Goal: Task Accomplishment & Management: Manage account settings

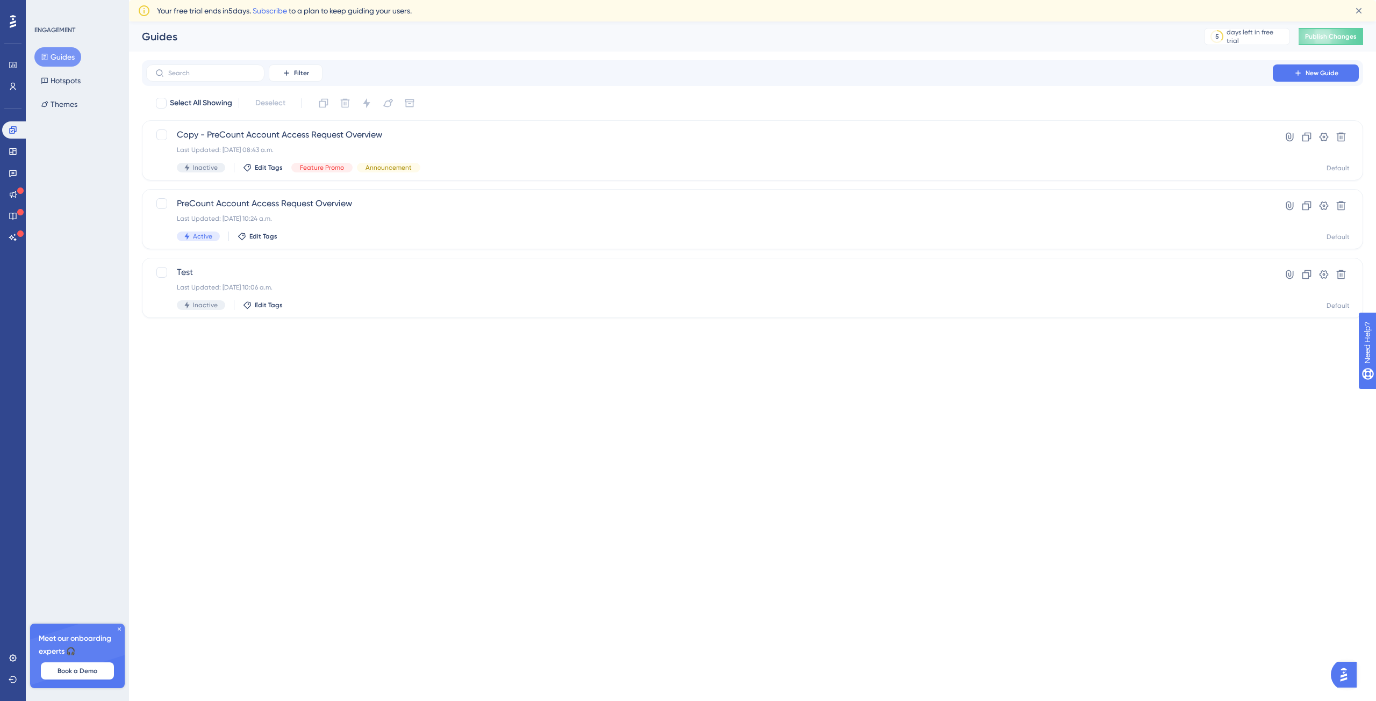
click at [510, 0] on html "Performance Users Engagement Widgets Feedback Product Updates Knowledge Base AI…" at bounding box center [688, 0] width 1376 height 0
click at [50, 100] on button "Themes" at bounding box center [58, 104] width 49 height 19
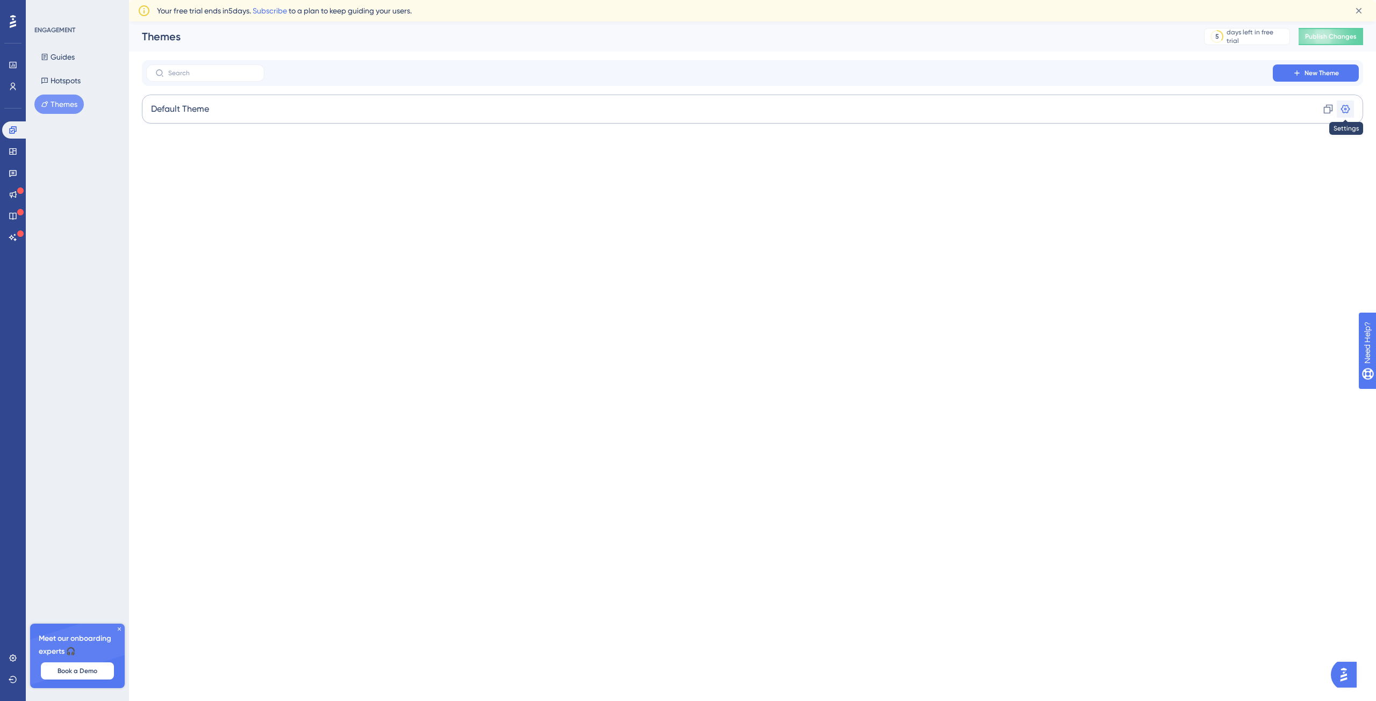
click at [1345, 109] on icon at bounding box center [1345, 109] width 11 height 11
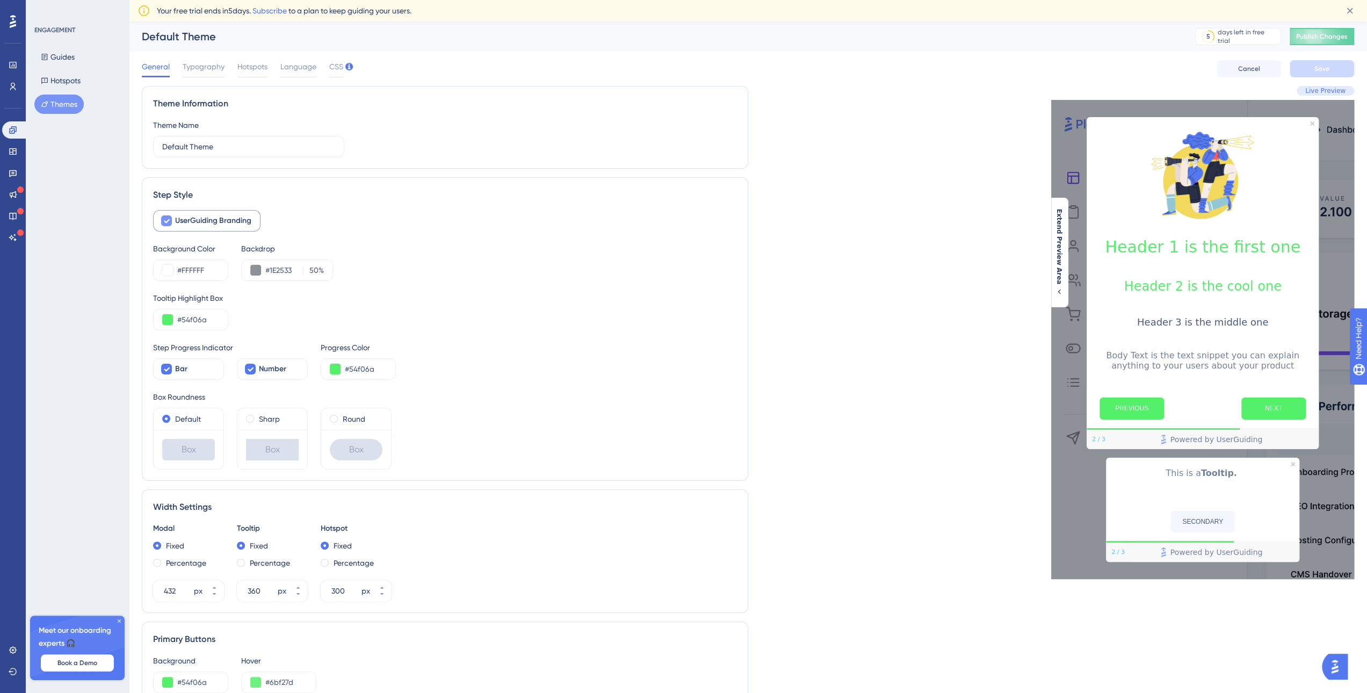
click at [174, 224] on label "UserGuiding Branding" at bounding box center [206, 220] width 107 height 21
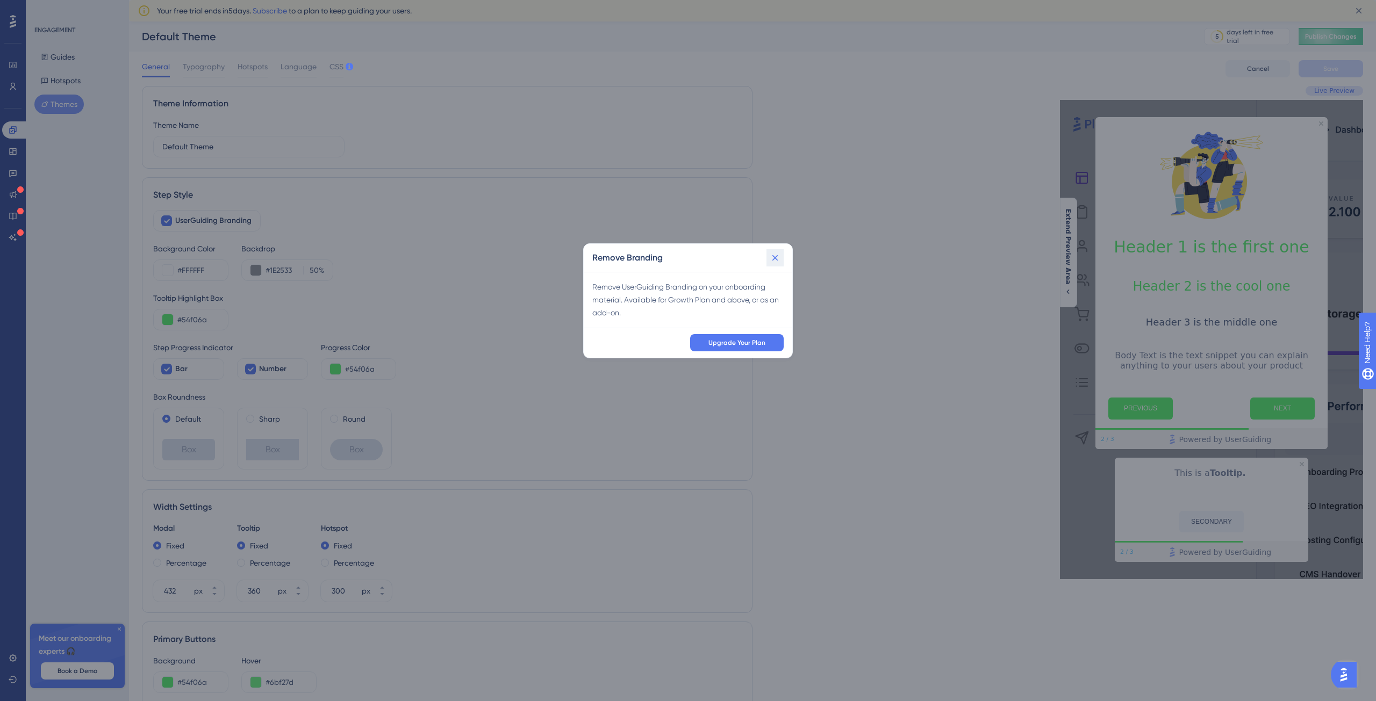
click at [773, 257] on icon at bounding box center [774, 258] width 11 height 11
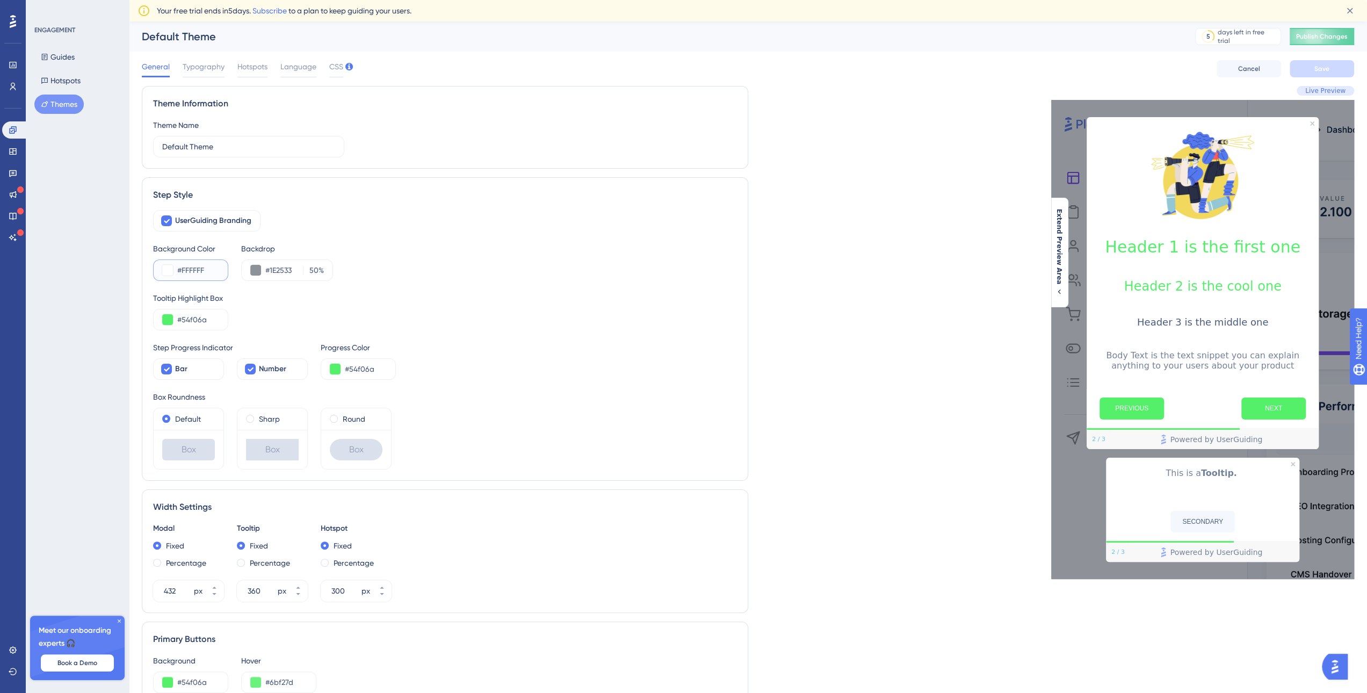
drag, startPoint x: 207, startPoint y: 271, endPoint x: 175, endPoint y: 269, distance: 32.3
click at [175, 269] on div "#FFFFFF" at bounding box center [190, 270] width 75 height 21
paste input "2FCF7"
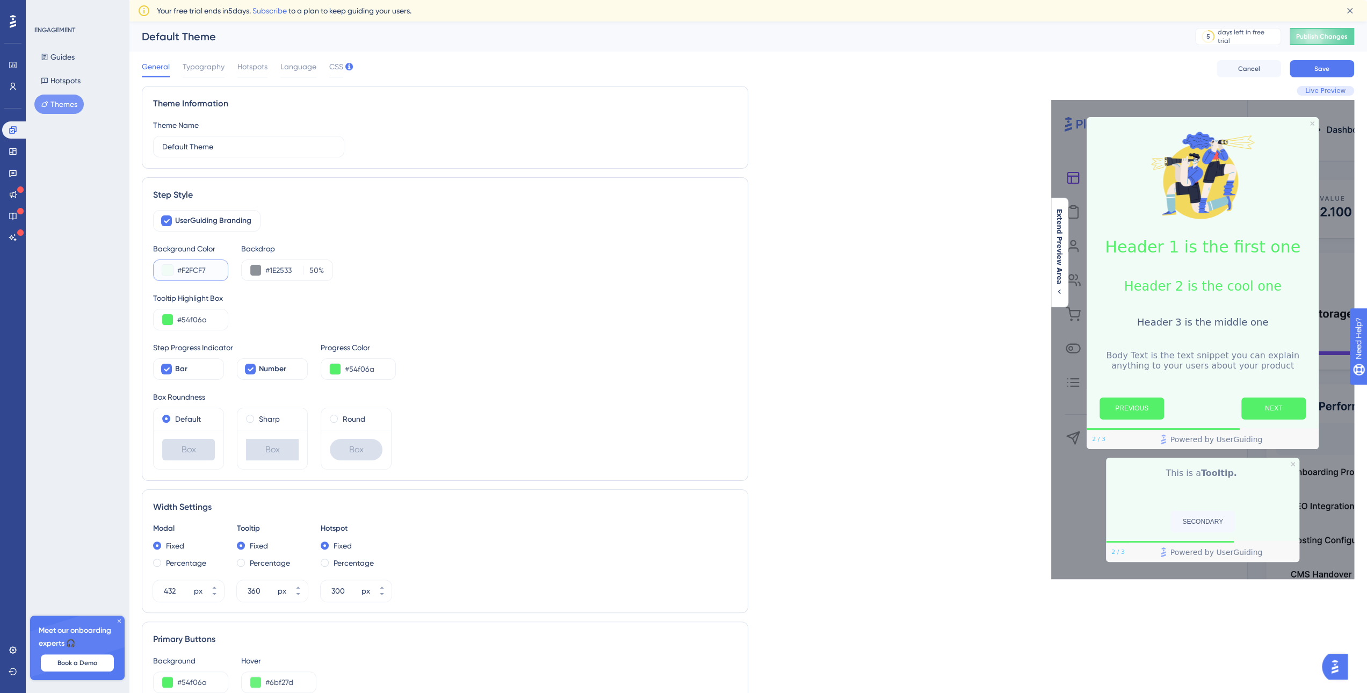
type input "#F2FCF7"
click at [471, 289] on div "UserGuiding Branding Background Color #F2FCF7 Backdrop #1E2533 50 % Tooltip Hig…" at bounding box center [445, 340] width 584 height 260
click at [211, 320] on input "#54f06a" at bounding box center [198, 319] width 42 height 13
drag, startPoint x: 213, startPoint y: 320, endPoint x: 144, endPoint y: 322, distance: 69.3
click at [144, 322] on div "Step Style UserGuiding Branding Background Color #F2FCF7 Backdrop #1E2533 50 % …" at bounding box center [445, 329] width 607 height 304
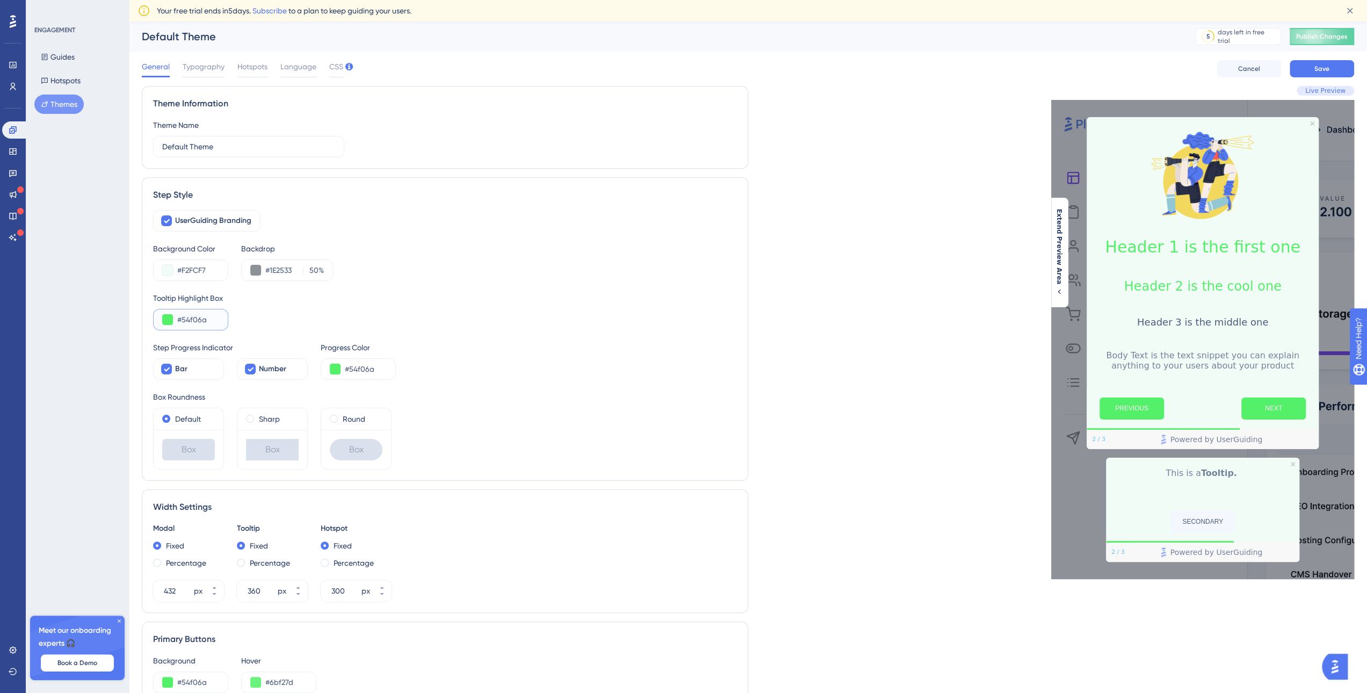
paste input "AE"
drag, startPoint x: 212, startPoint y: 268, endPoint x: 218, endPoint y: 270, distance: 6.5
click at [212, 268] on input "#F2FCF7" at bounding box center [198, 270] width 42 height 13
click at [211, 320] on input "#AE" at bounding box center [198, 319] width 42 height 13
drag, startPoint x: 211, startPoint y: 320, endPoint x: 174, endPoint y: 320, distance: 37.1
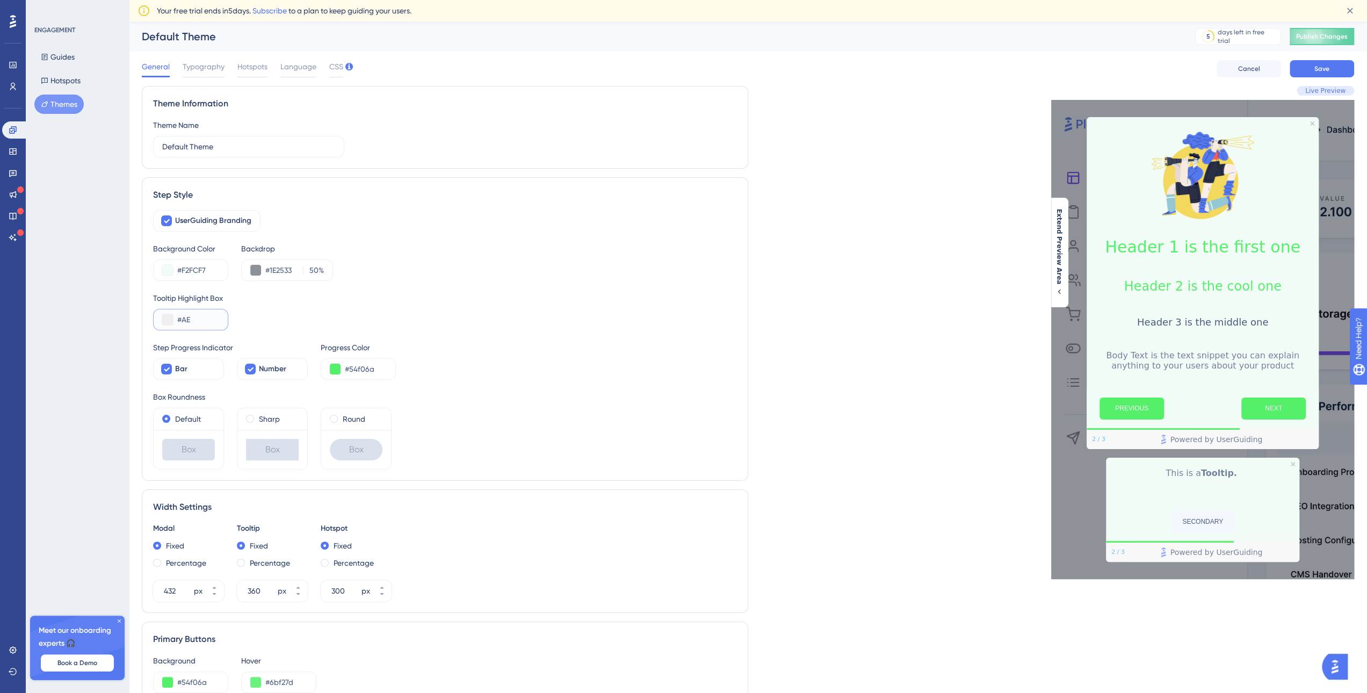
click at [174, 320] on div "#AE" at bounding box center [190, 319] width 75 height 21
paste input "text"
click at [553, 104] on div "Theme Information" at bounding box center [445, 103] width 584 height 13
drag, startPoint x: 187, startPoint y: 320, endPoint x: 178, endPoint y: 319, distance: 8.6
click at [178, 319] on input "#AE" at bounding box center [198, 319] width 42 height 13
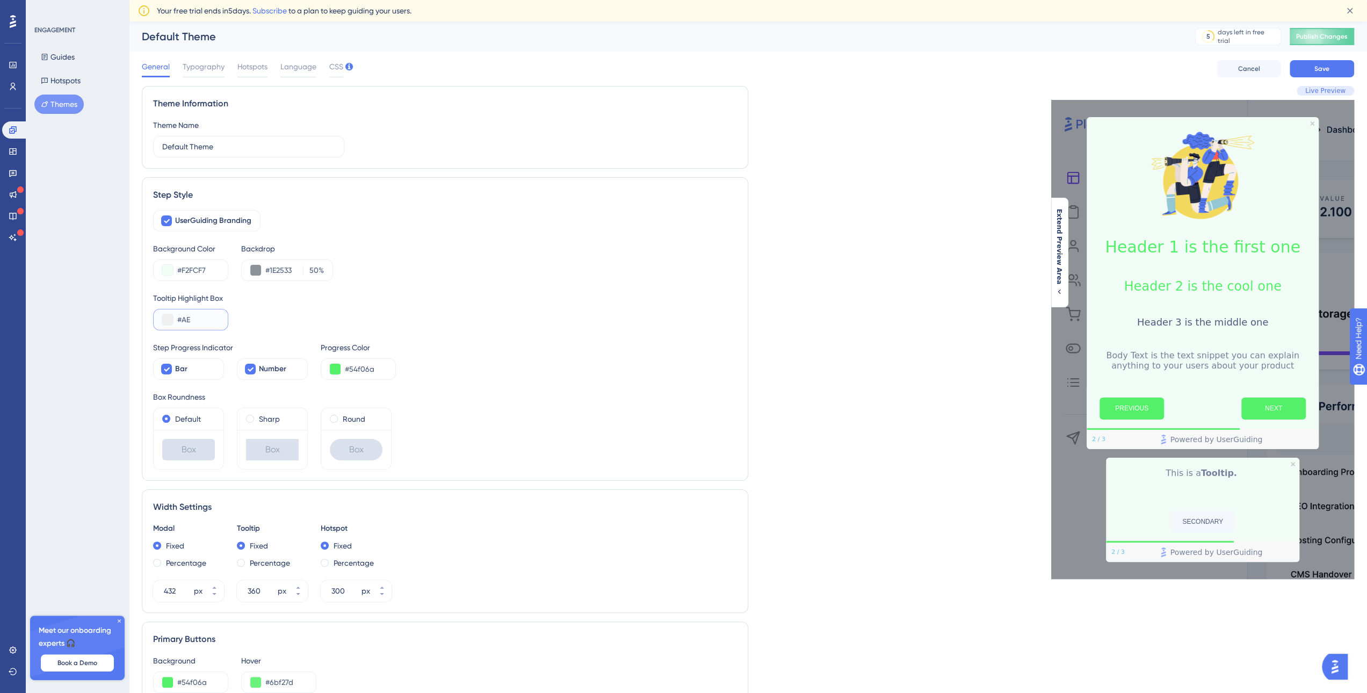
paste input "00C36A"
type input "#00C36A"
click at [396, 316] on div "Tooltip Highlight Box #00C36A" at bounding box center [445, 311] width 584 height 39
drag, startPoint x: 377, startPoint y: 373, endPoint x: 328, endPoint y: 372, distance: 49.4
click at [328, 372] on div "#54f06a" at bounding box center [358, 368] width 75 height 21
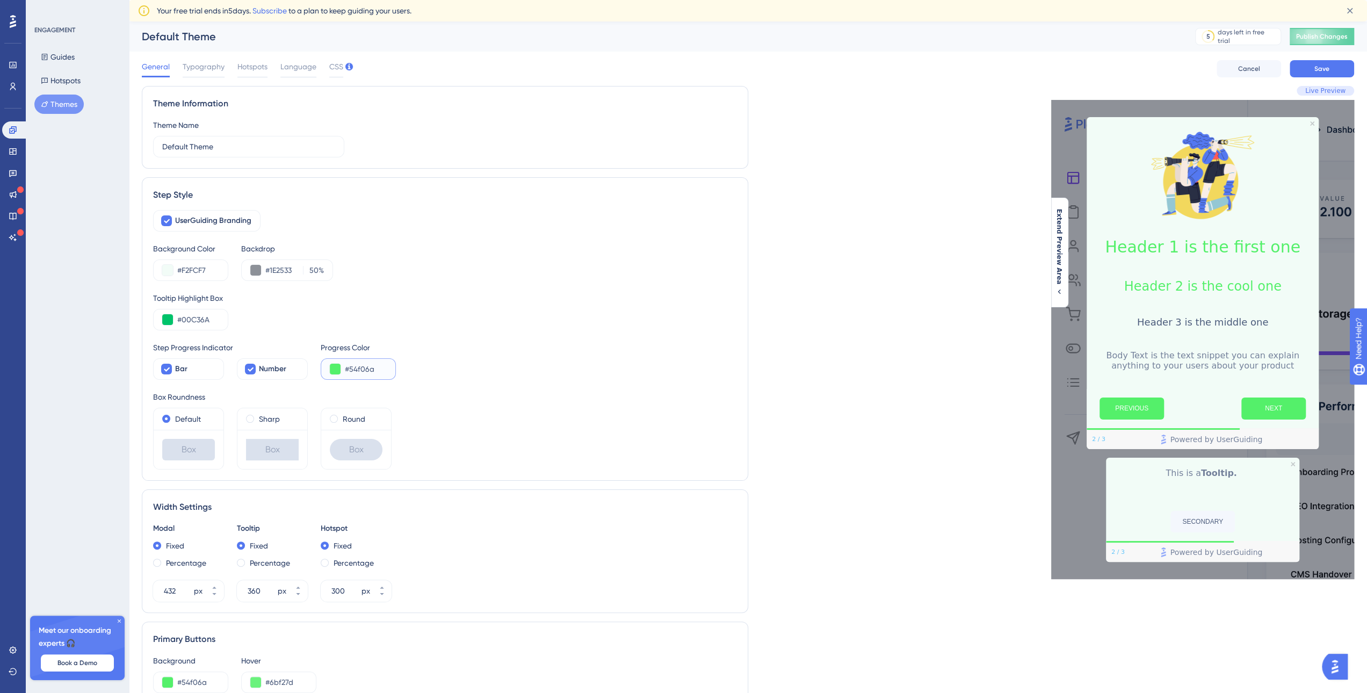
paste input "00C36A"
type input "#00C36A"
click at [535, 329] on div "Tooltip Highlight Box #00C36A" at bounding box center [445, 311] width 584 height 39
click at [336, 419] on span at bounding box center [334, 419] width 8 height 8
click at [341, 416] on input "radio" at bounding box center [341, 416] width 0 height 0
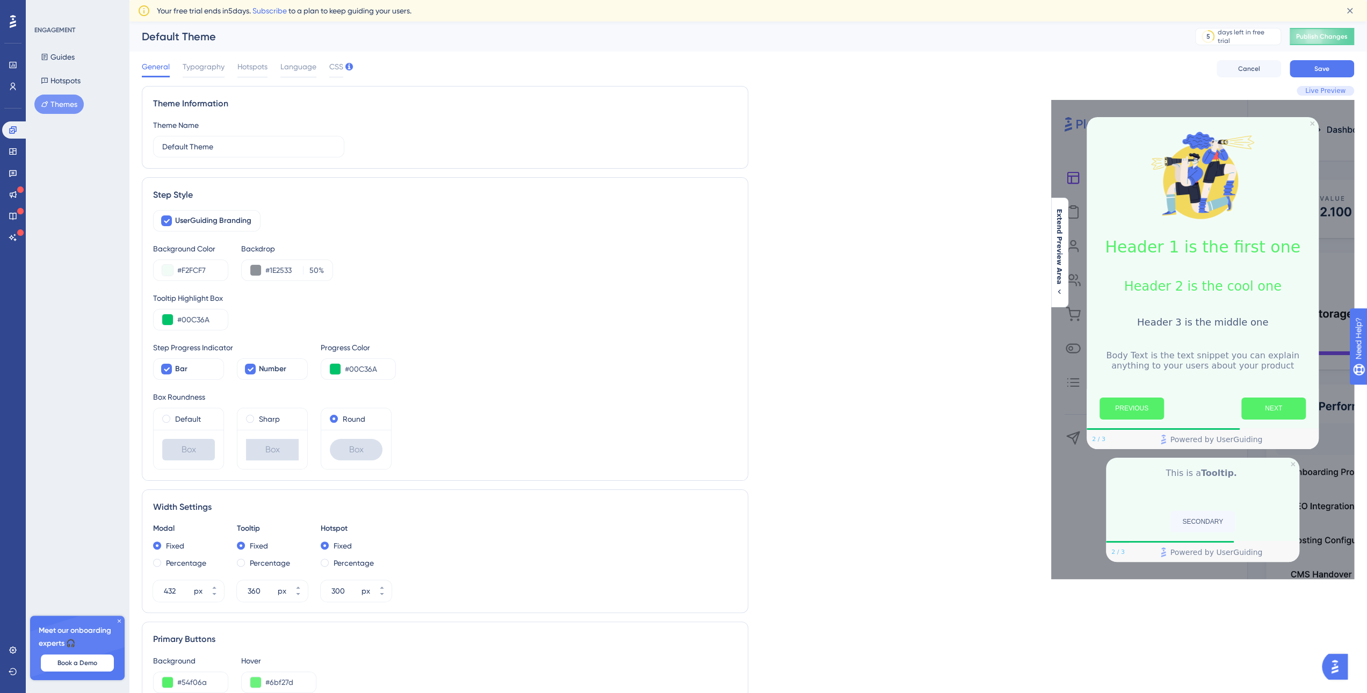
click at [559, 385] on div "UserGuiding Branding Background Color #F2FCF7 Backdrop #1E2533 50 % Tooltip Hig…" at bounding box center [445, 340] width 584 height 260
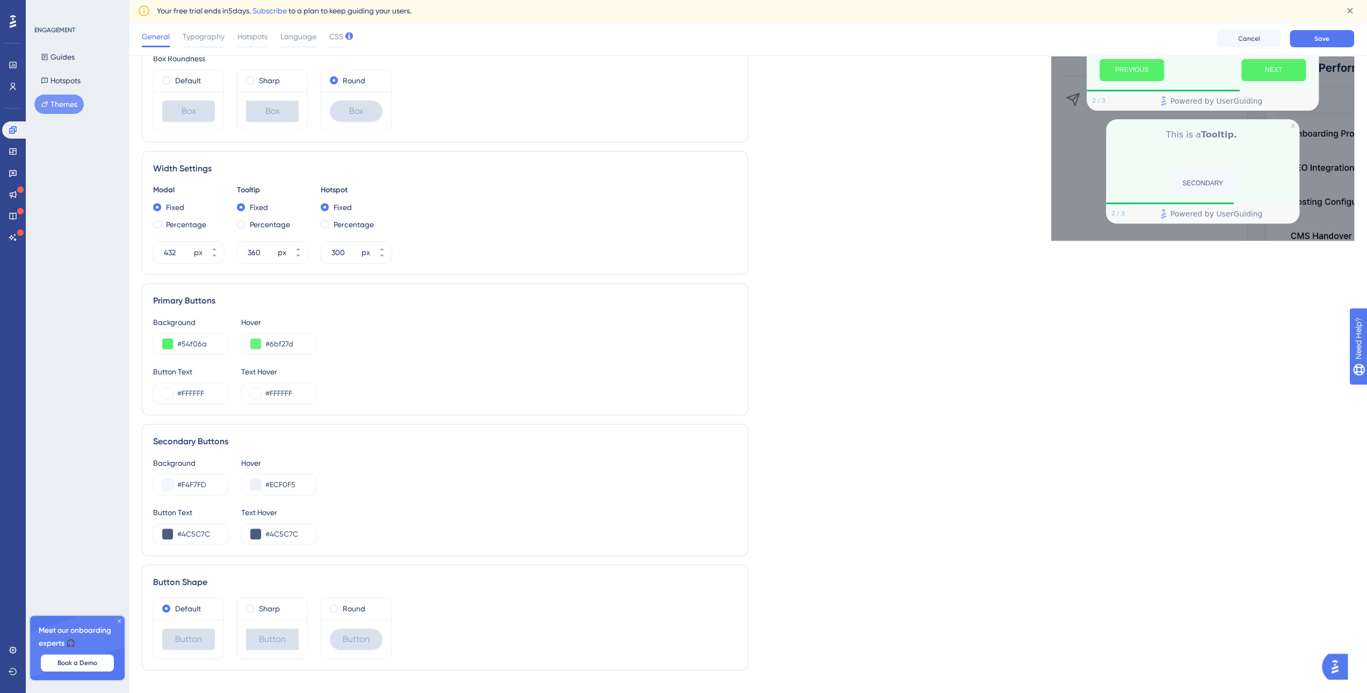
scroll to position [360, 0]
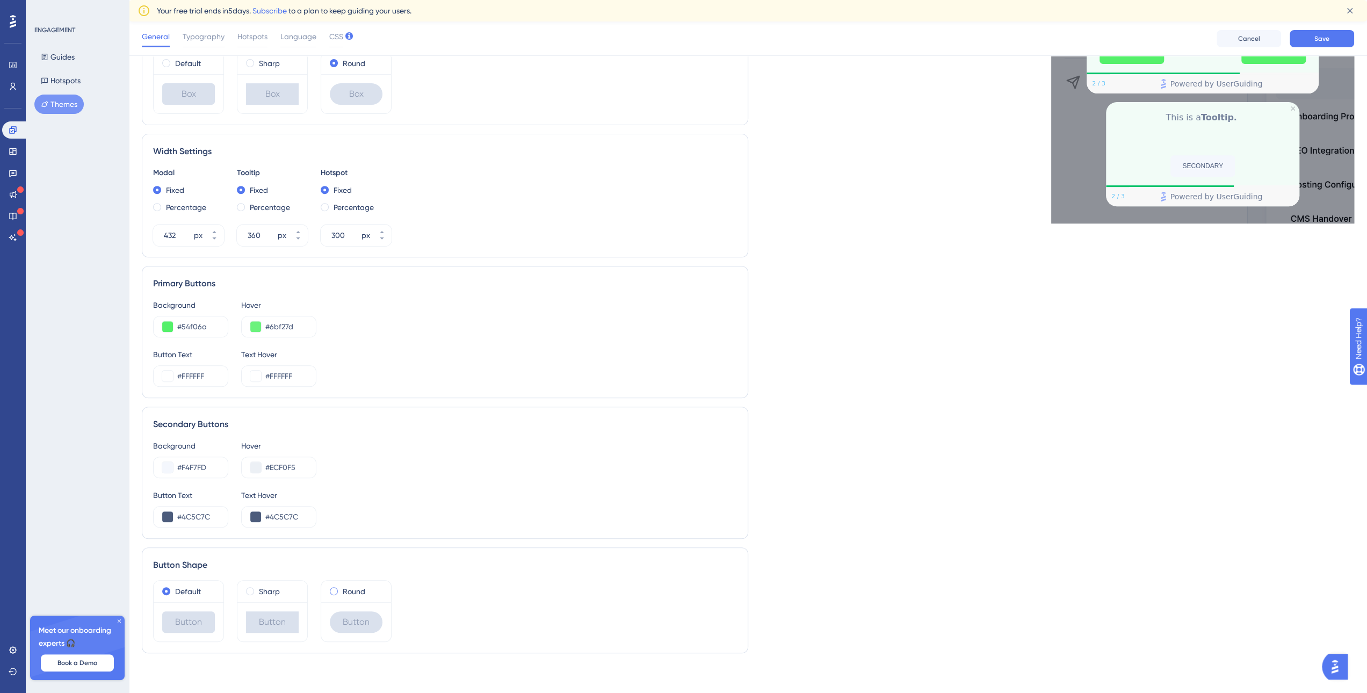
click at [343, 589] on label "Round" at bounding box center [354, 591] width 23 height 13
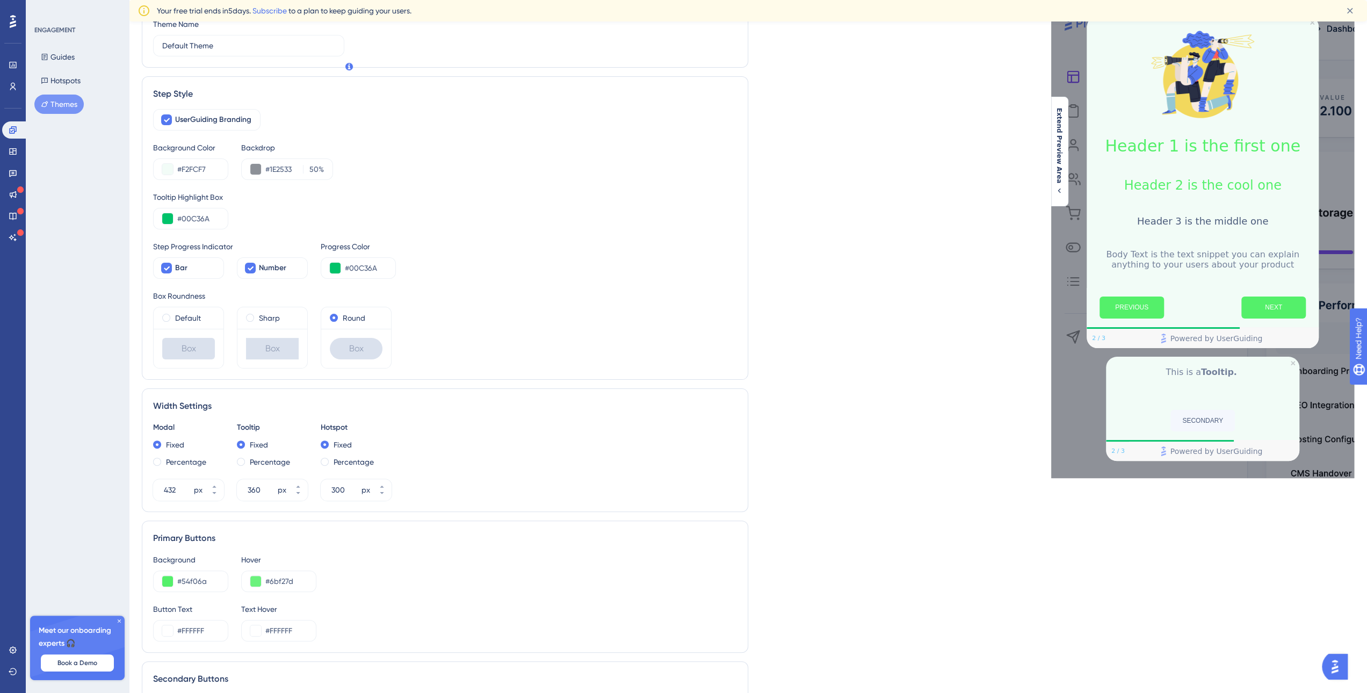
scroll to position [0, 0]
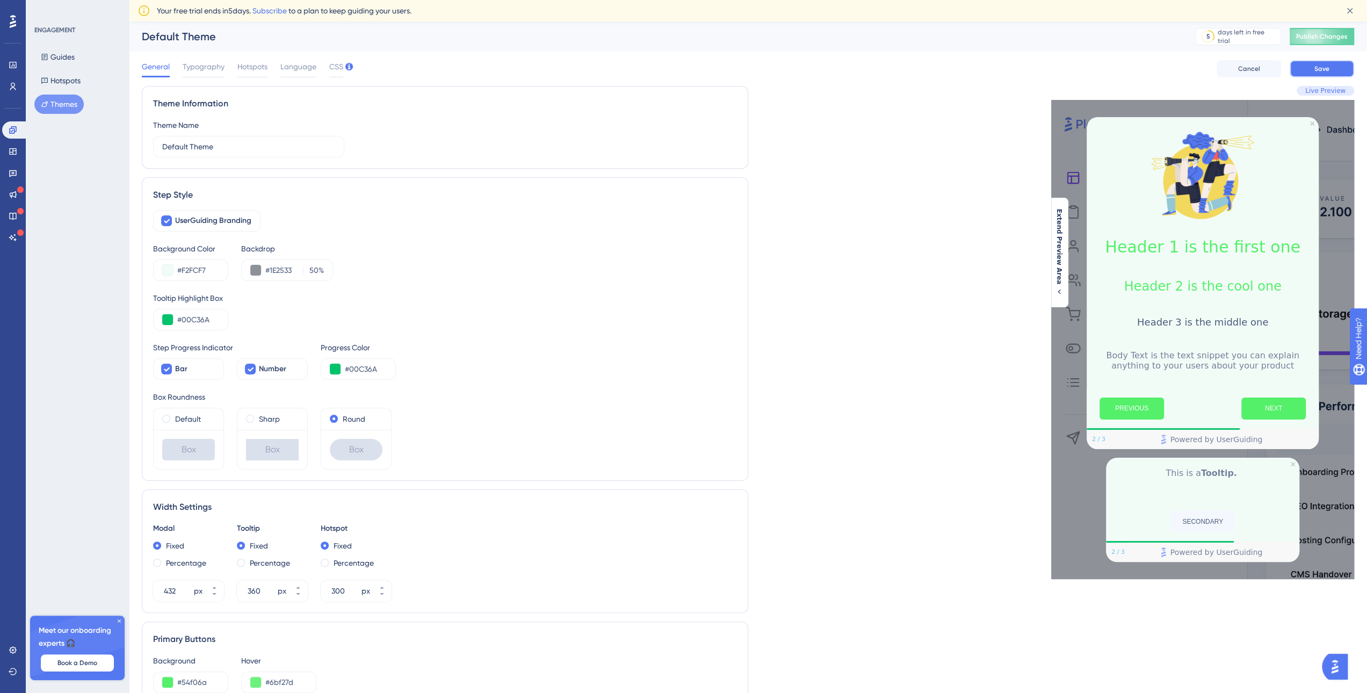
click at [1335, 74] on button "Save" at bounding box center [1322, 68] width 64 height 17
click at [330, 70] on span "CSS" at bounding box center [336, 66] width 14 height 13
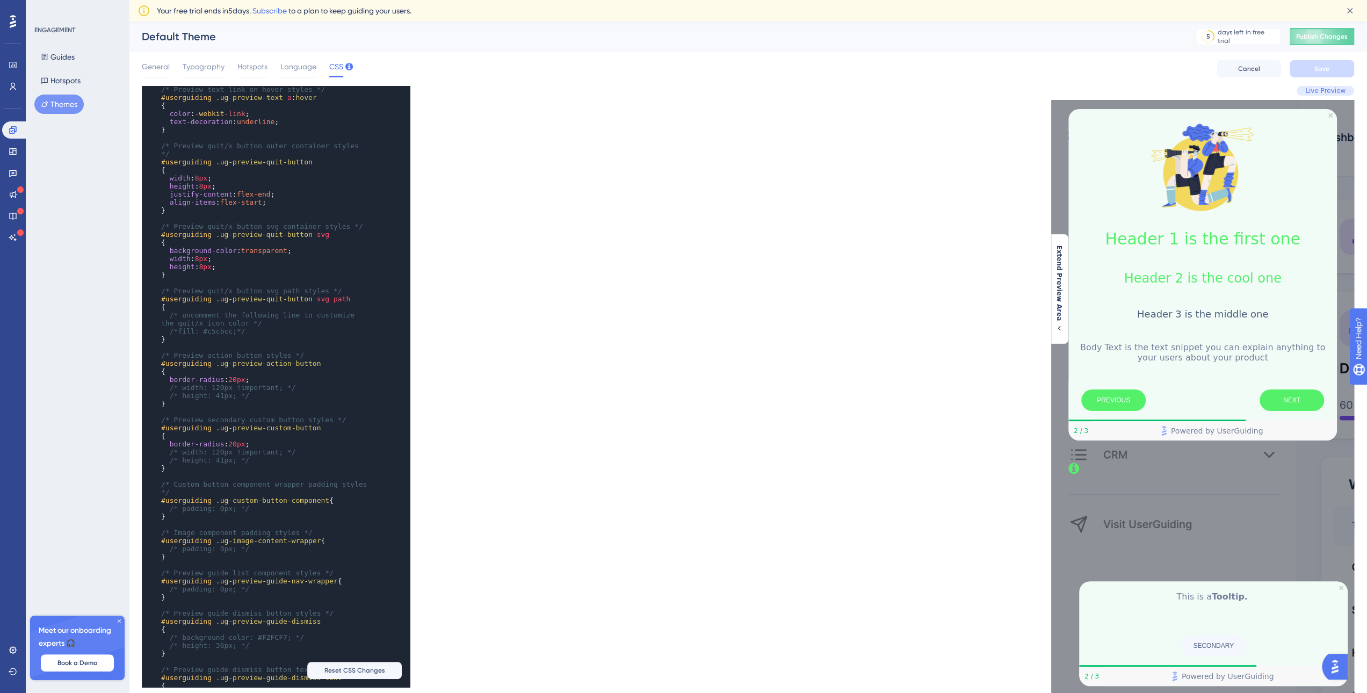
scroll to position [919, 0]
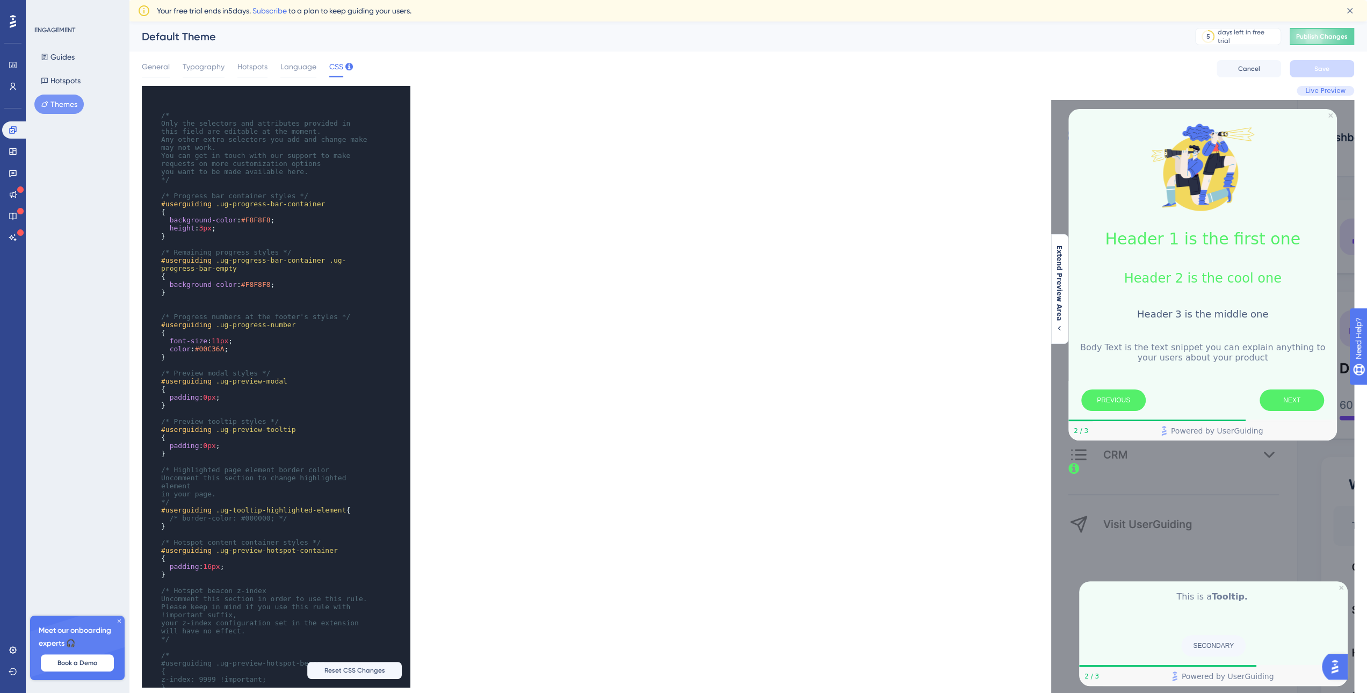
click at [603, 336] on div "​ x ​ ​ /* Only the selectors and attributes provided in this field are editabl…" at bounding box center [445, 387] width 607 height 602
click at [1330, 40] on span "Publish Changes" at bounding box center [1323, 36] width 52 height 9
click at [19, 85] on link at bounding box center [12, 86] width 21 height 17
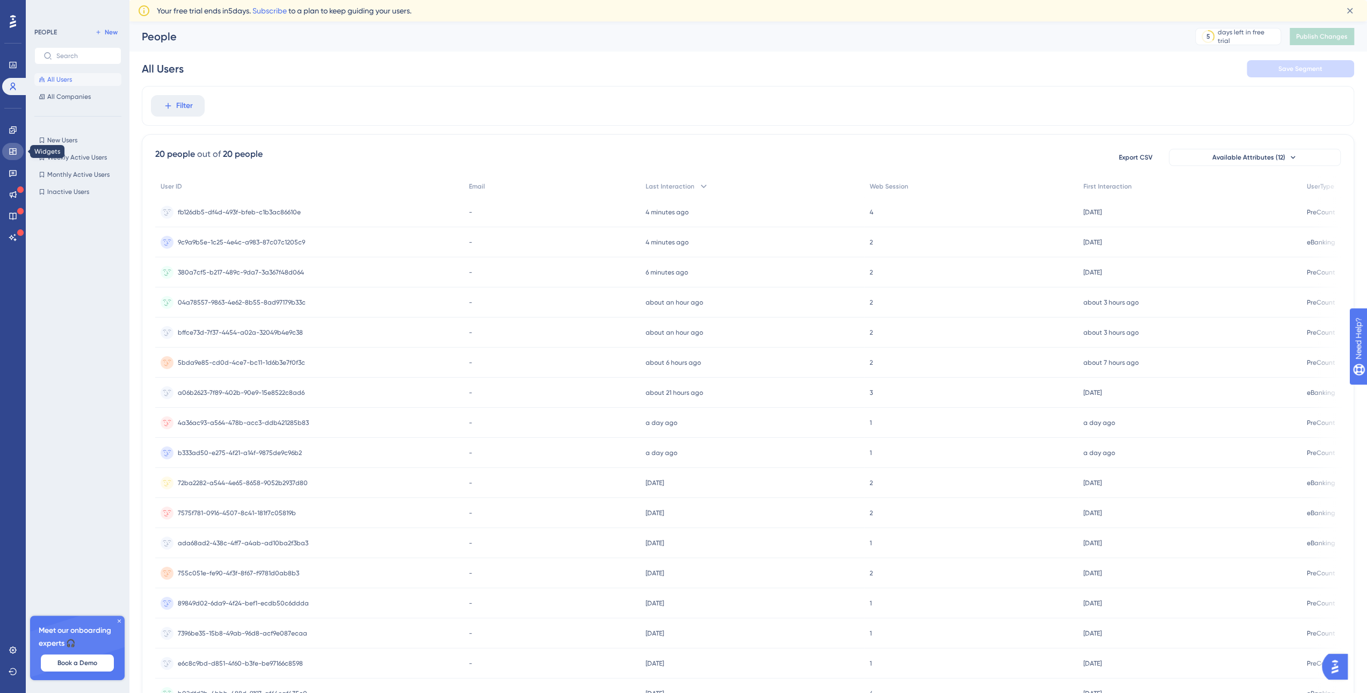
click at [12, 147] on icon at bounding box center [13, 151] width 9 height 9
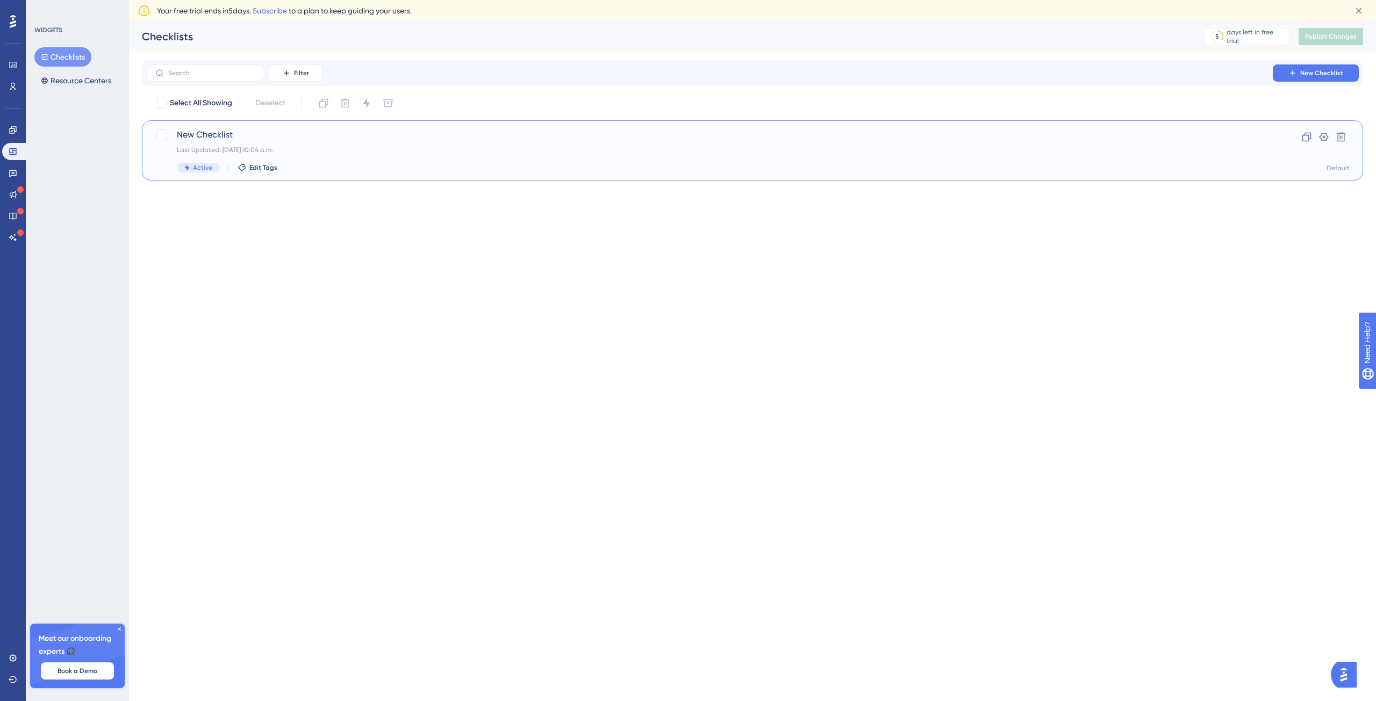
click at [208, 135] on span "New Checklist" at bounding box center [709, 134] width 1065 height 13
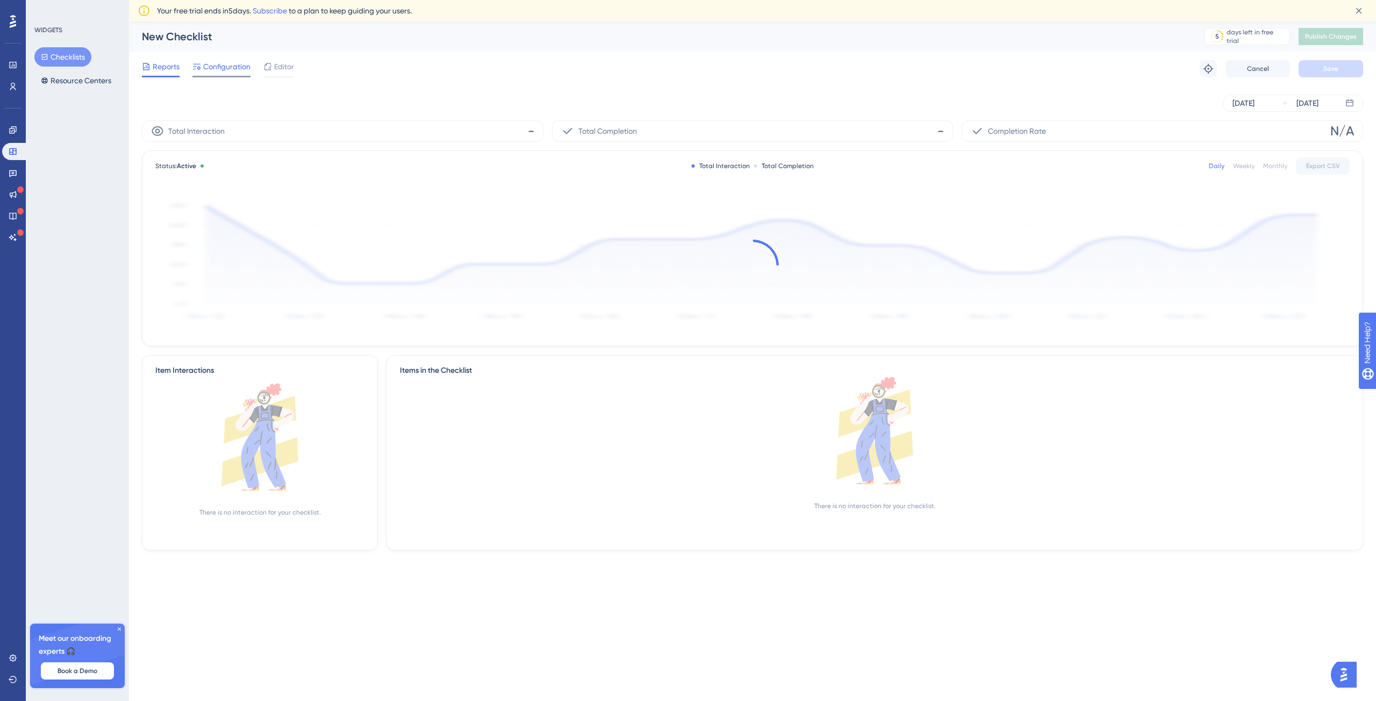
click at [240, 69] on span "Configuration" at bounding box center [226, 66] width 47 height 13
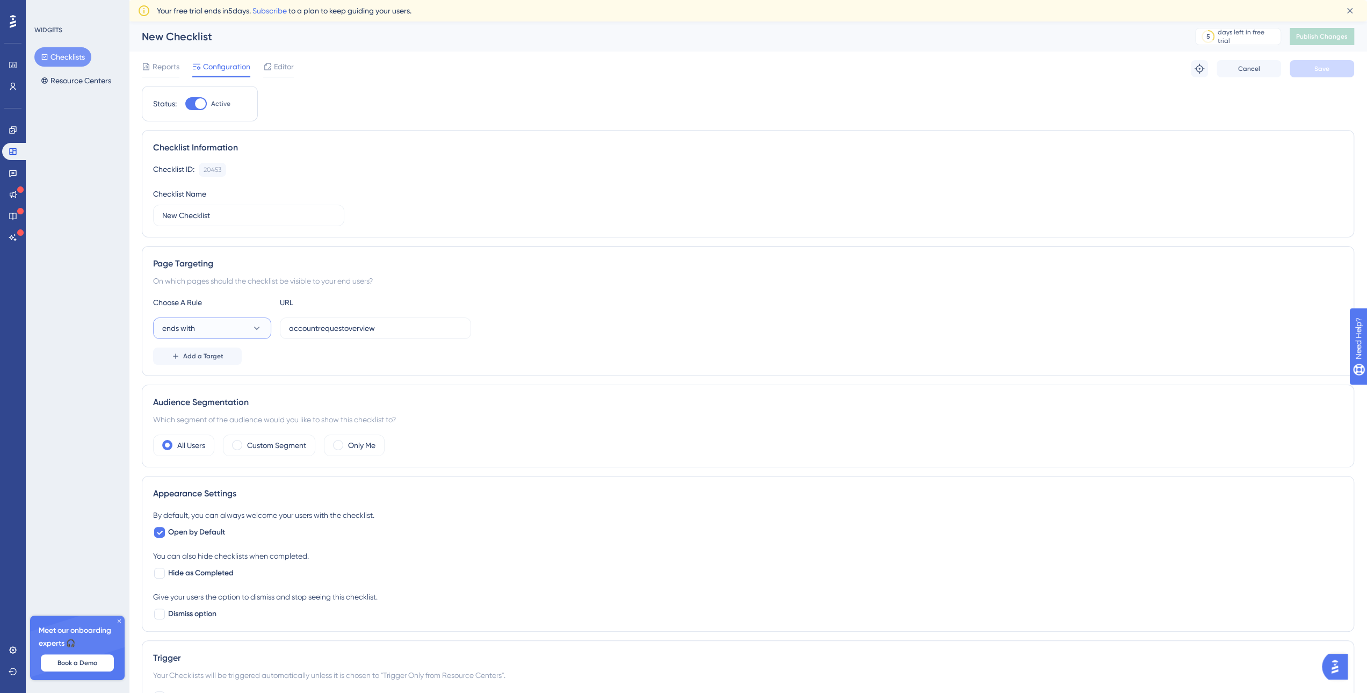
click at [250, 329] on button "ends with" at bounding box center [212, 328] width 118 height 21
click at [193, 399] on span "contains" at bounding box center [184, 404] width 30 height 13
click at [257, 326] on icon at bounding box center [256, 328] width 11 height 11
click at [224, 481] on div "regex regex" at bounding box center [212, 489] width 87 height 21
click at [260, 325] on icon at bounding box center [256, 328] width 11 height 11
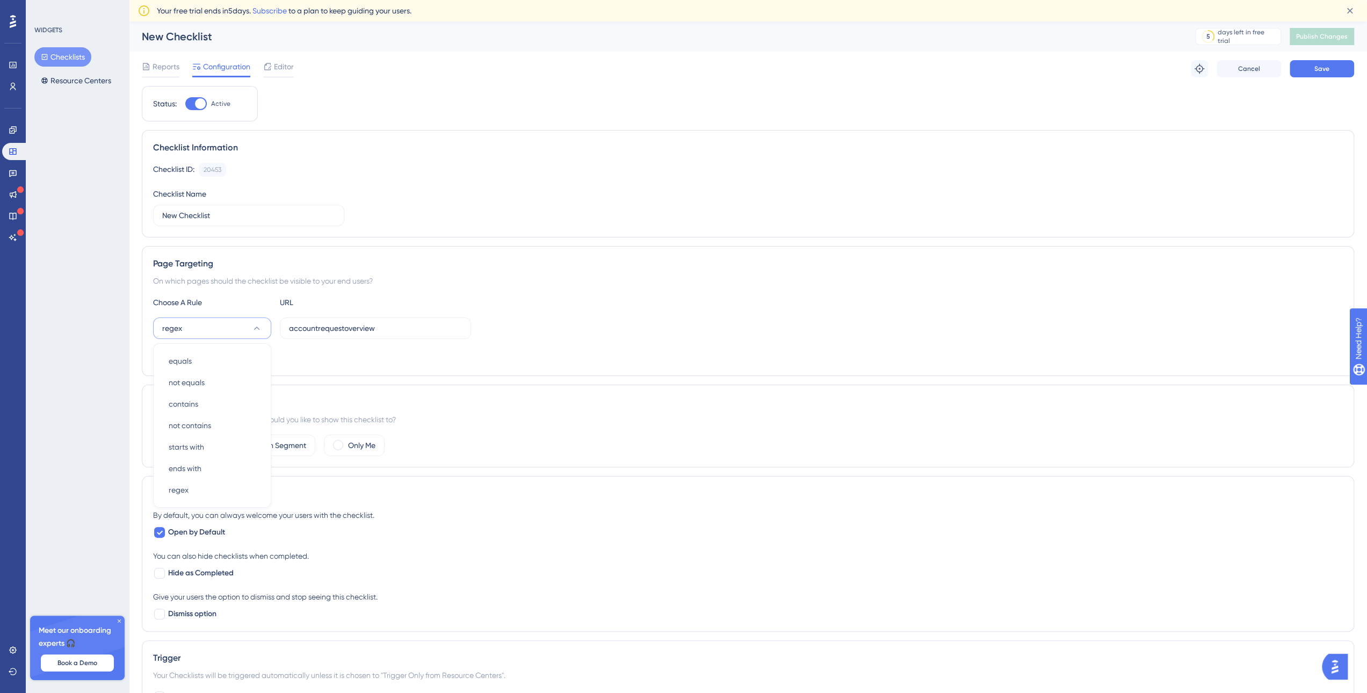
click at [529, 385] on div "Audience Segmentation Which segment of the audience would you like to show this…" at bounding box center [748, 426] width 1213 height 83
click at [254, 334] on button "regex" at bounding box center [212, 328] width 118 height 21
click at [320, 284] on div "On which pages should the checklist be visible to your end users?" at bounding box center [748, 281] width 1190 height 13
click at [258, 325] on icon at bounding box center [256, 328] width 11 height 11
click at [349, 280] on div "On which pages should the checklist be visible to your end users?" at bounding box center [748, 281] width 1190 height 13
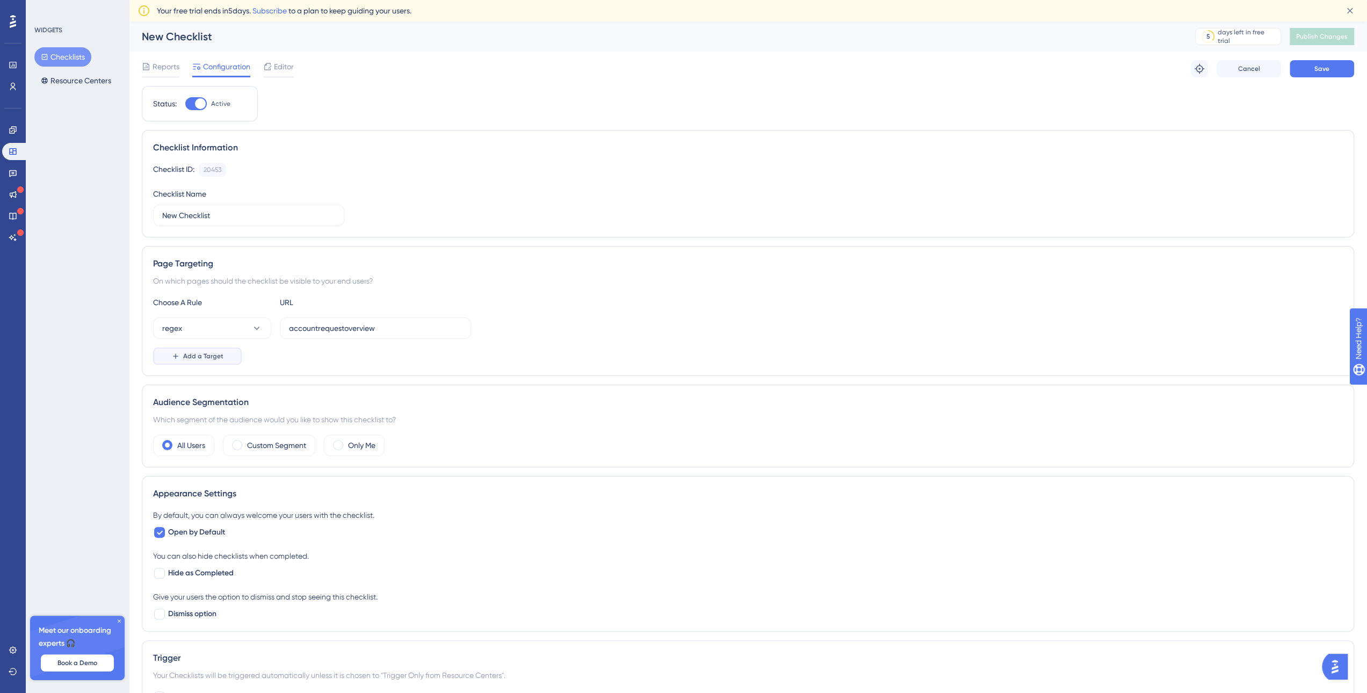
click at [218, 359] on span "Add a Target" at bounding box center [203, 356] width 40 height 9
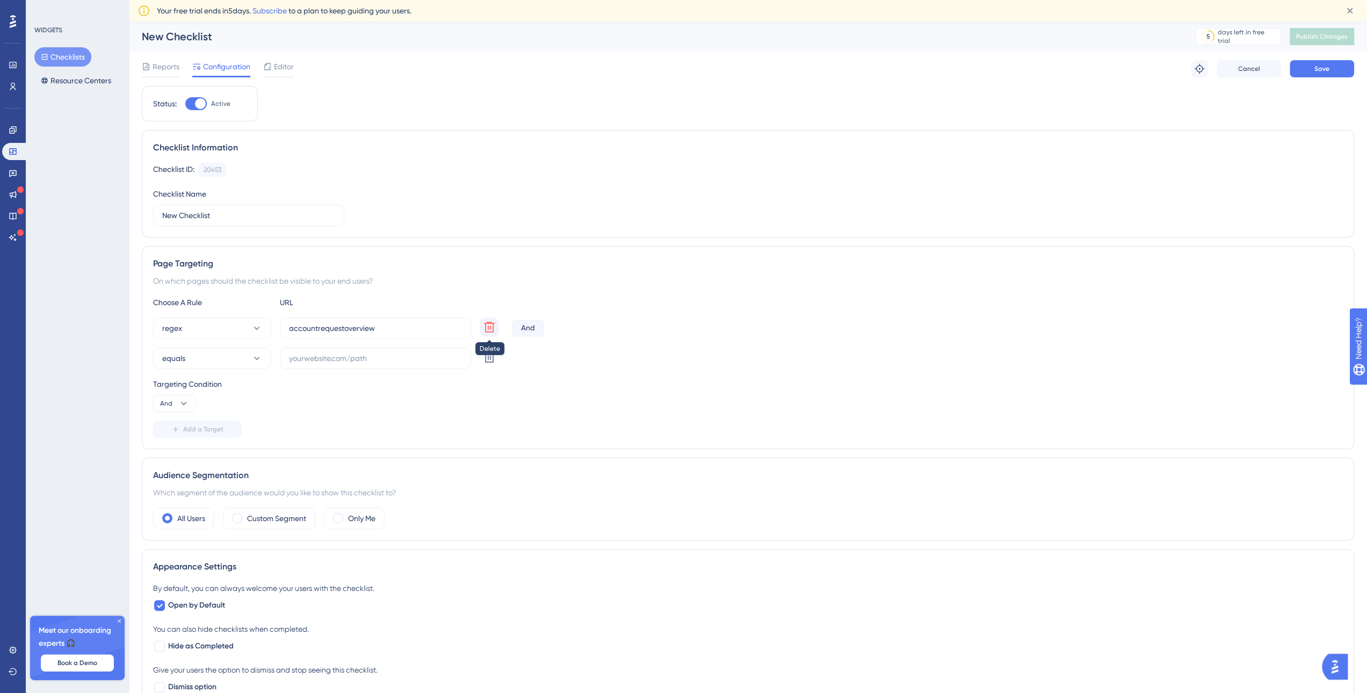
click at [490, 329] on icon at bounding box center [489, 327] width 13 height 13
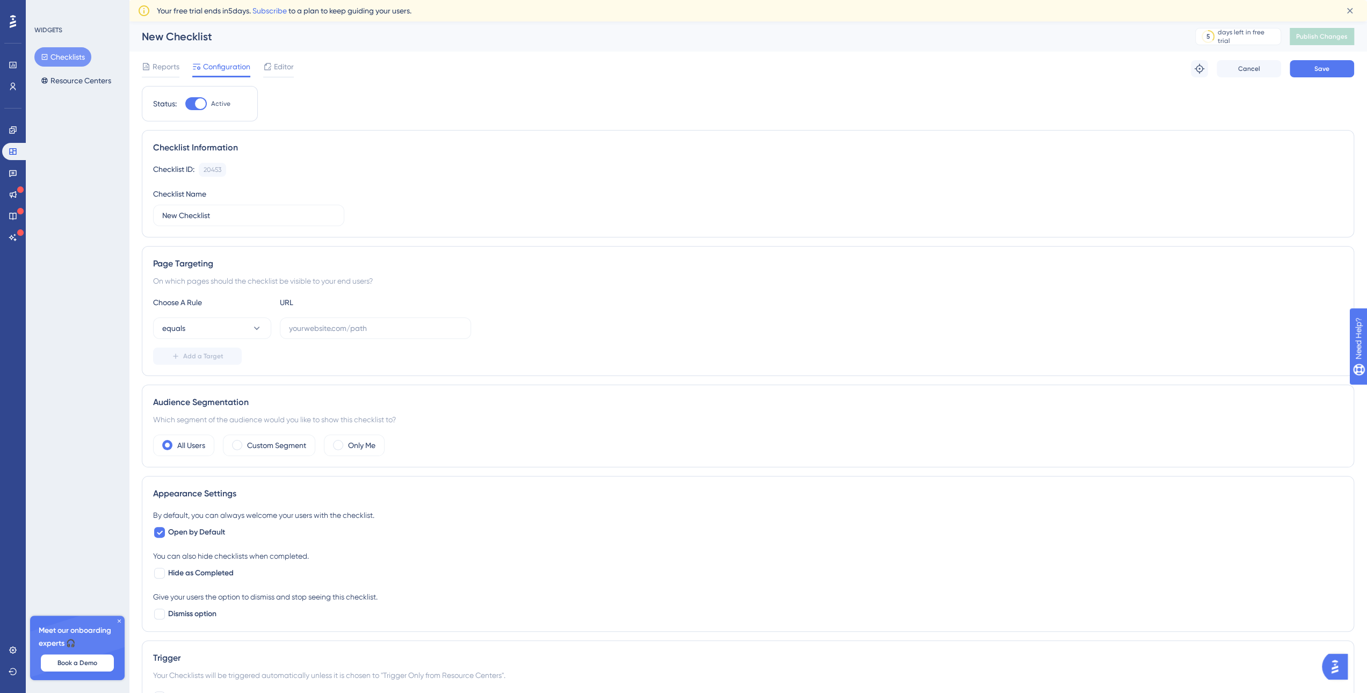
click at [628, 302] on div "Choose A Rule URL" at bounding box center [748, 302] width 1190 height 13
click at [1342, 63] on button "Save" at bounding box center [1322, 68] width 64 height 17
click at [258, 327] on icon at bounding box center [256, 328] width 11 height 11
click at [212, 428] on div "not contains not contains" at bounding box center [212, 425] width 87 height 21
click at [316, 335] on label at bounding box center [375, 328] width 191 height 21
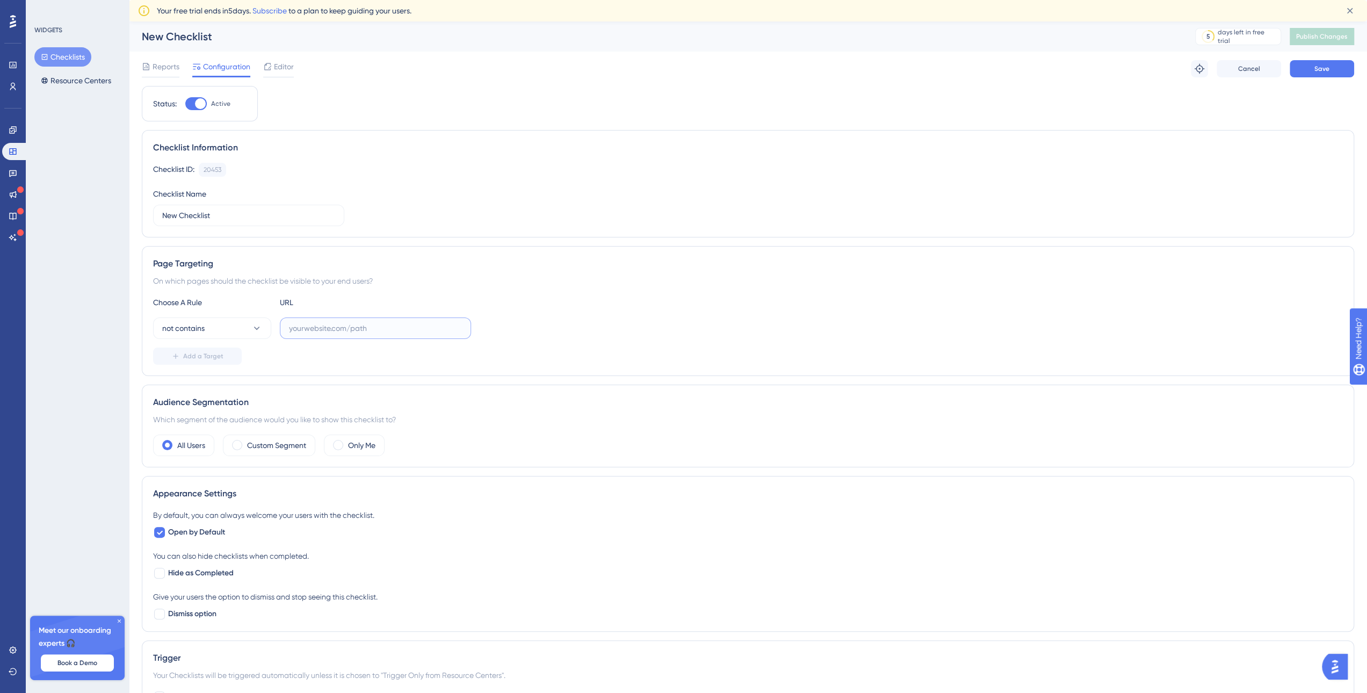
click at [316, 334] on input "text" at bounding box center [375, 328] width 173 height 12
type input "~"
click at [619, 315] on div "Choose A Rule URL not contains ~ Add a Target" at bounding box center [748, 330] width 1190 height 69
click at [1325, 72] on span "Save" at bounding box center [1322, 68] width 15 height 9
click at [259, 329] on icon at bounding box center [256, 328] width 11 height 11
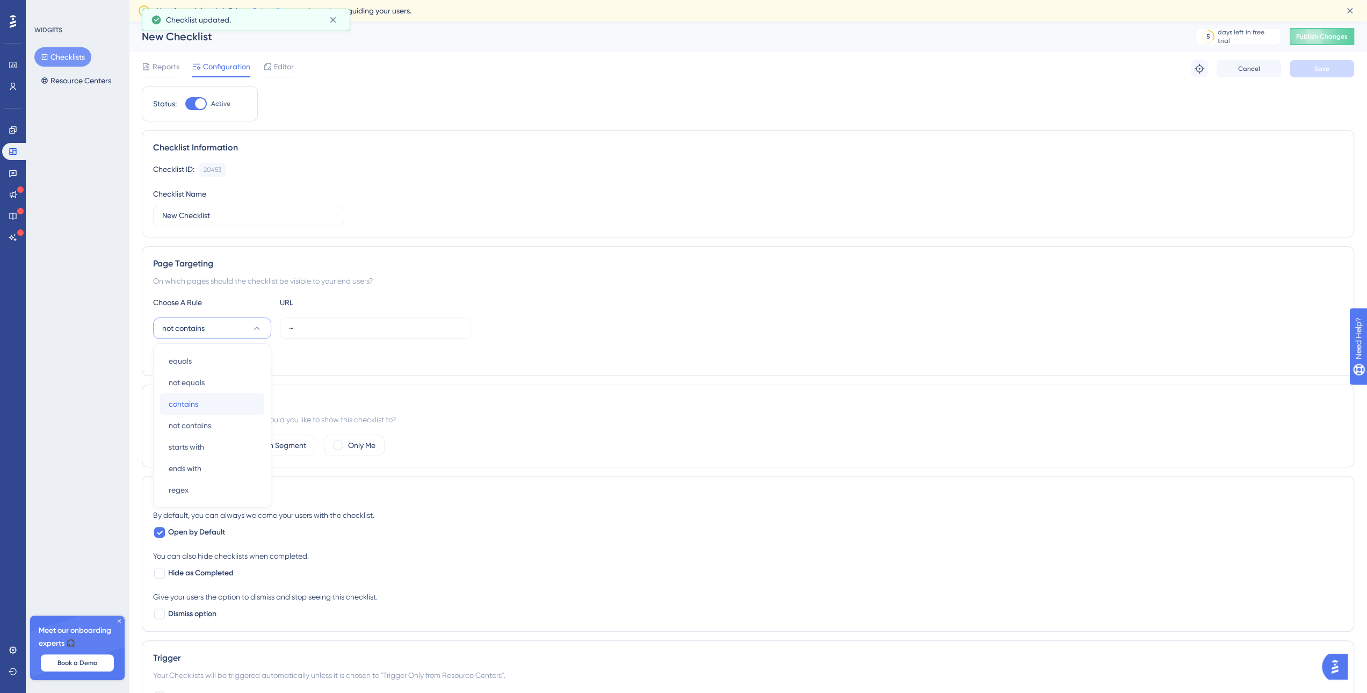
click at [217, 400] on div "contains contains" at bounding box center [212, 403] width 87 height 21
click at [287, 341] on div "Choose A Rule URL contains ~ Add a Target" at bounding box center [748, 330] width 1190 height 69
click at [309, 327] on input "~" at bounding box center [375, 328] width 173 height 12
type input "."
click at [1314, 74] on button "Save" at bounding box center [1322, 68] width 64 height 17
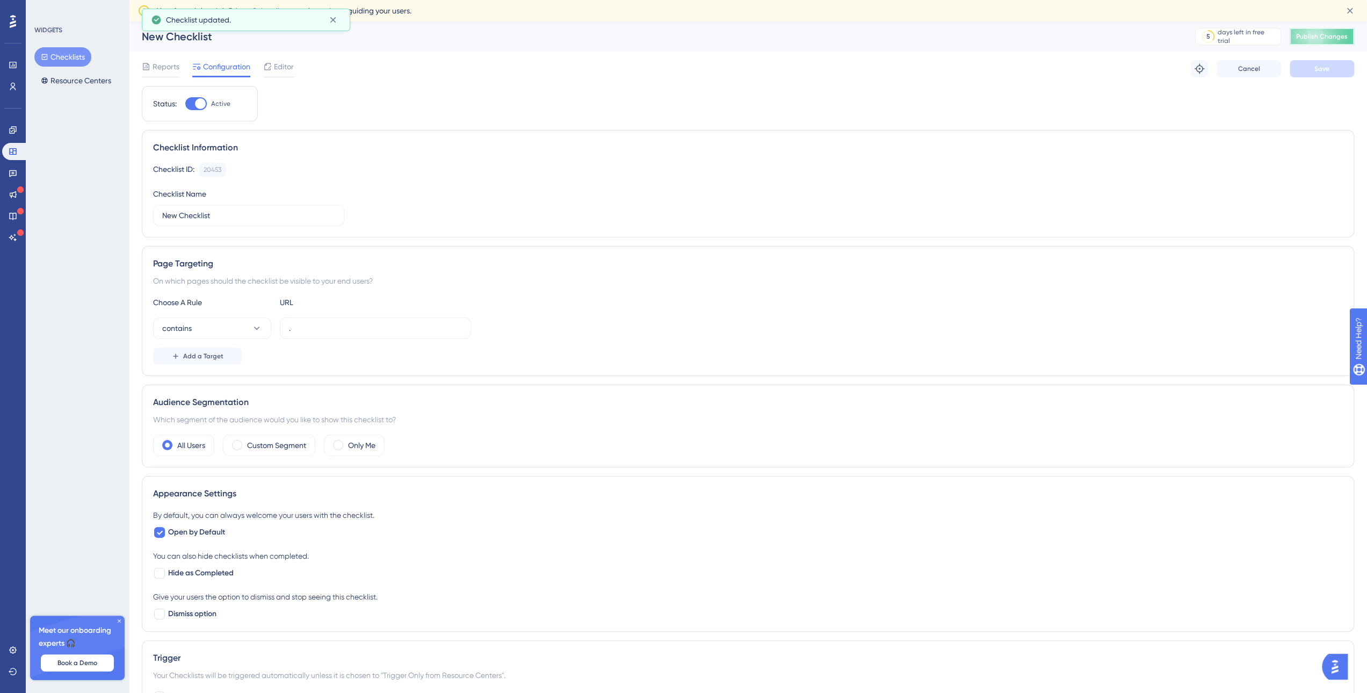
click at [1335, 40] on span "Publish Changes" at bounding box center [1323, 36] width 52 height 9
click at [268, 443] on label "Custom Segment" at bounding box center [276, 445] width 59 height 13
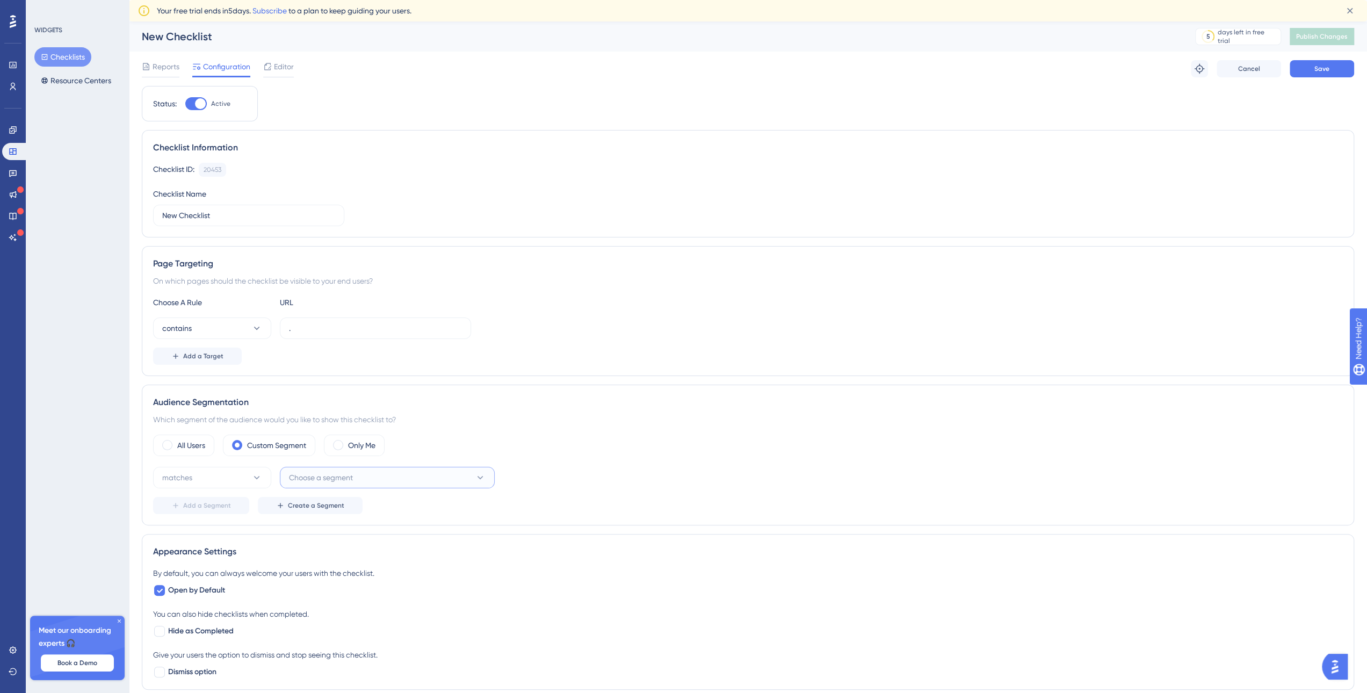
click at [311, 481] on span "Choose a segment" at bounding box center [321, 477] width 64 height 13
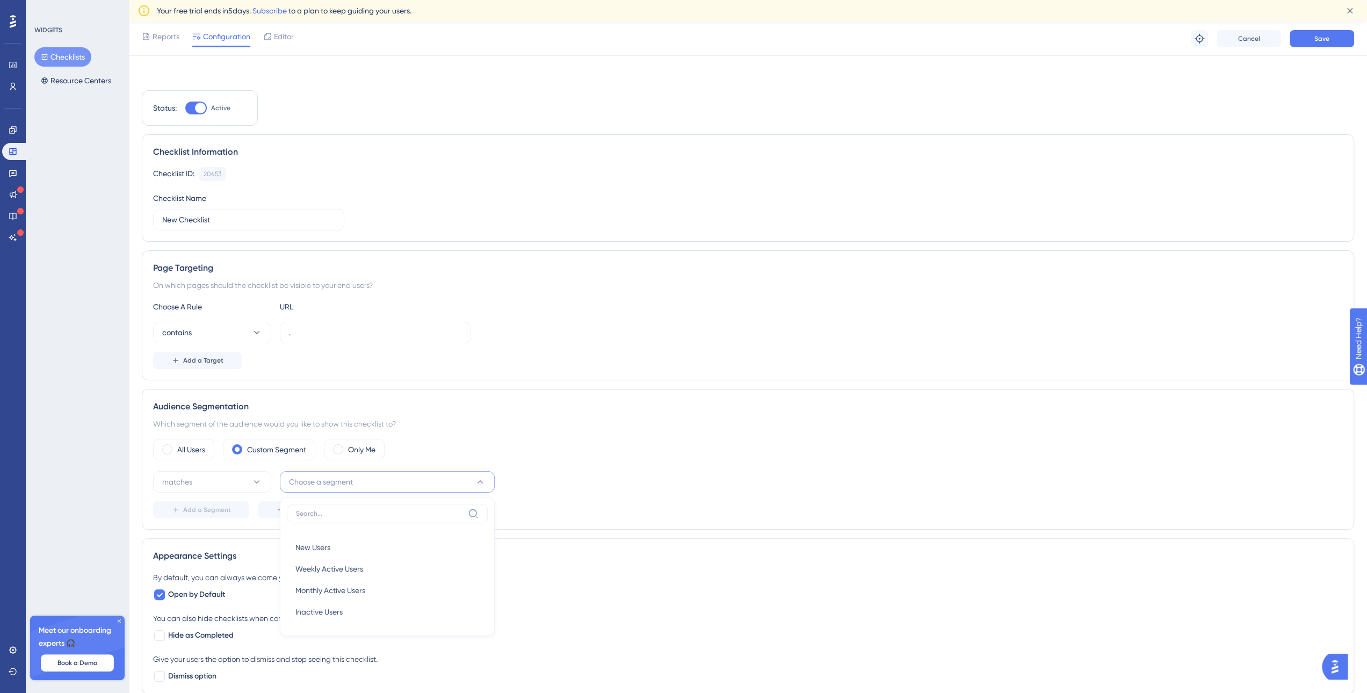
scroll to position [213, 0]
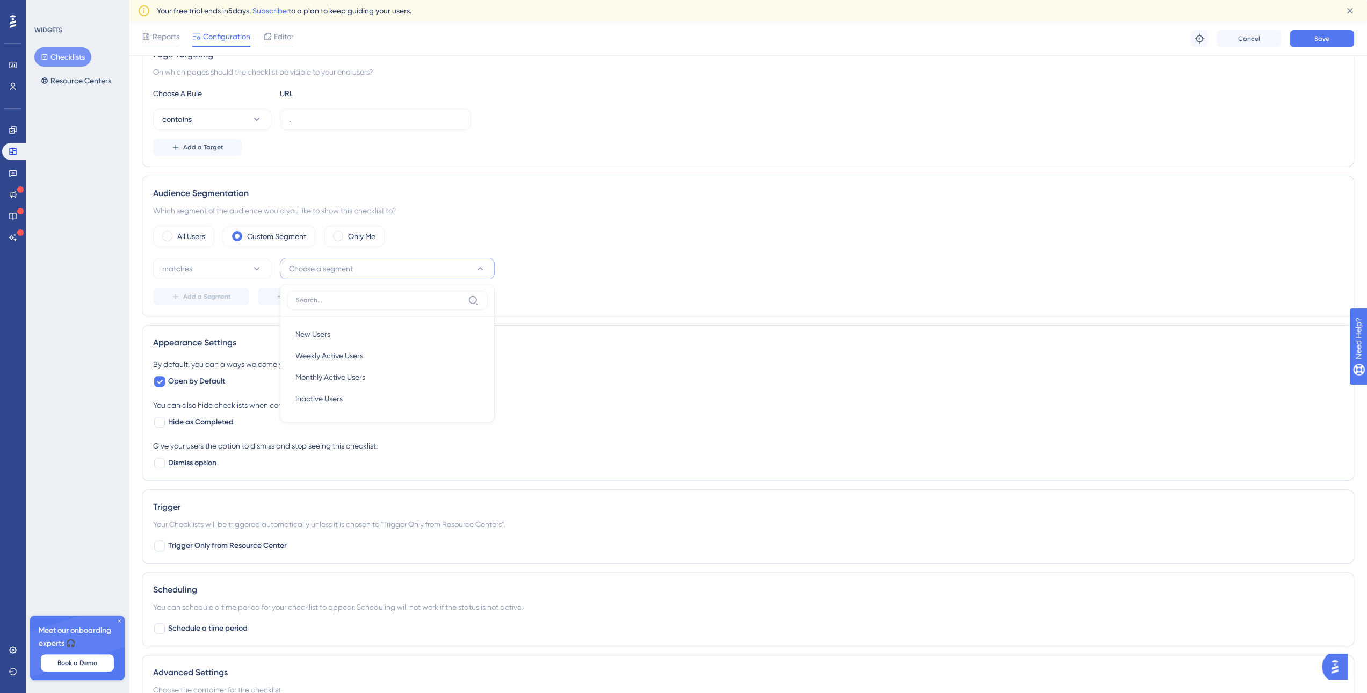
click at [686, 342] on div "Appearance Settings" at bounding box center [748, 342] width 1190 height 13
click at [340, 300] on button "Create a Segment" at bounding box center [310, 296] width 105 height 17
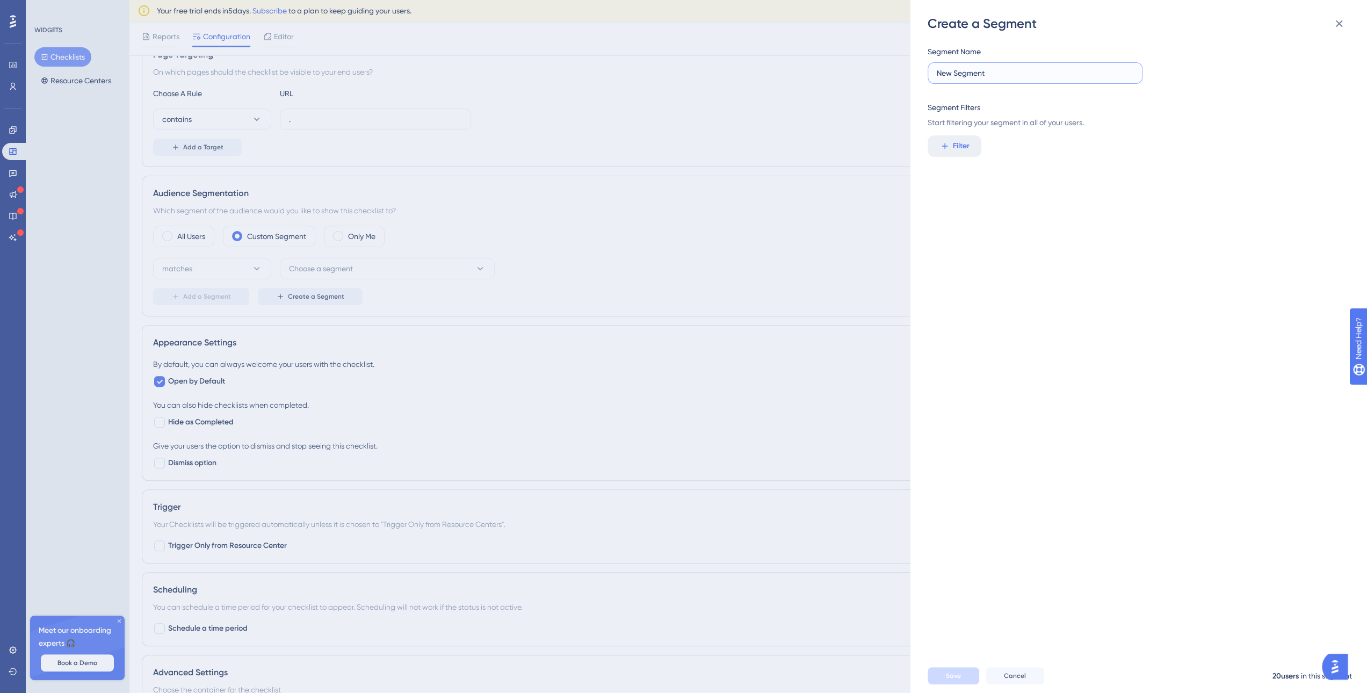
click at [993, 76] on input "New Segment" at bounding box center [1035, 73] width 197 height 12
drag, startPoint x: 991, startPoint y: 75, endPoint x: 946, endPoint y: 73, distance: 44.6
click at [946, 73] on input "New Segment" at bounding box center [1035, 73] width 197 height 12
click at [1013, 73] on input "New Segment" at bounding box center [1035, 73] width 197 height 12
type input "eBanking"
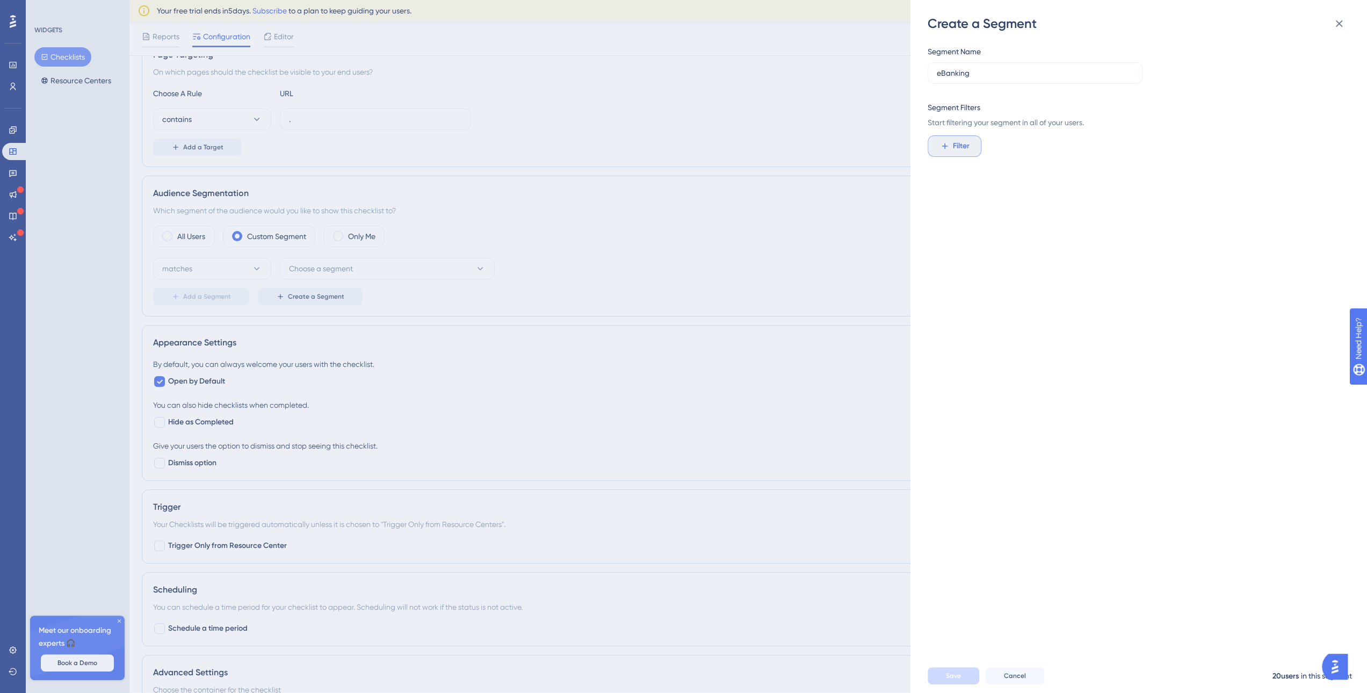
click at [956, 152] on span "Filter" at bounding box center [961, 146] width 17 height 13
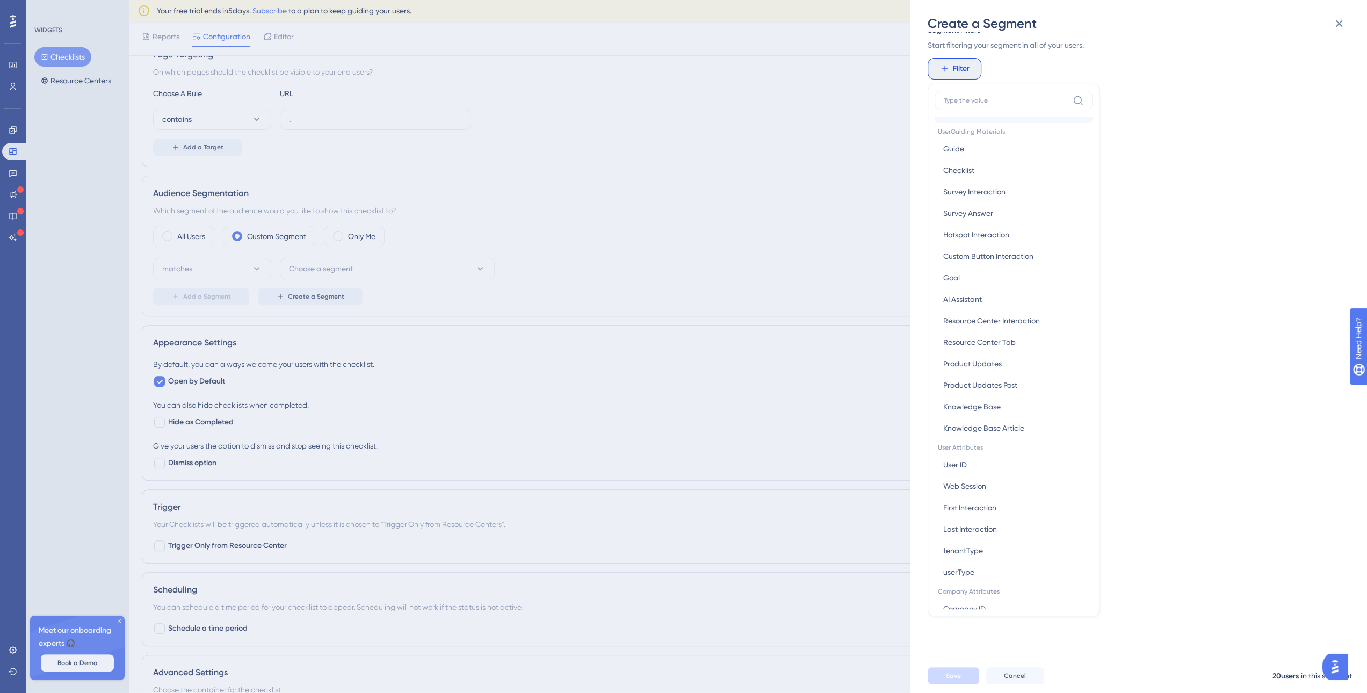
scroll to position [215, 0]
click at [987, 515] on button "userType userType" at bounding box center [1014, 523] width 158 height 21
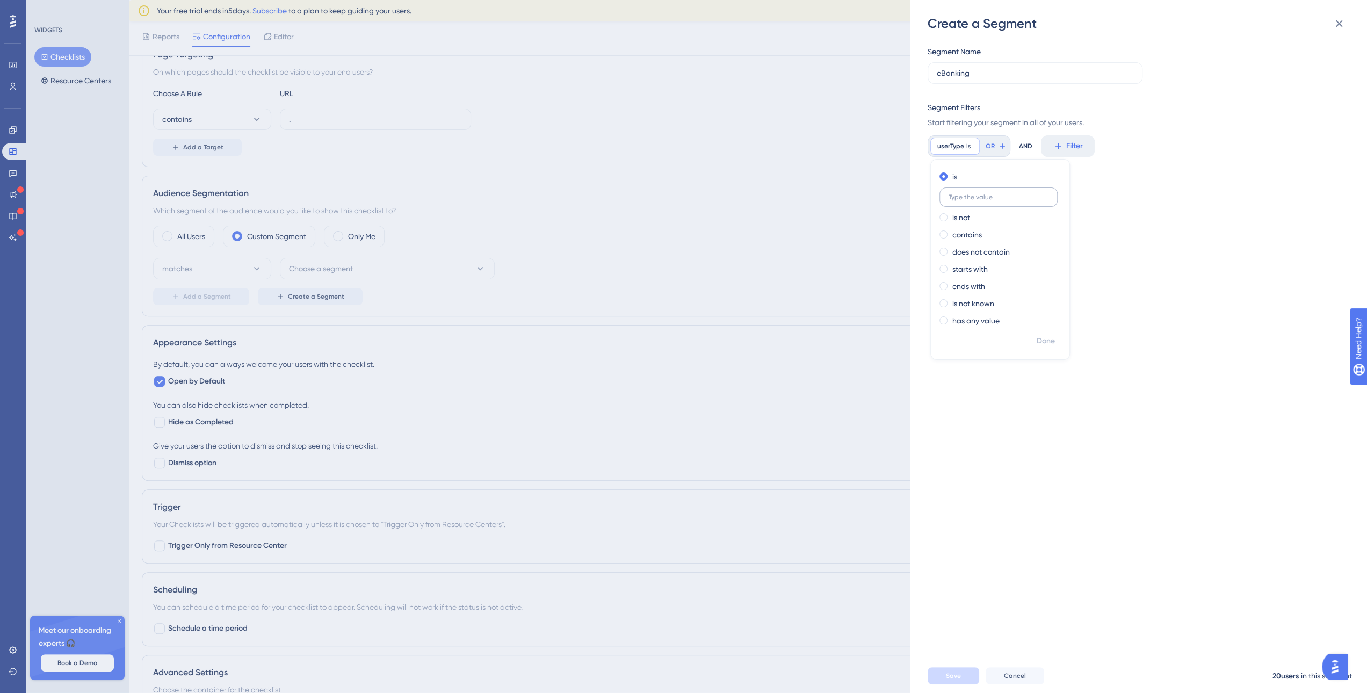
click at [968, 198] on input "text" at bounding box center [999, 197] width 100 height 8
type input "eBanking"
click at [1156, 430] on div "Segment Name eBanking Segment Filters Start filtering your segment in all of yo…" at bounding box center [1144, 345] width 433 height 627
click at [948, 685] on button "Save" at bounding box center [954, 675] width 52 height 17
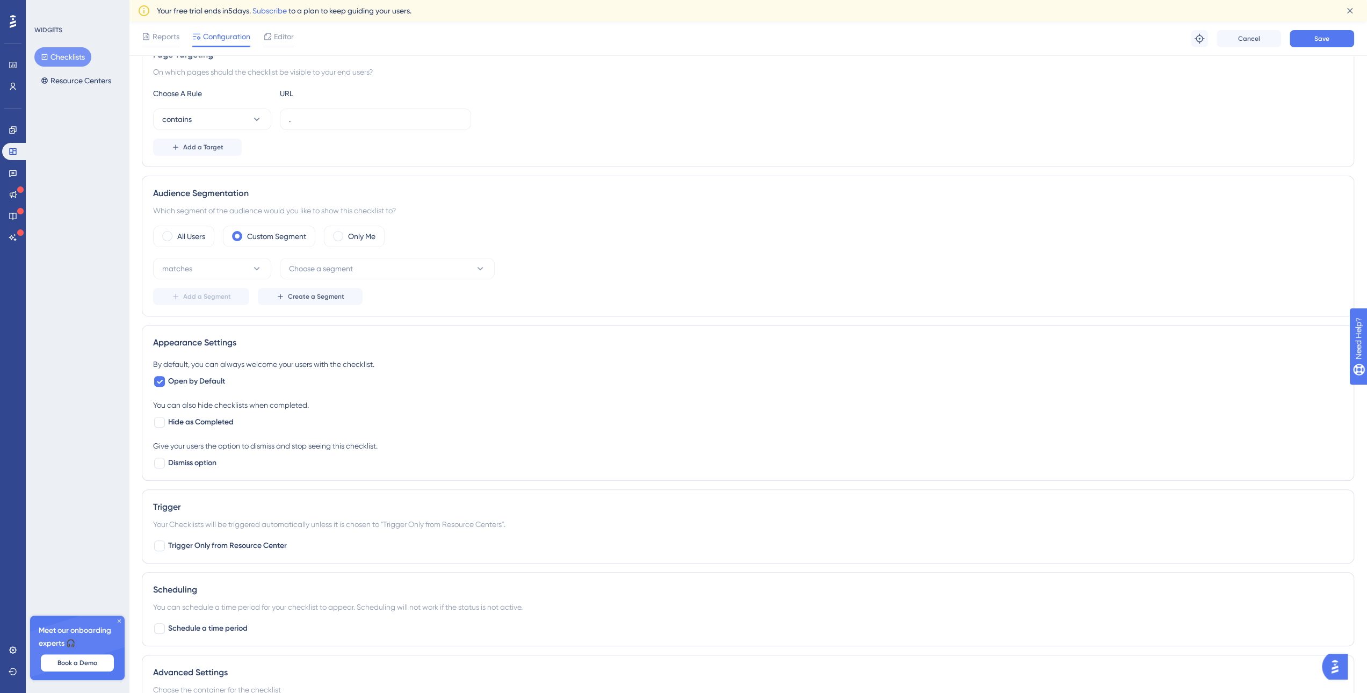
click at [698, 262] on div "matches Choose a segment" at bounding box center [748, 268] width 1190 height 21
click at [1324, 40] on span "Save" at bounding box center [1322, 38] width 15 height 9
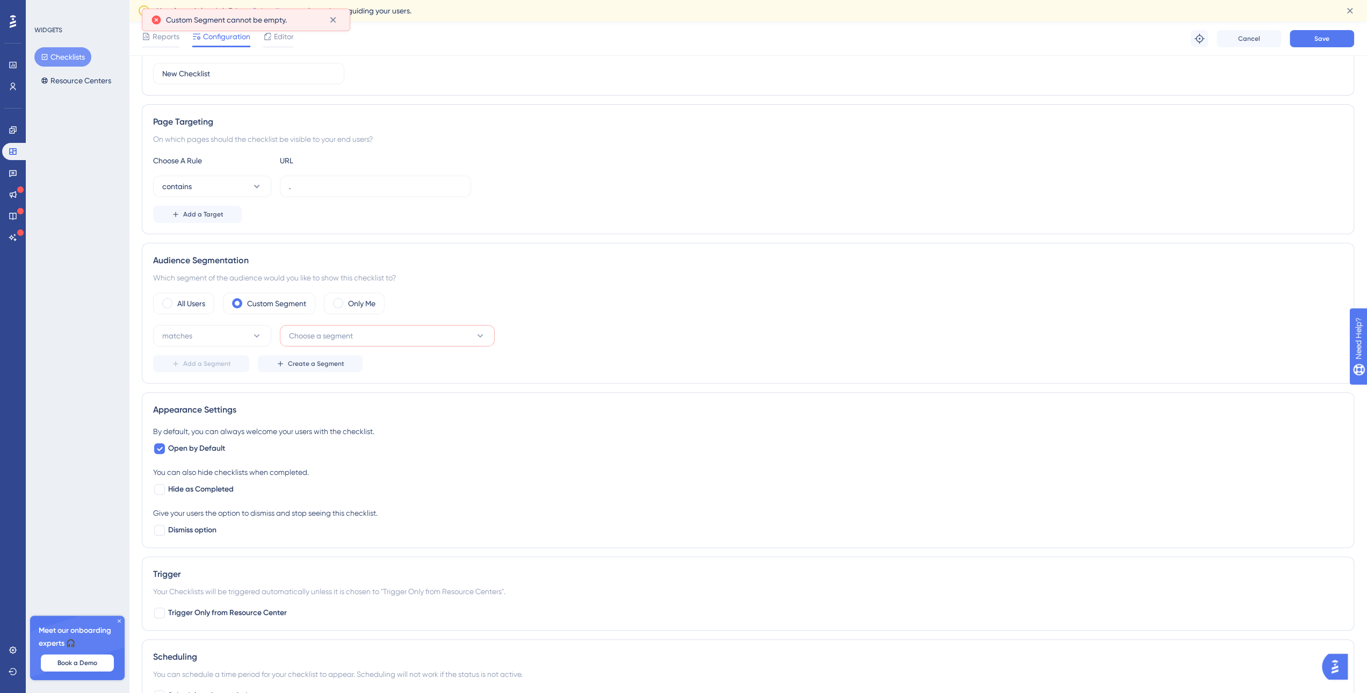
scroll to position [133, 0]
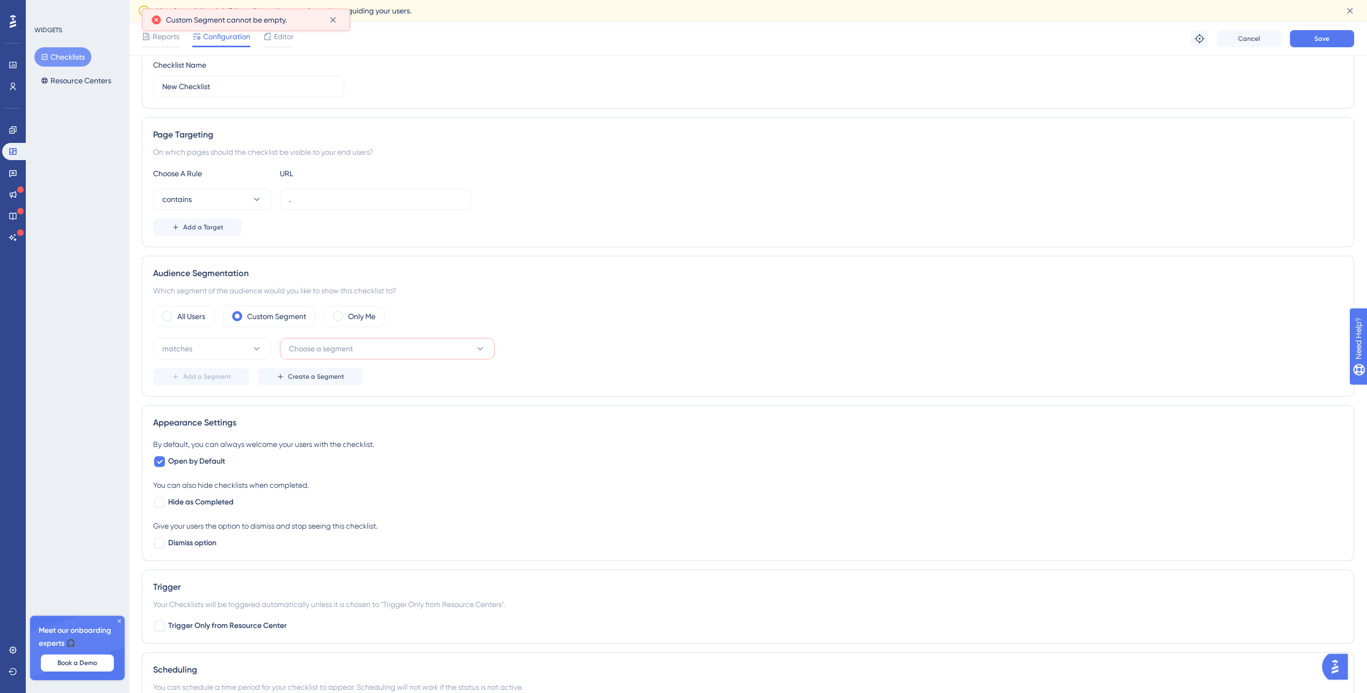
click at [485, 350] on icon at bounding box center [480, 348] width 11 height 11
click at [359, 501] on div "eBanking eBanking" at bounding box center [388, 499] width 184 height 21
click at [1319, 42] on button "Save" at bounding box center [1322, 38] width 64 height 17
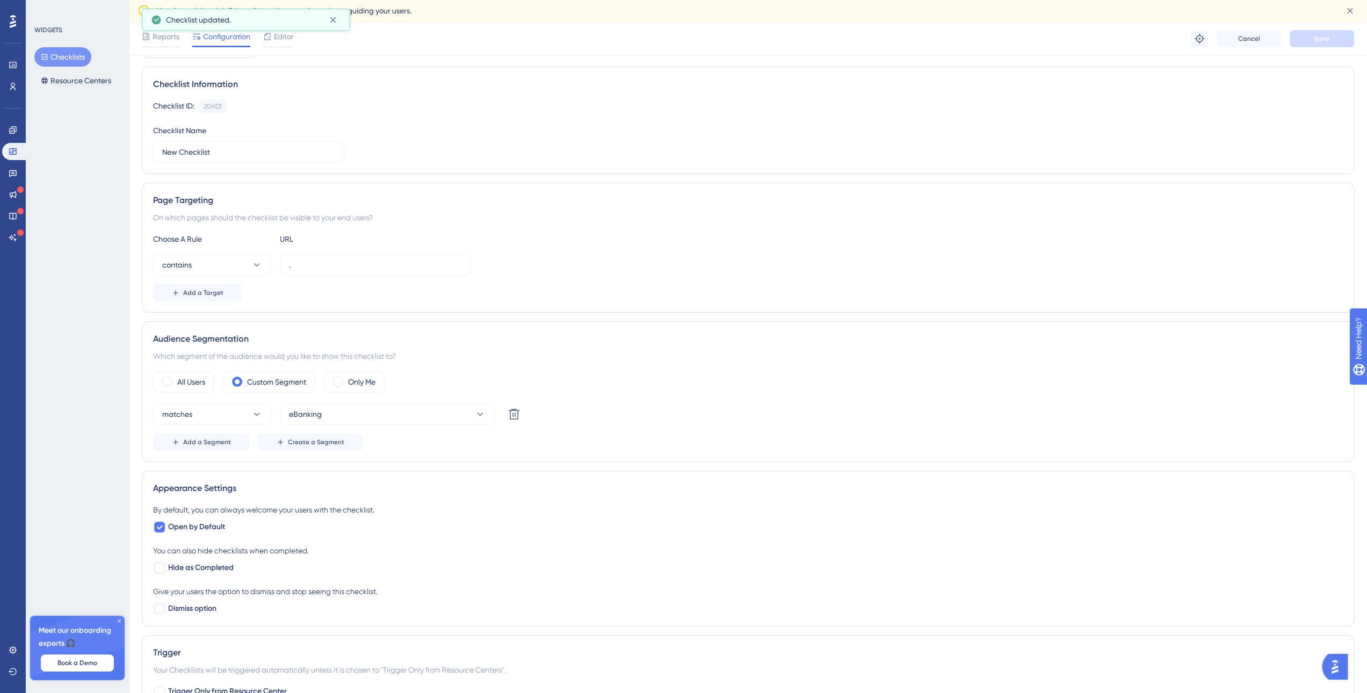
scroll to position [0, 0]
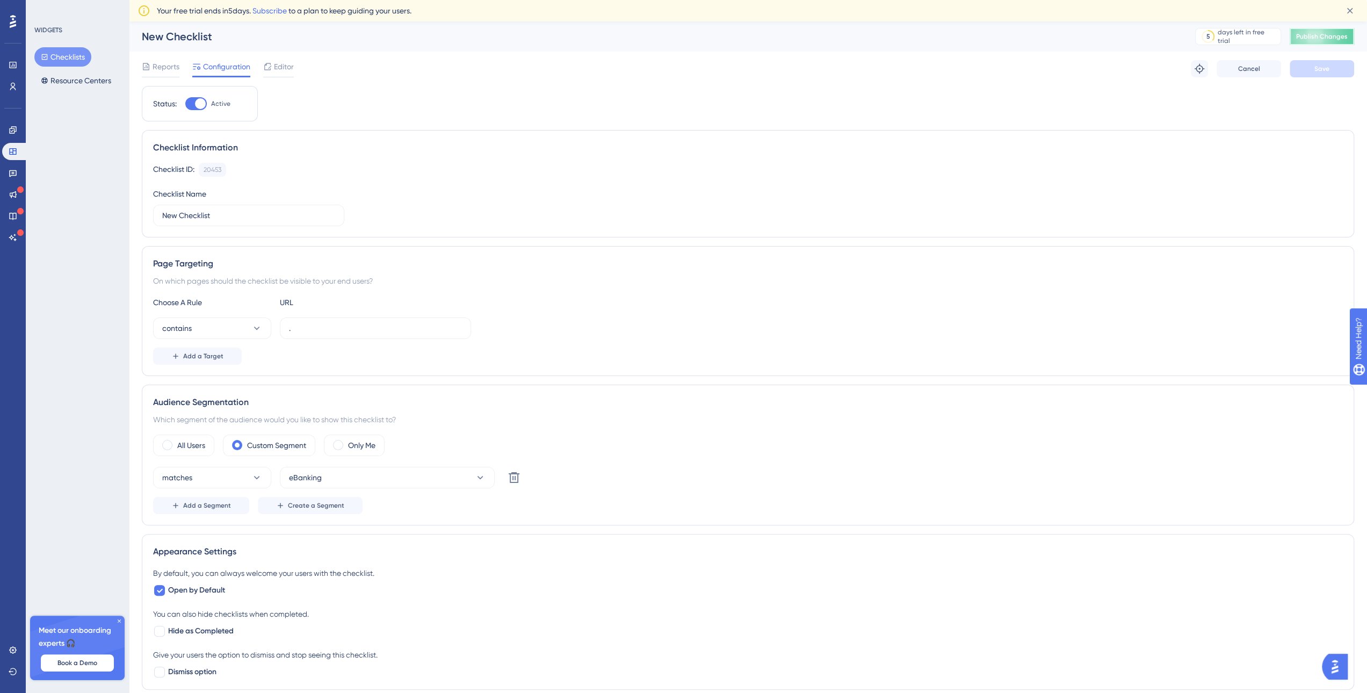
click at [1315, 39] on span "Publish Changes" at bounding box center [1323, 36] width 52 height 9
click at [10, 69] on link at bounding box center [12, 64] width 21 height 17
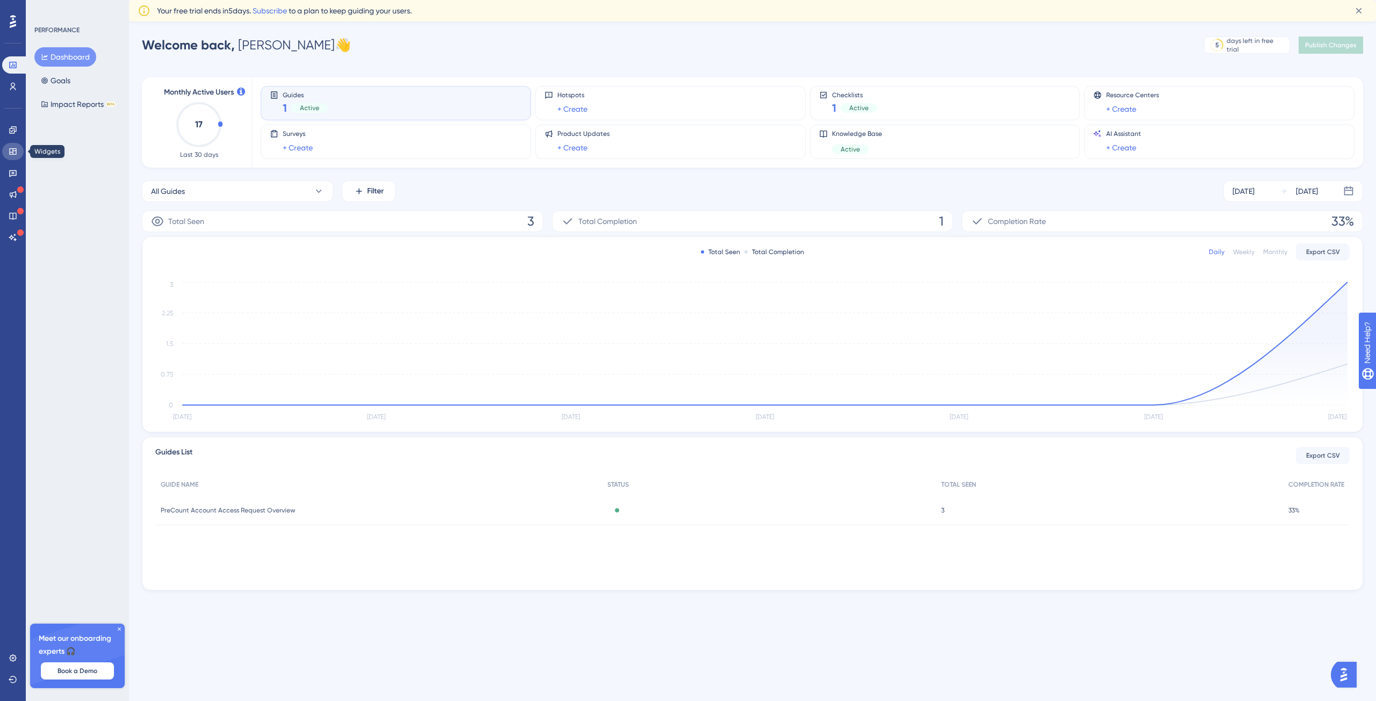
click at [20, 149] on link at bounding box center [12, 151] width 21 height 17
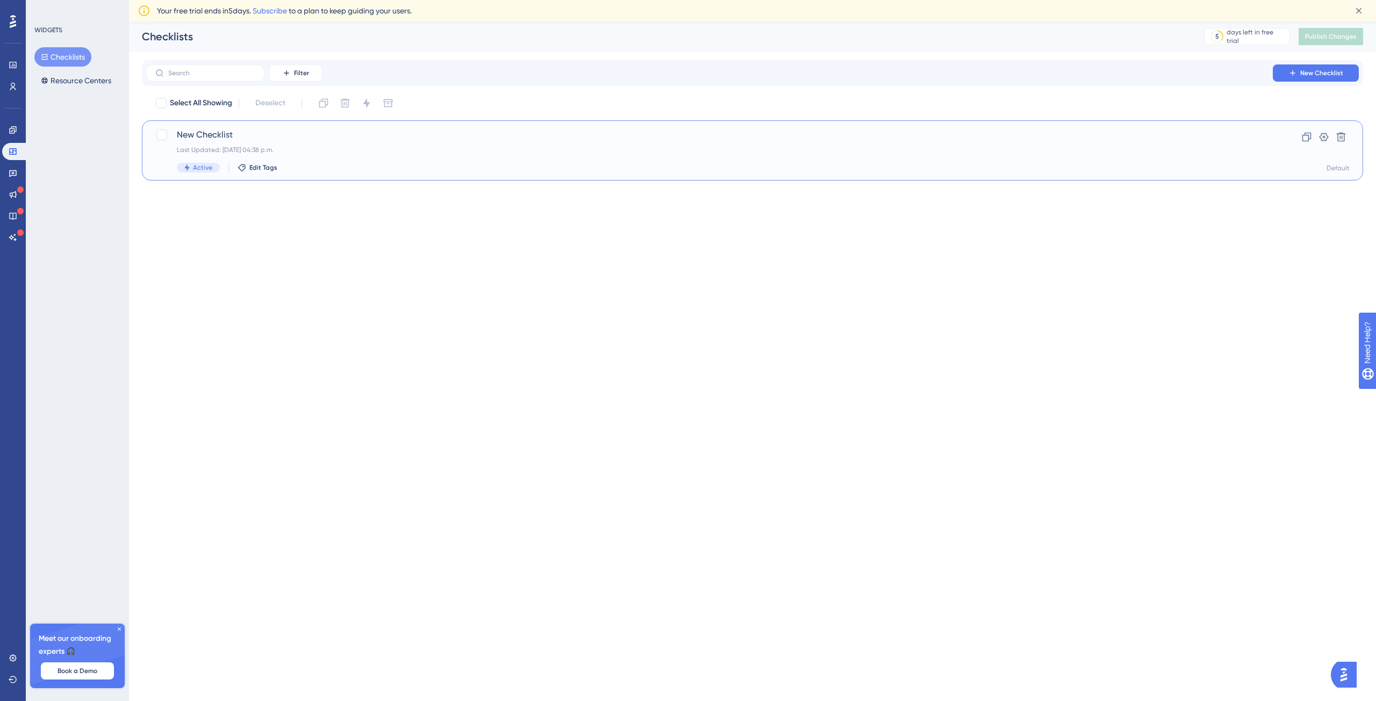
click at [228, 139] on span "New Checklist" at bounding box center [709, 134] width 1065 height 13
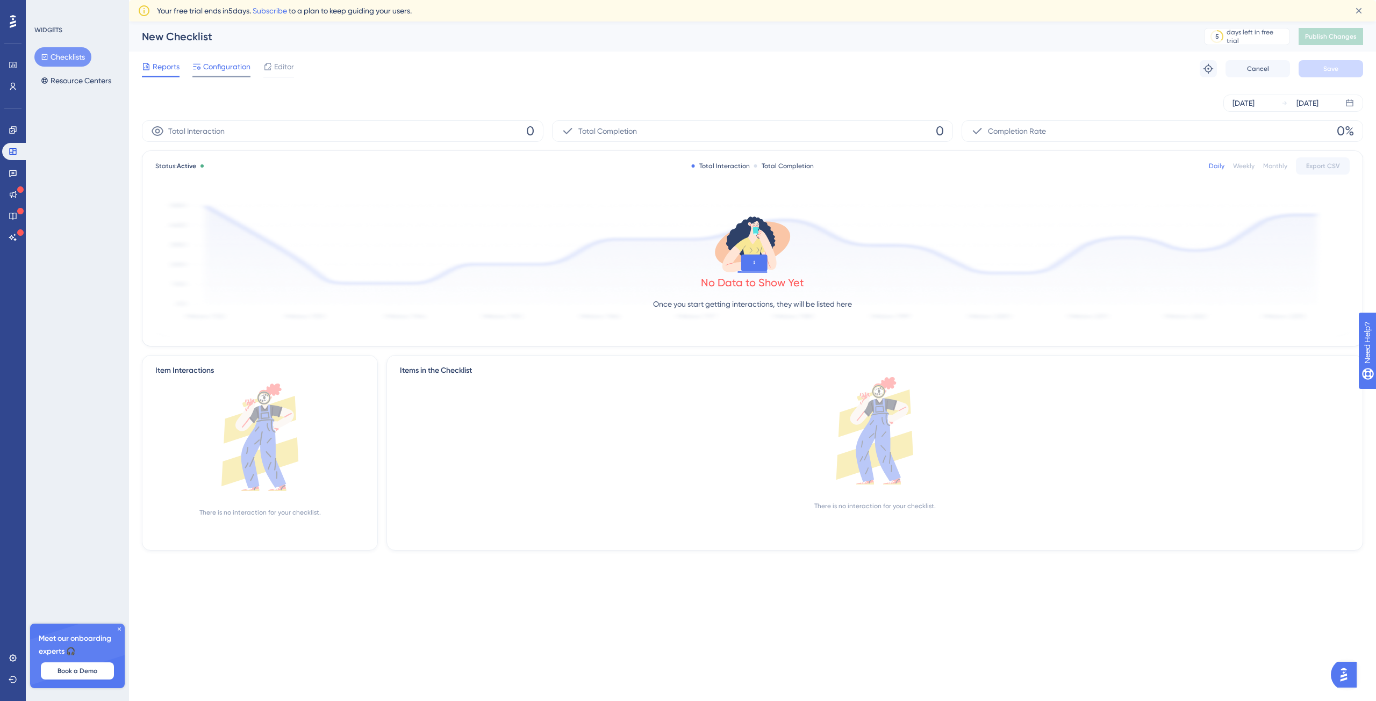
click at [227, 73] on span "Configuration" at bounding box center [226, 66] width 47 height 13
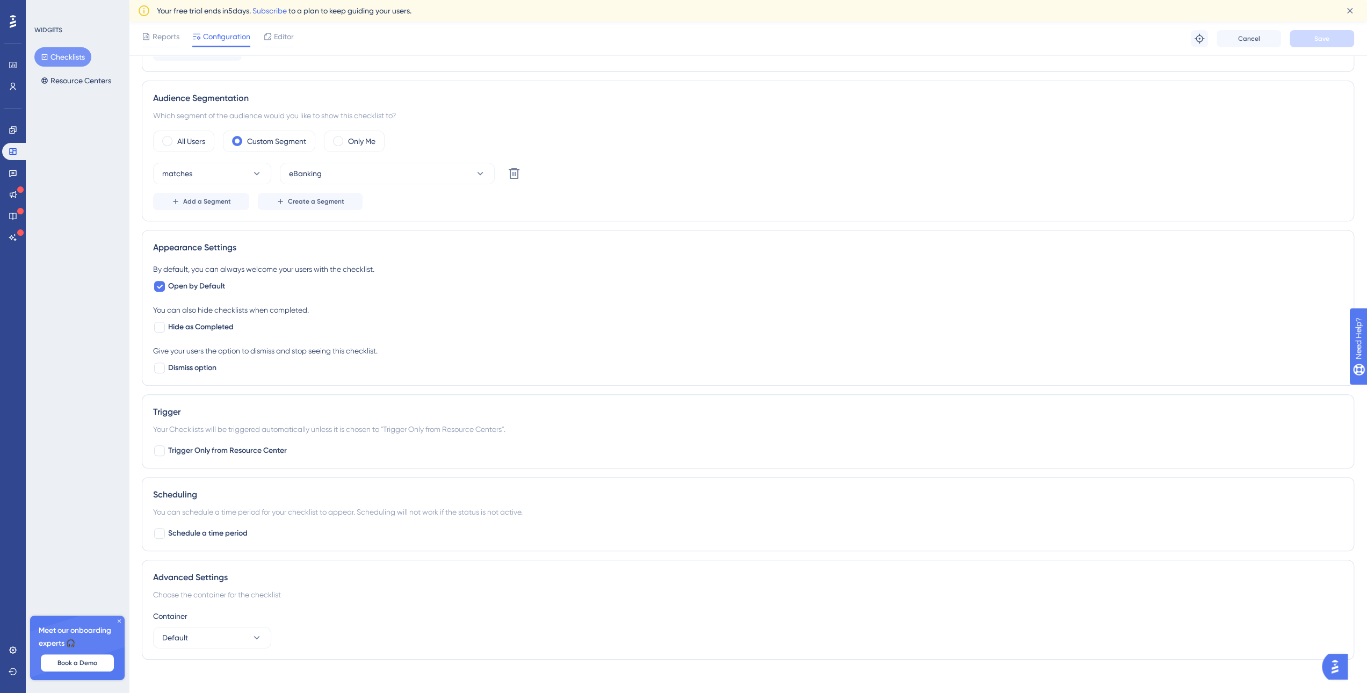
scroll to position [314, 0]
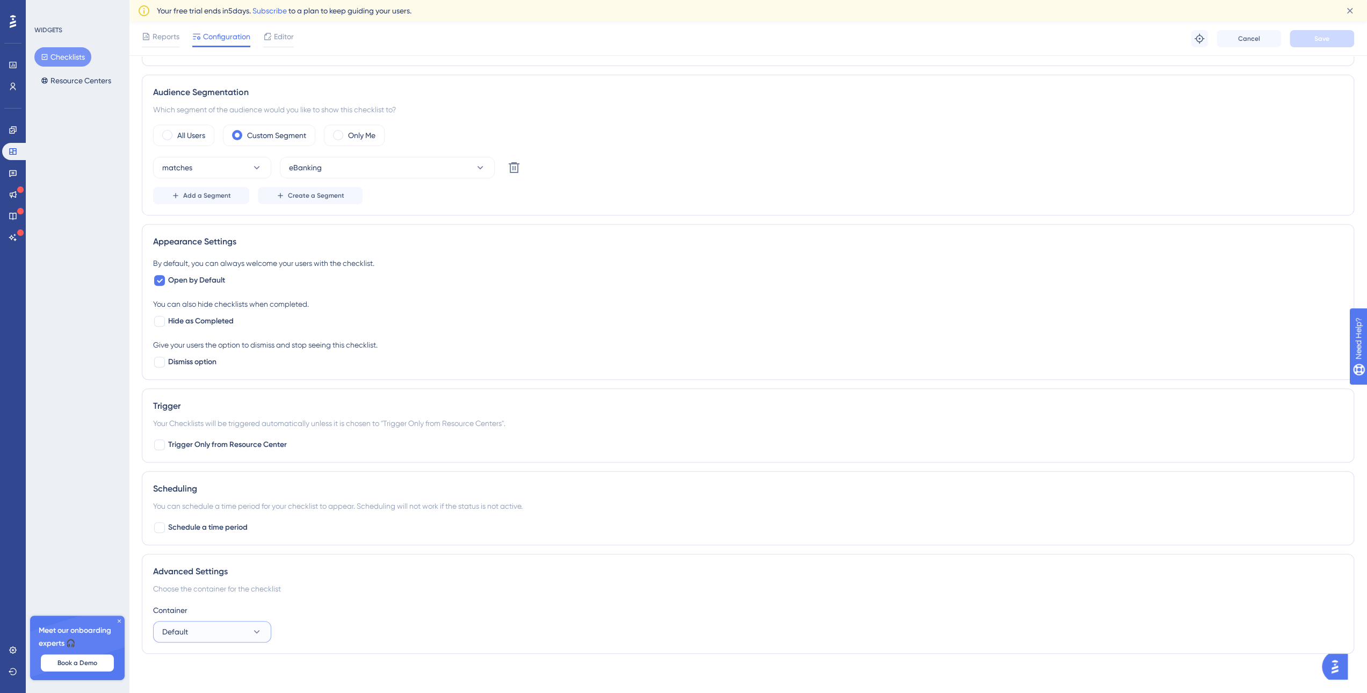
click at [254, 627] on icon at bounding box center [256, 632] width 11 height 11
click at [475, 570] on div "Advanced Settings" at bounding box center [748, 571] width 1190 height 13
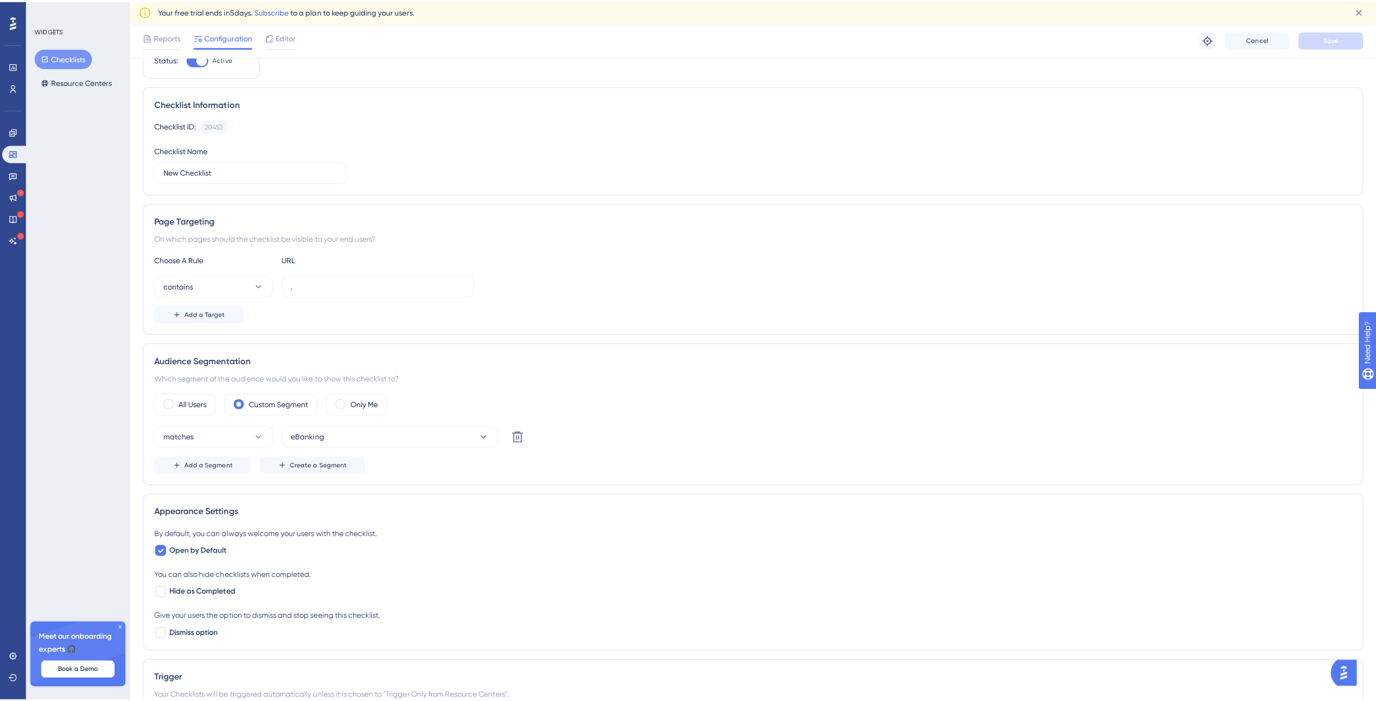
scroll to position [0, 0]
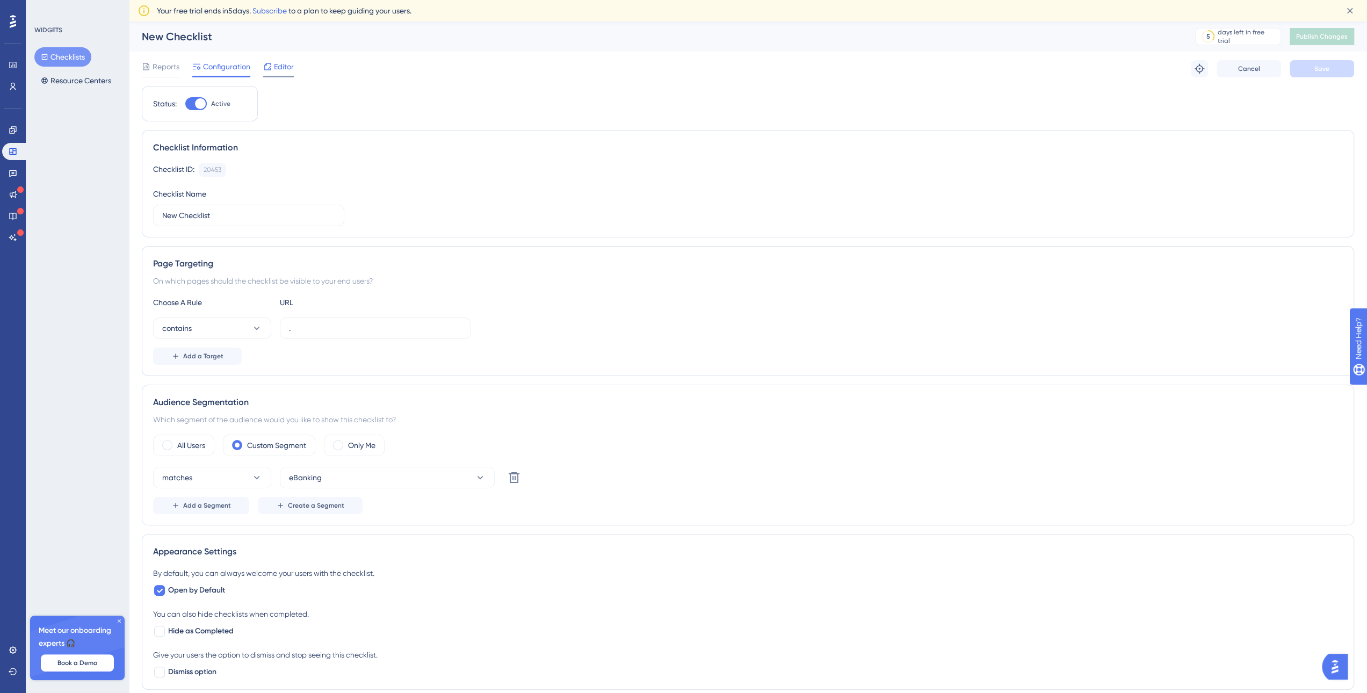
click at [269, 66] on icon at bounding box center [267, 66] width 9 height 9
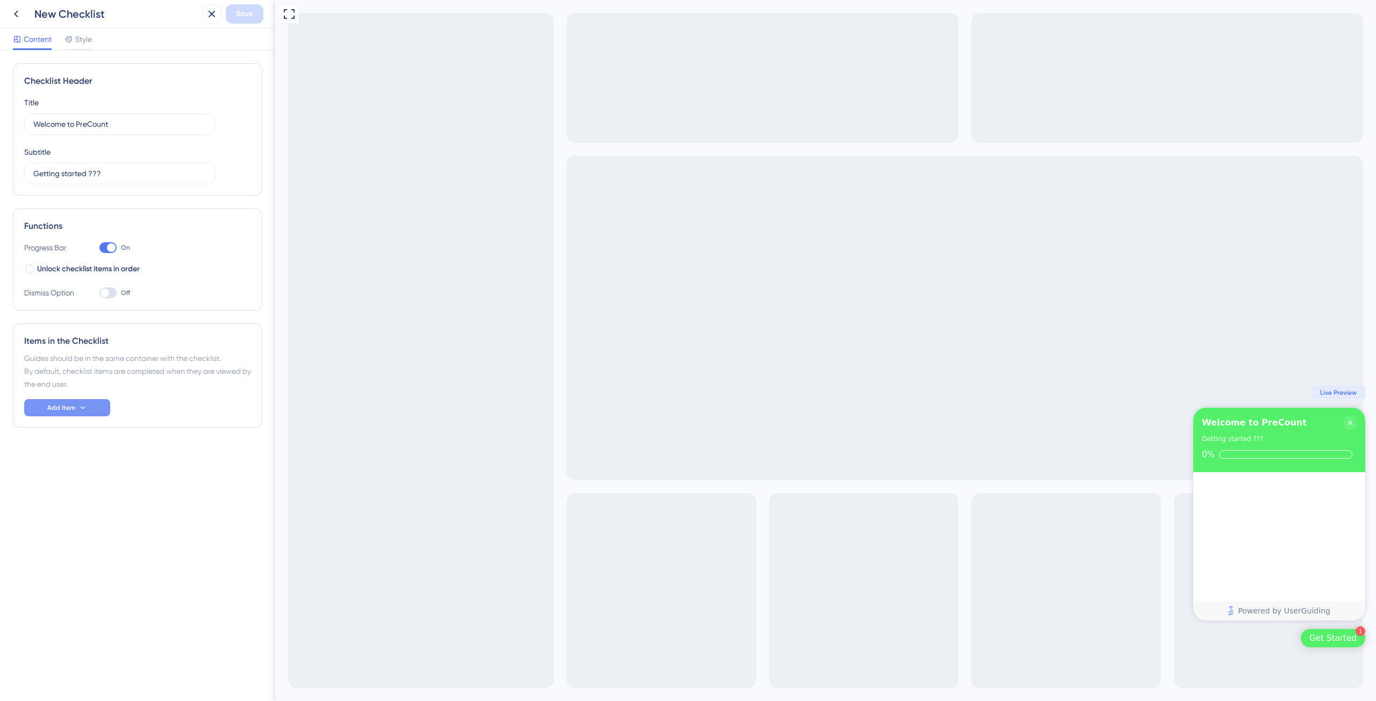
click at [94, 406] on button "Add Item" at bounding box center [67, 407] width 86 height 17
click at [56, 455] on span "Page URL" at bounding box center [56, 459] width 33 height 13
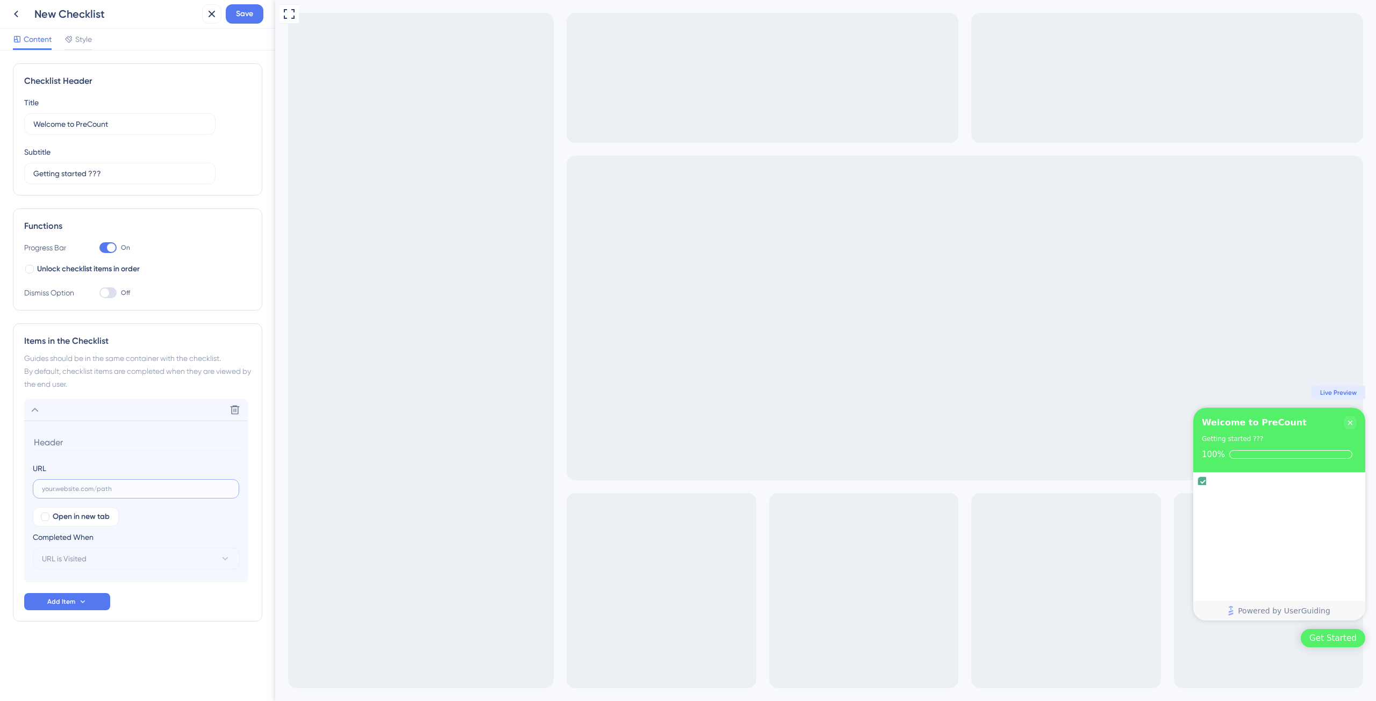
click at [107, 486] on input "text" at bounding box center [136, 489] width 188 height 8
click at [112, 485] on input "text" at bounding box center [136, 489] width 188 height 8
click at [106, 492] on label at bounding box center [136, 488] width 206 height 19
click at [106, 492] on input "text" at bounding box center [136, 489] width 188 height 8
type input "/users"
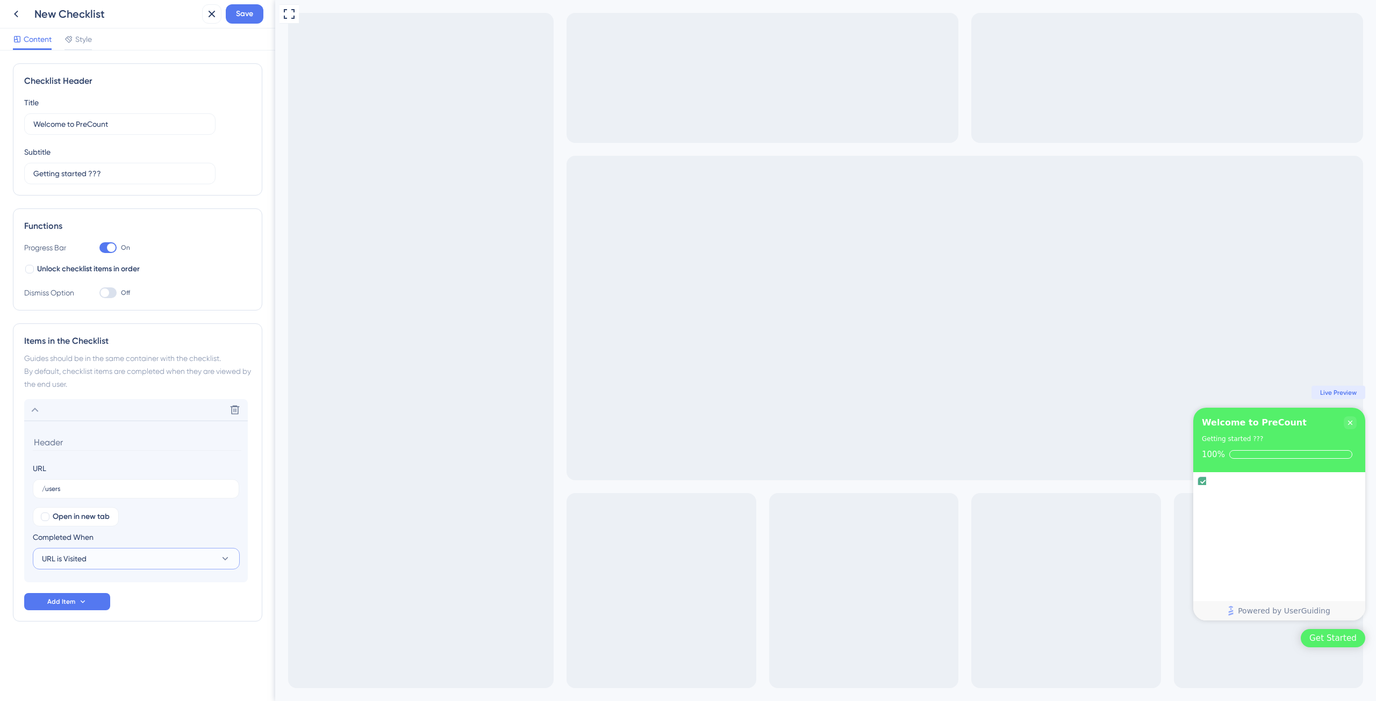
click at [168, 559] on button "URL is Visited" at bounding box center [136, 558] width 207 height 21
click at [76, 449] on input at bounding box center [137, 442] width 208 height 17
type input "Begin met het aanmaken van gebruikers"
click at [85, 602] on icon at bounding box center [82, 602] width 9 height 9
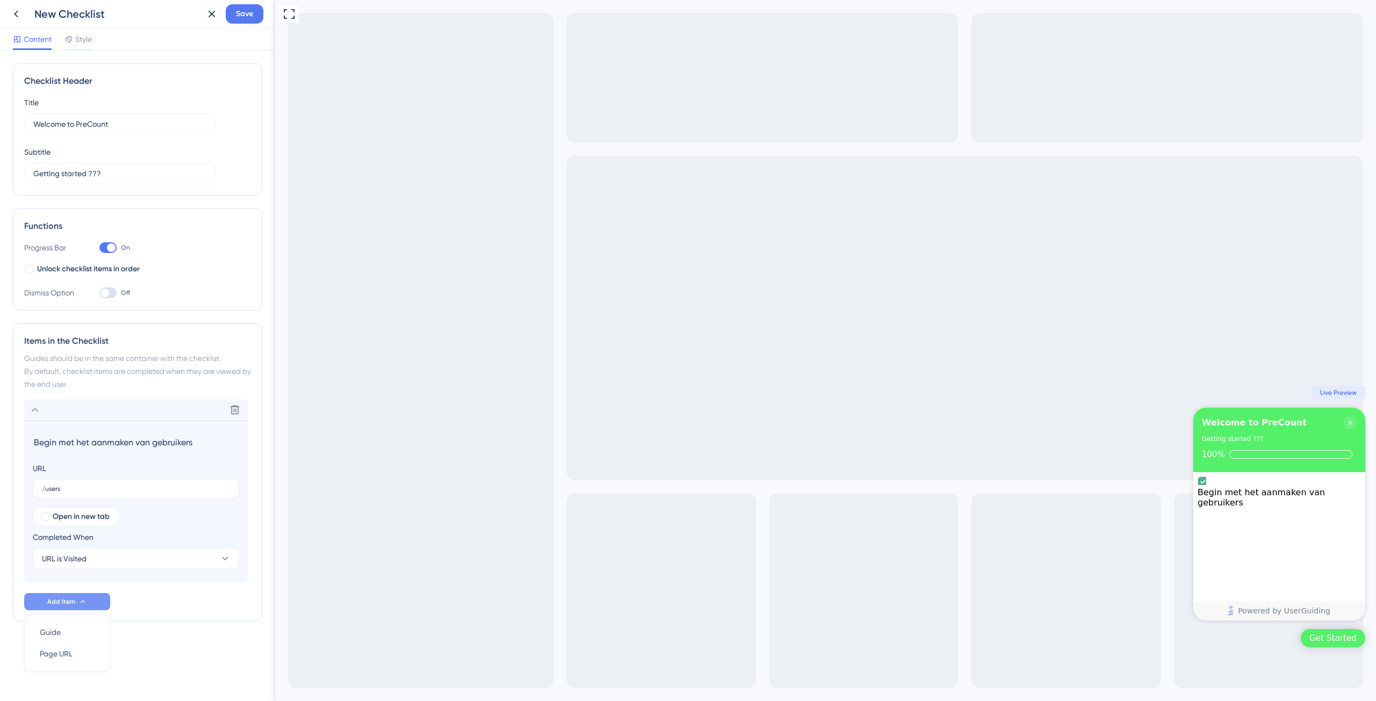
scroll to position [12, 0]
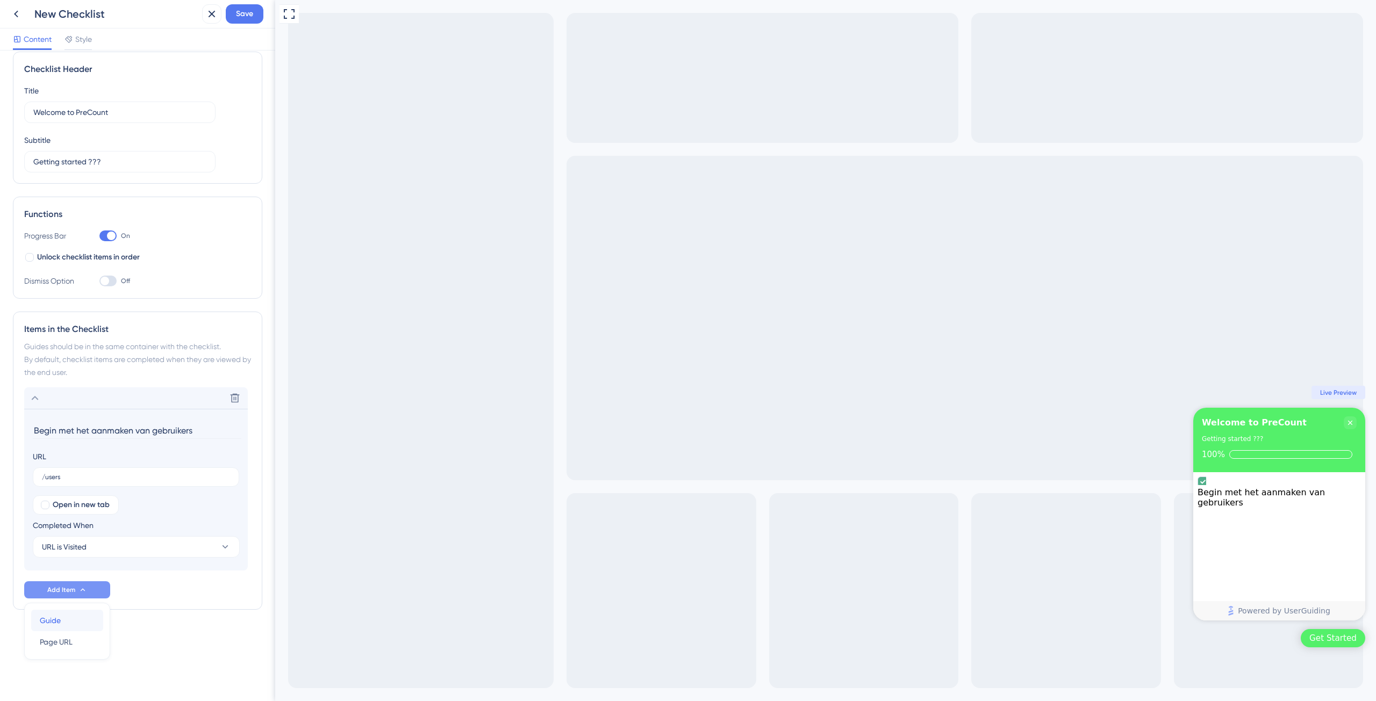
click at [76, 623] on div "Guide Guide" at bounding box center [67, 620] width 55 height 21
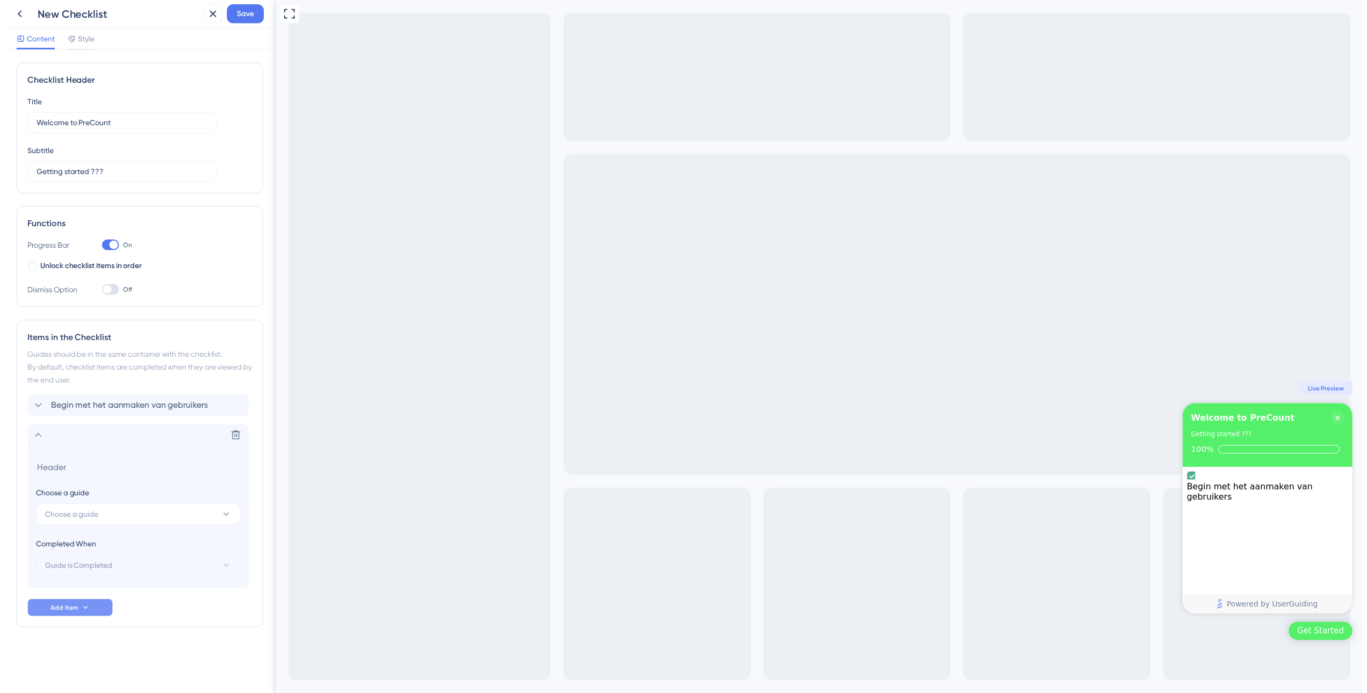
scroll to position [0, 0]
click at [36, 441] on icon at bounding box center [34, 440] width 13 height 13
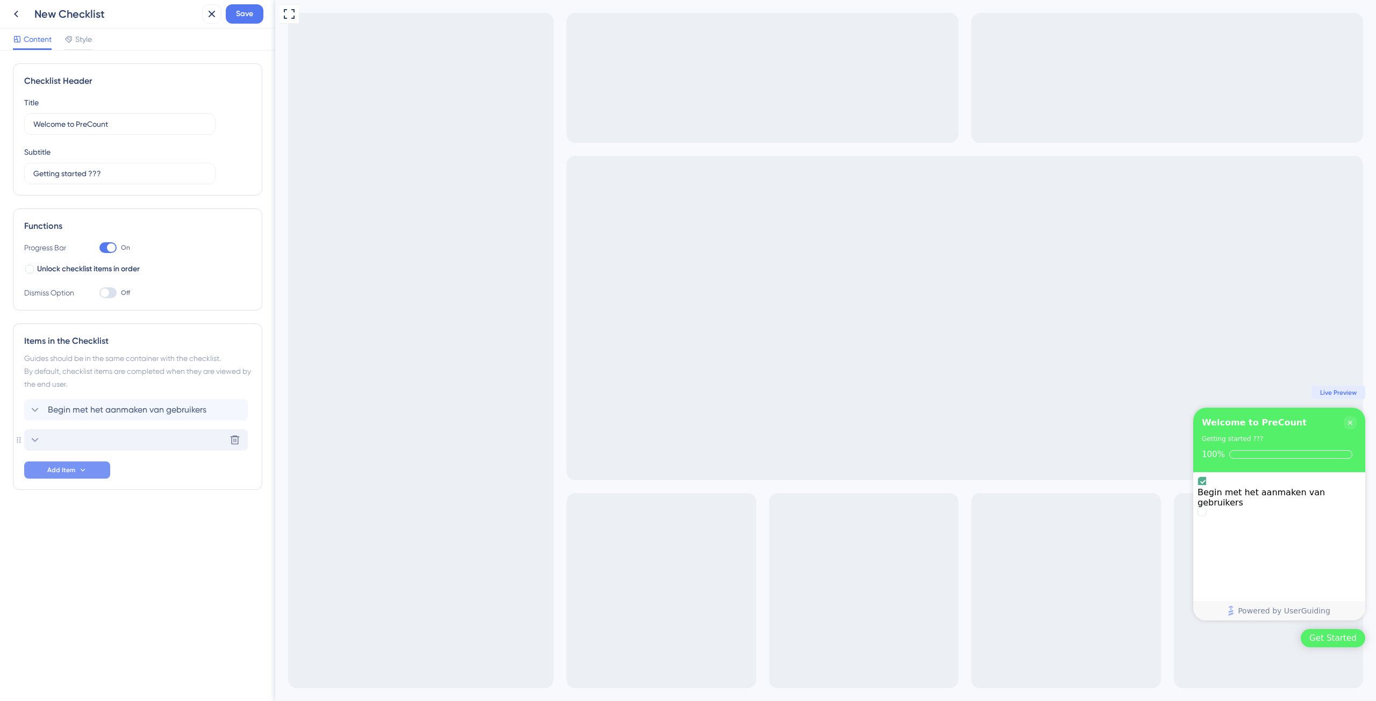
click at [35, 440] on icon at bounding box center [35, 440] width 7 height 4
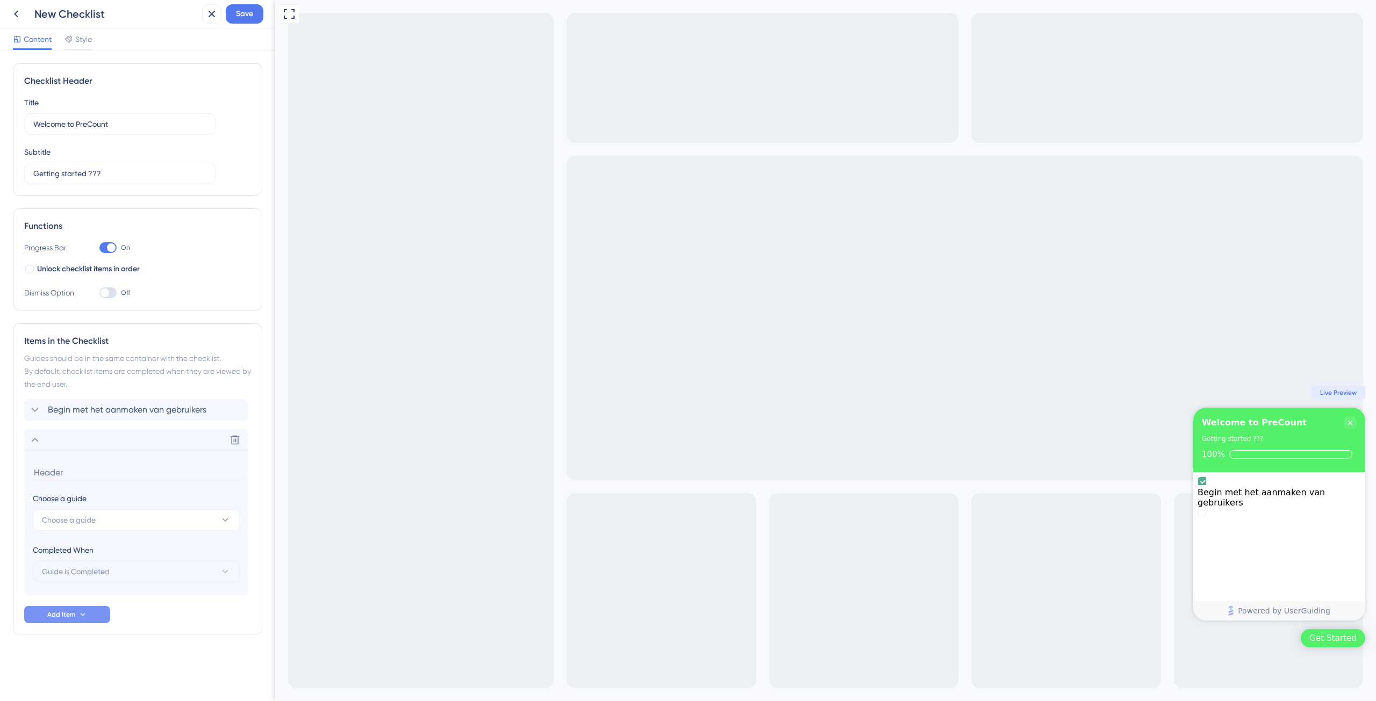
drag, startPoint x: 135, startPoint y: 440, endPoint x: 132, endPoint y: 387, distance: 52.8
click at [132, 387] on div "Items in the Checklist Guides should be in the same container with the checklis…" at bounding box center [137, 478] width 249 height 311
click at [62, 470] on input at bounding box center [137, 472] width 208 height 17
click at [154, 646] on div "Checklist Header Title Welcome to PreCount Subtitle Getting started ??? Functio…" at bounding box center [137, 370] width 249 height 614
drag, startPoint x: 97, startPoint y: 412, endPoint x: 119, endPoint y: 649, distance: 237.4
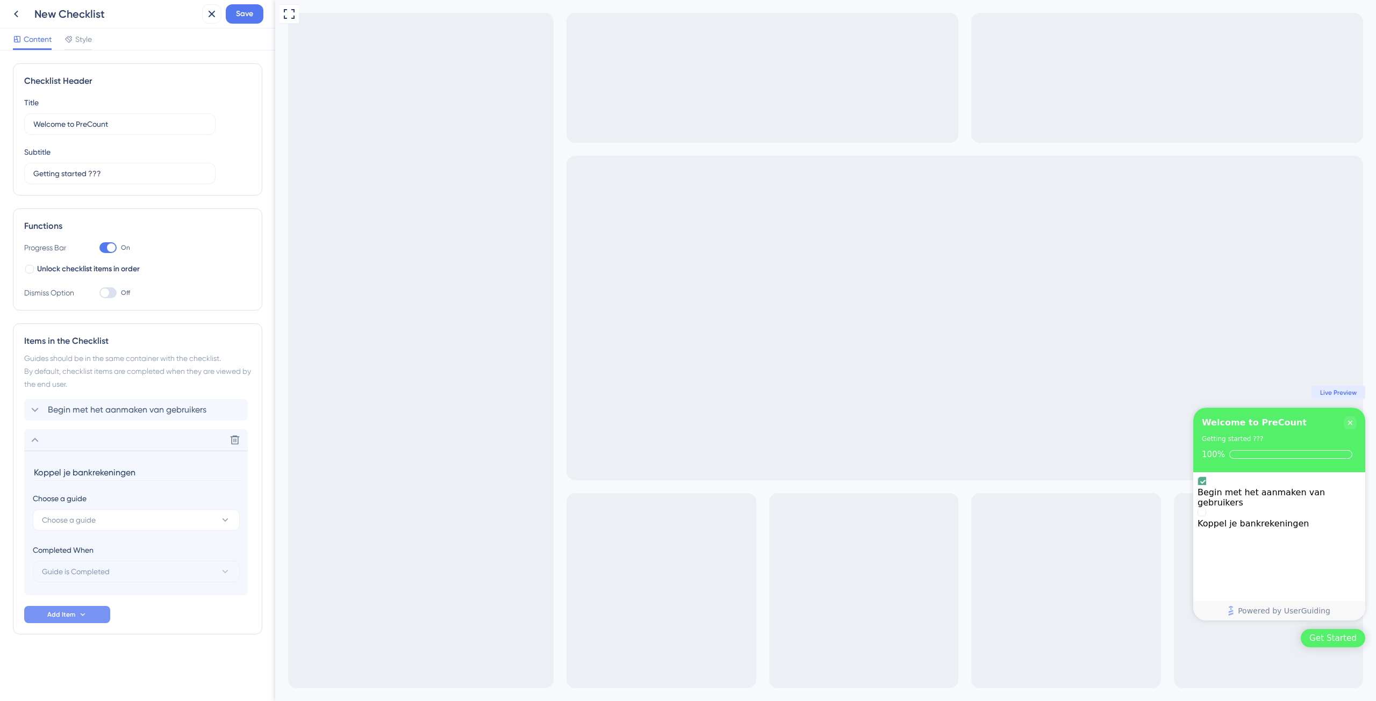
click at [105, 642] on div "Checklist Header Title Welcome to PreCount Subtitle Getting started ??? Functio…" at bounding box center [137, 370] width 249 height 614
click at [187, 654] on div "Checklist Header Title Welcome to PreCount Subtitle Getting started ??? Functio…" at bounding box center [137, 370] width 249 height 614
click at [91, 516] on span "Choose a guide" at bounding box center [69, 520] width 54 height 13
click at [67, 630] on div "Test Test" at bounding box center [136, 628] width 176 height 21
type input "Test"
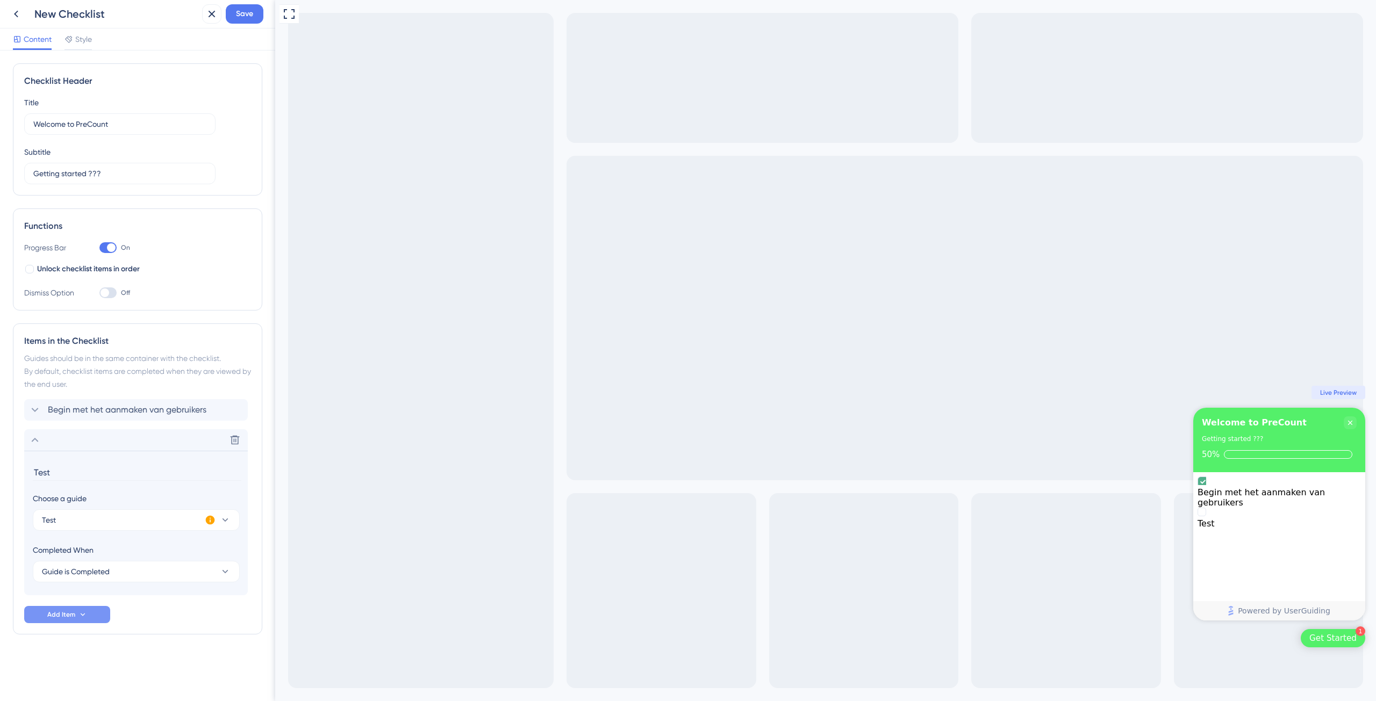
click at [169, 664] on div "Checklist Header Title Welcome to PreCount Subtitle Getting started ??? Functio…" at bounding box center [137, 370] width 249 height 614
click at [29, 440] on icon at bounding box center [34, 440] width 13 height 13
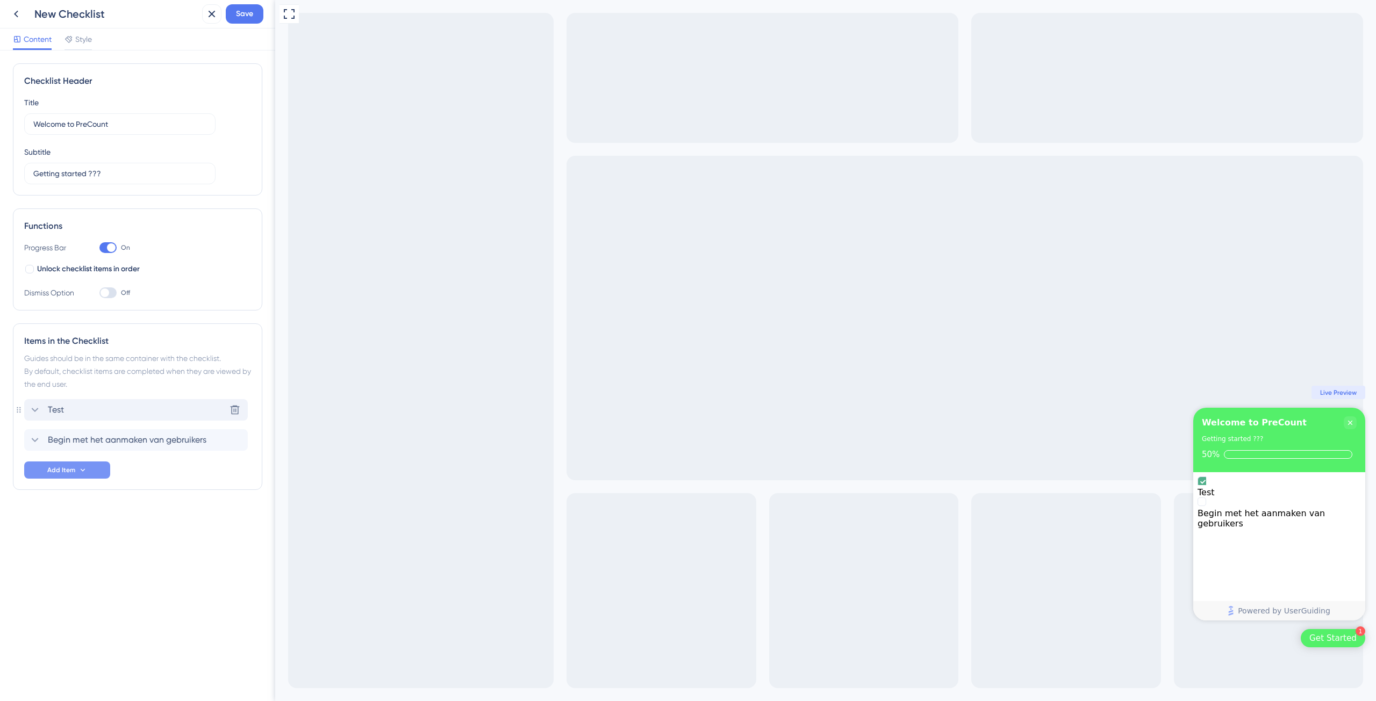
click at [31, 413] on icon at bounding box center [34, 410] width 13 height 13
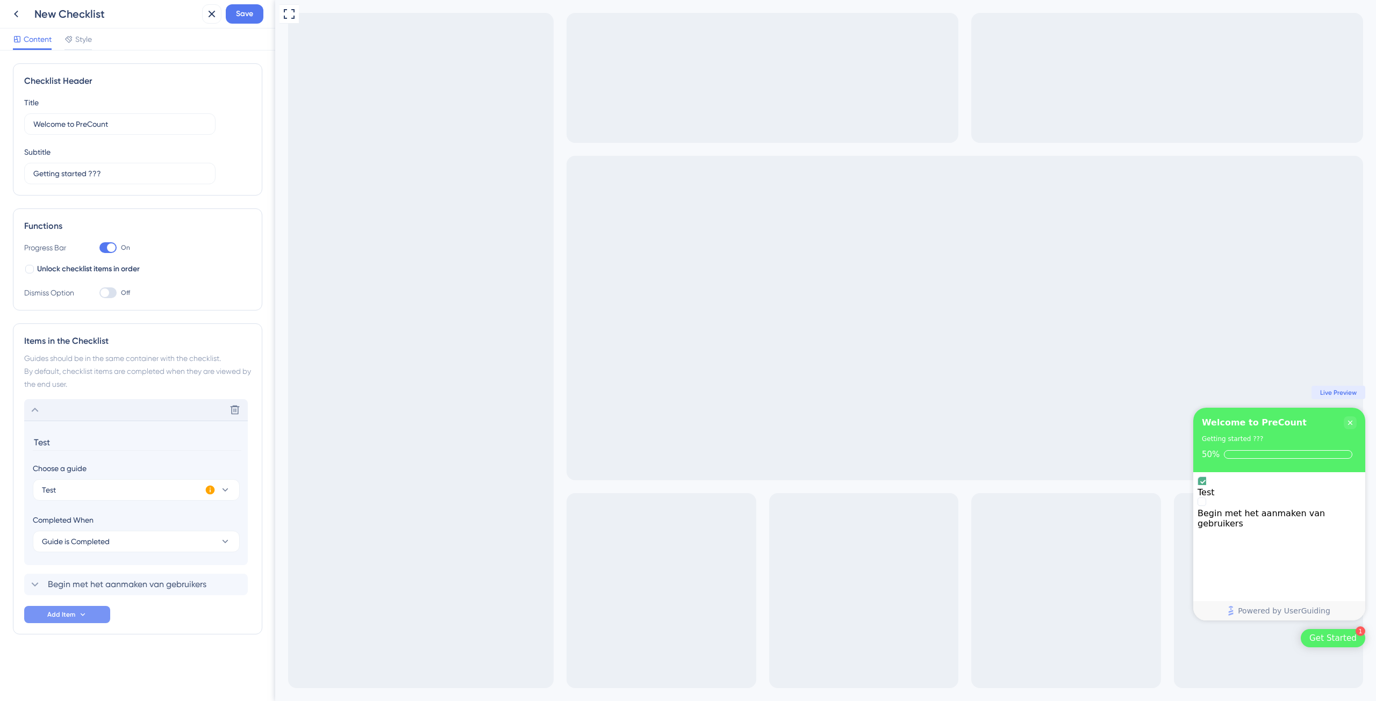
drag, startPoint x: 72, startPoint y: 442, endPoint x: 2, endPoint y: 440, distance: 70.4
click at [2, 440] on div "Checklist Header Title Welcome to PreCount Subtitle Getting started ??? Functio…" at bounding box center [137, 376] width 275 height 651
type input "Koppel je bankrekeningen"
click at [248, 20] on span "Save" at bounding box center [244, 14] width 17 height 13
click at [16, 15] on icon at bounding box center [16, 14] width 13 height 13
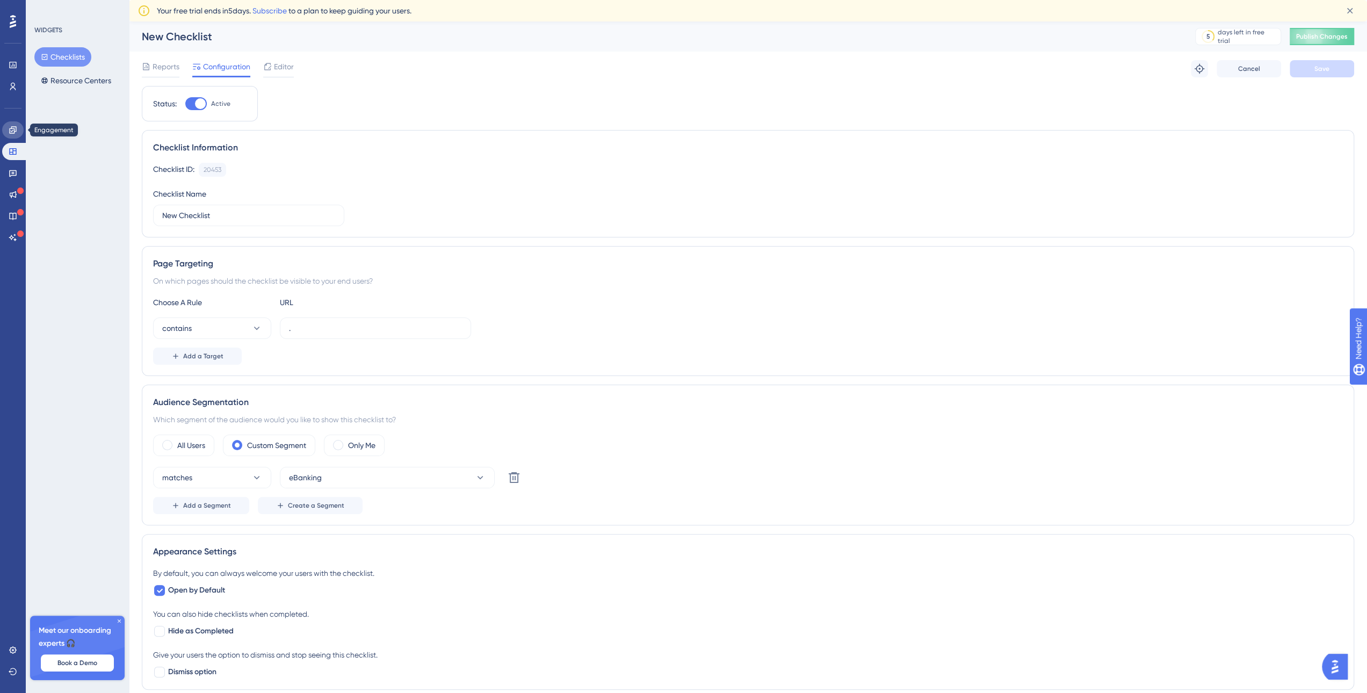
click at [12, 129] on icon at bounding box center [13, 130] width 9 height 9
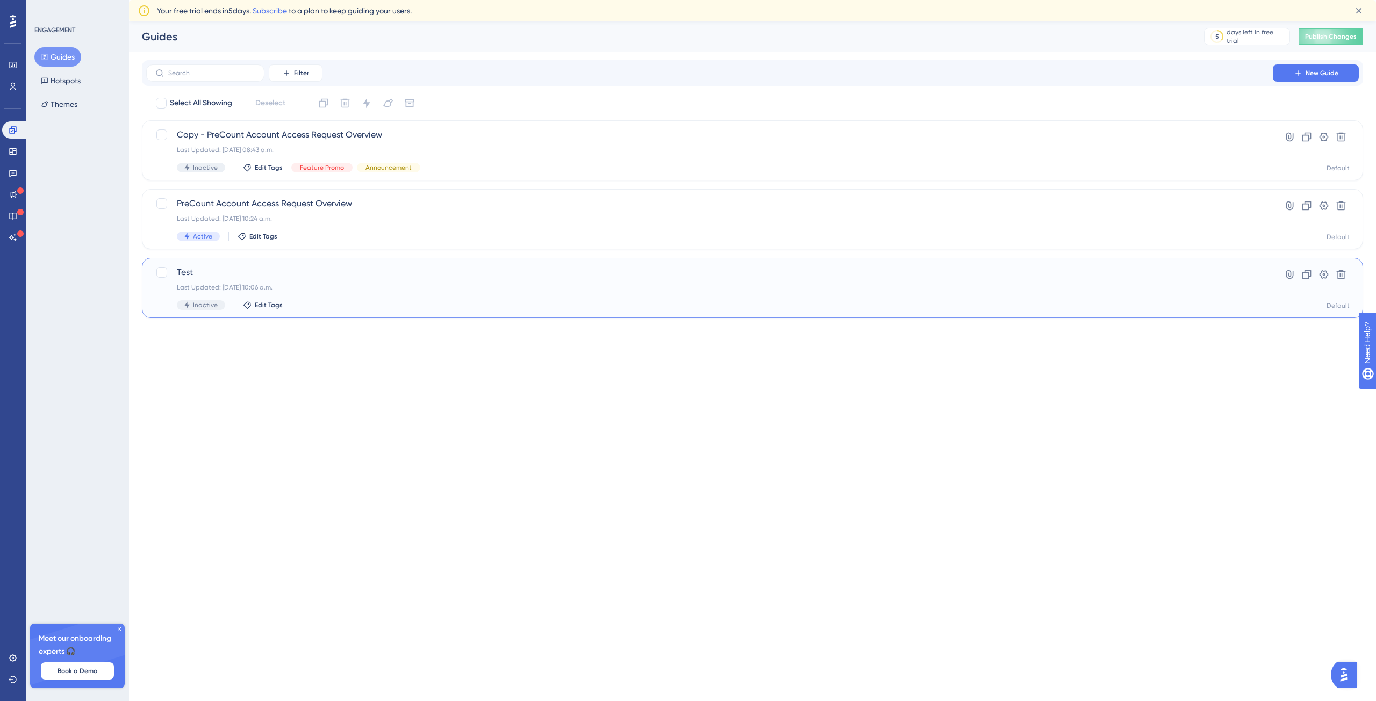
click at [445, 286] on div "Last Updated: [DATE] 10:06 a.m." at bounding box center [709, 287] width 1065 height 9
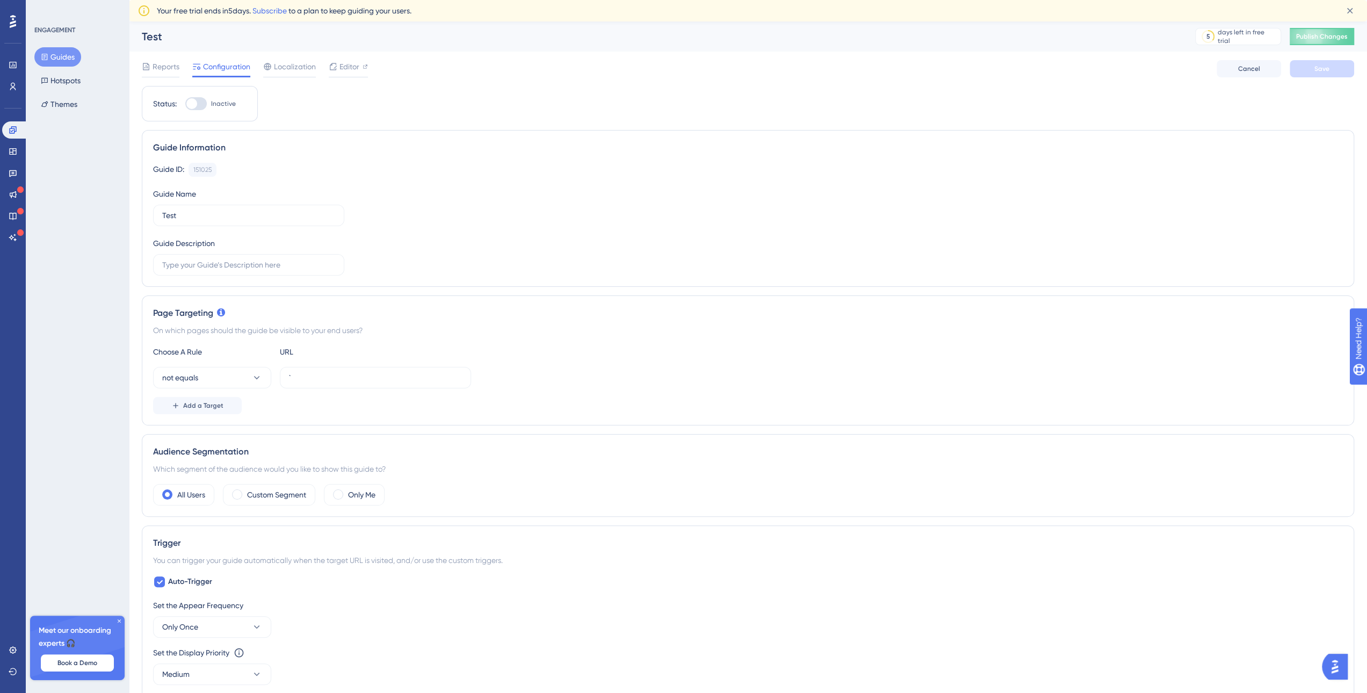
click at [155, 35] on div "Test" at bounding box center [655, 36] width 1027 height 15
drag, startPoint x: 214, startPoint y: 210, endPoint x: 118, endPoint y: 212, distance: 95.7
click at [129, 212] on div "Performance Users Engagement Widgets Feedback Product Updates Knowledge Base AI…" at bounding box center [748, 546] width 1239 height 1050
type input "Bankrekeningen koppelen"
click at [163, 581] on div at bounding box center [159, 582] width 11 height 11
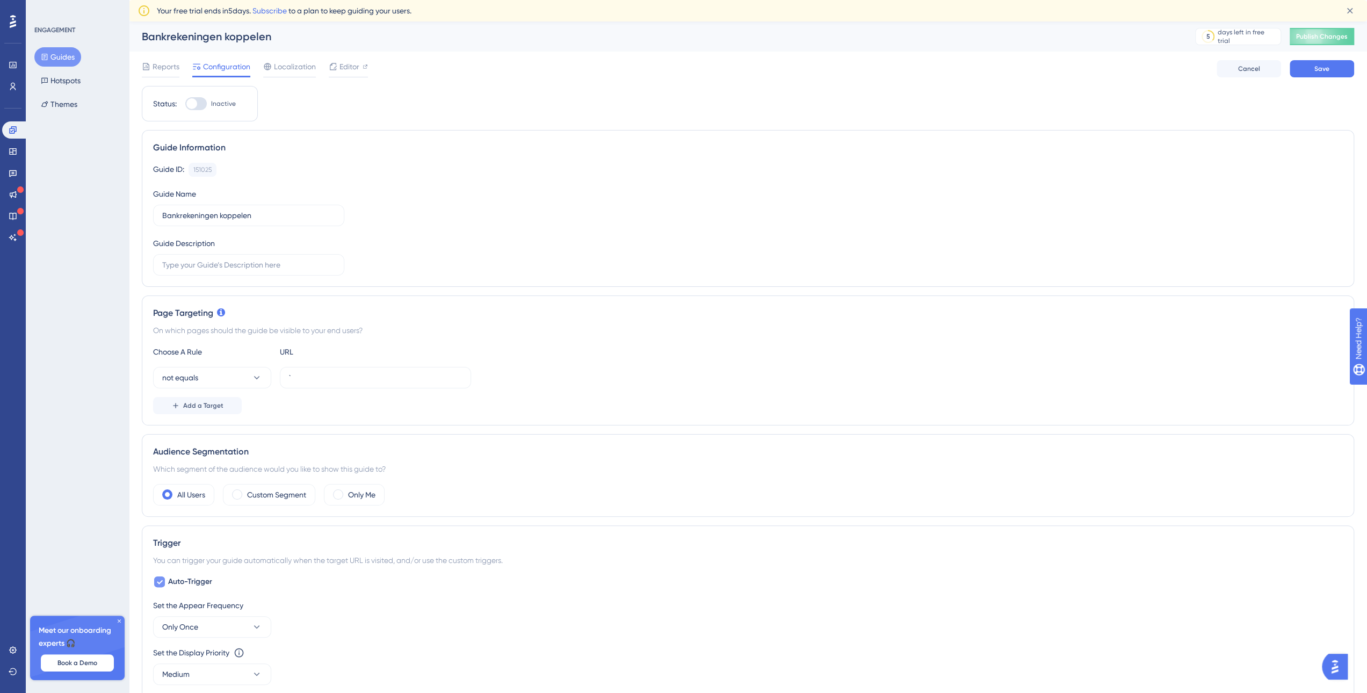
checkbox input "false"
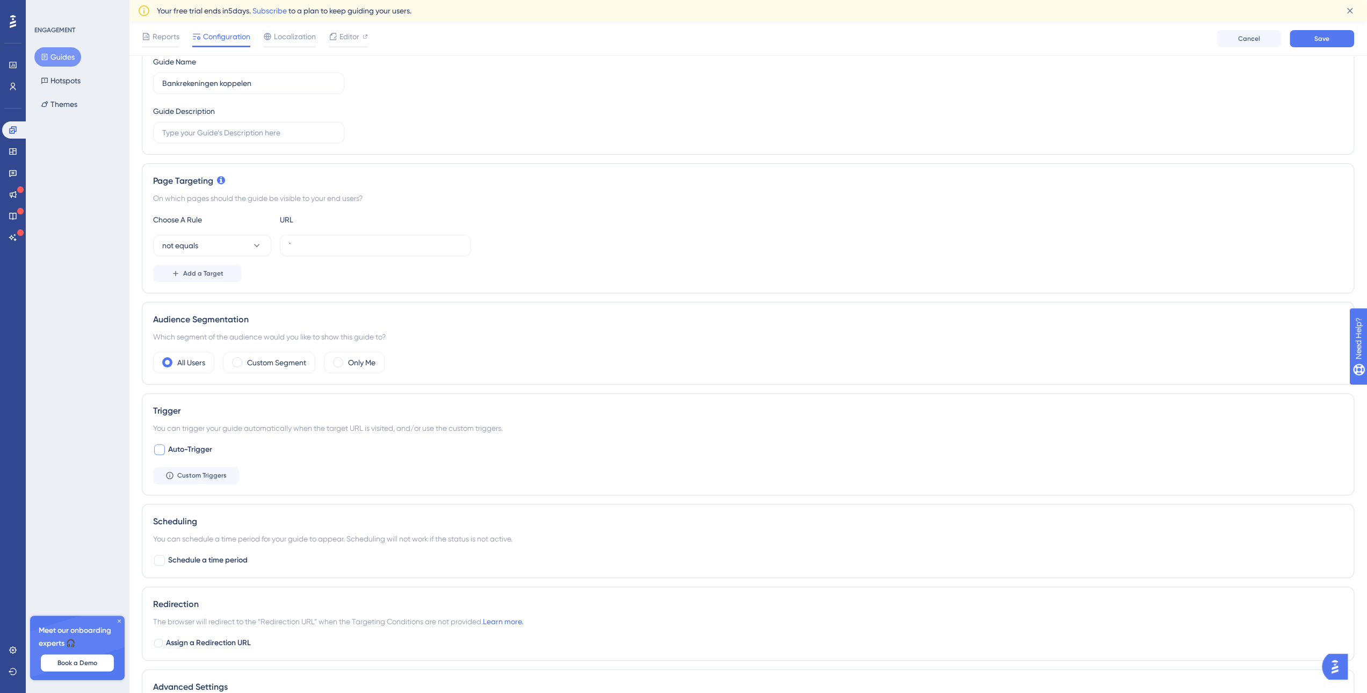
scroll to position [161, 0]
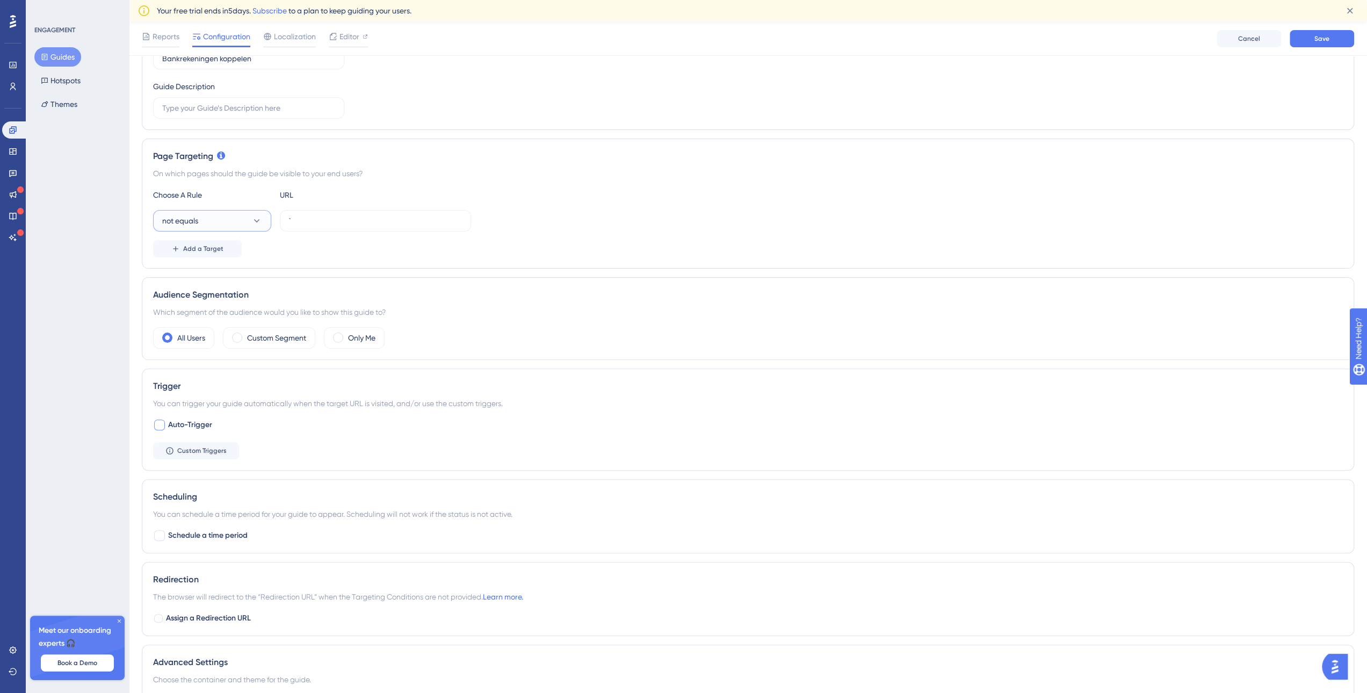
click at [255, 220] on icon at bounding box center [256, 220] width 11 height 11
click at [219, 353] on div "ends with ends with" at bounding box center [212, 360] width 87 height 21
click at [304, 223] on input "`" at bounding box center [375, 221] width 173 height 12
type input "/accountsoverview"
click at [607, 315] on div "Which segment of the audience would you like to show this guide to?" at bounding box center [748, 312] width 1190 height 13
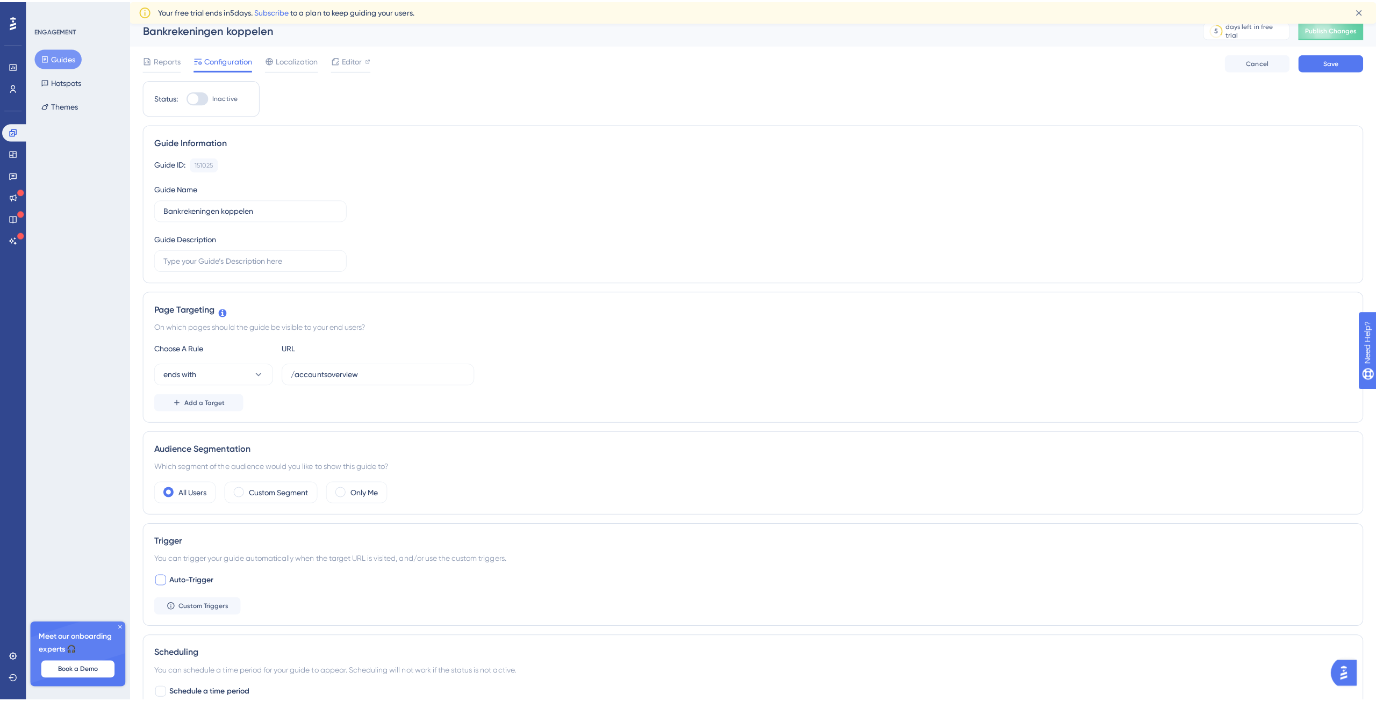
scroll to position [0, 0]
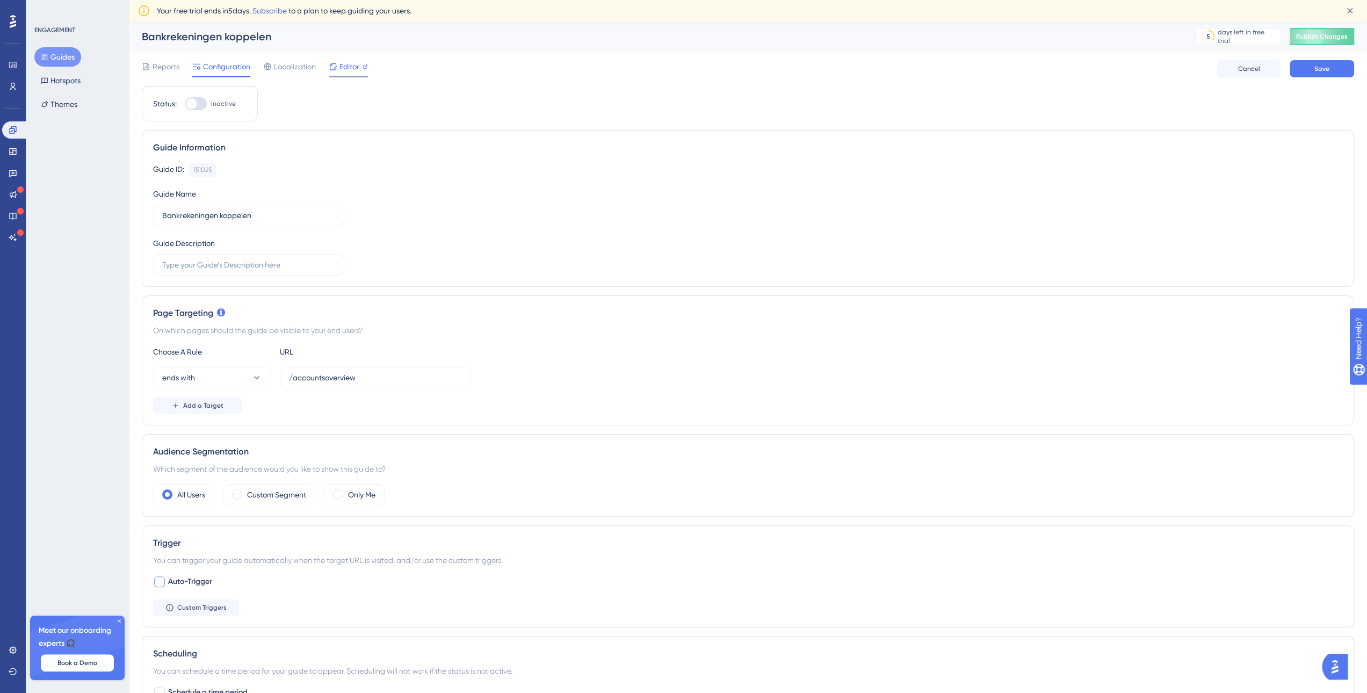
click at [344, 68] on span "Editor" at bounding box center [350, 66] width 20 height 13
click at [65, 57] on button "Guides" at bounding box center [57, 56] width 47 height 19
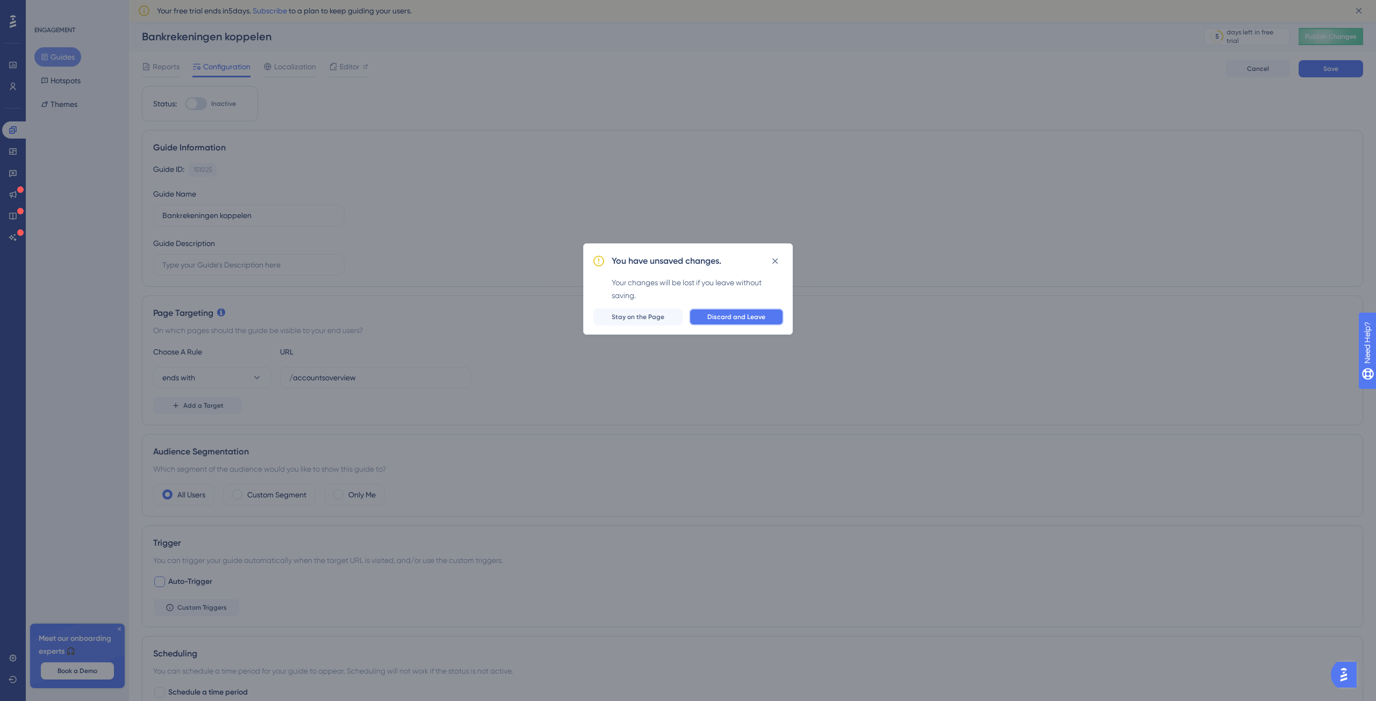
click at [753, 316] on span "Discard and Leave" at bounding box center [736, 317] width 58 height 9
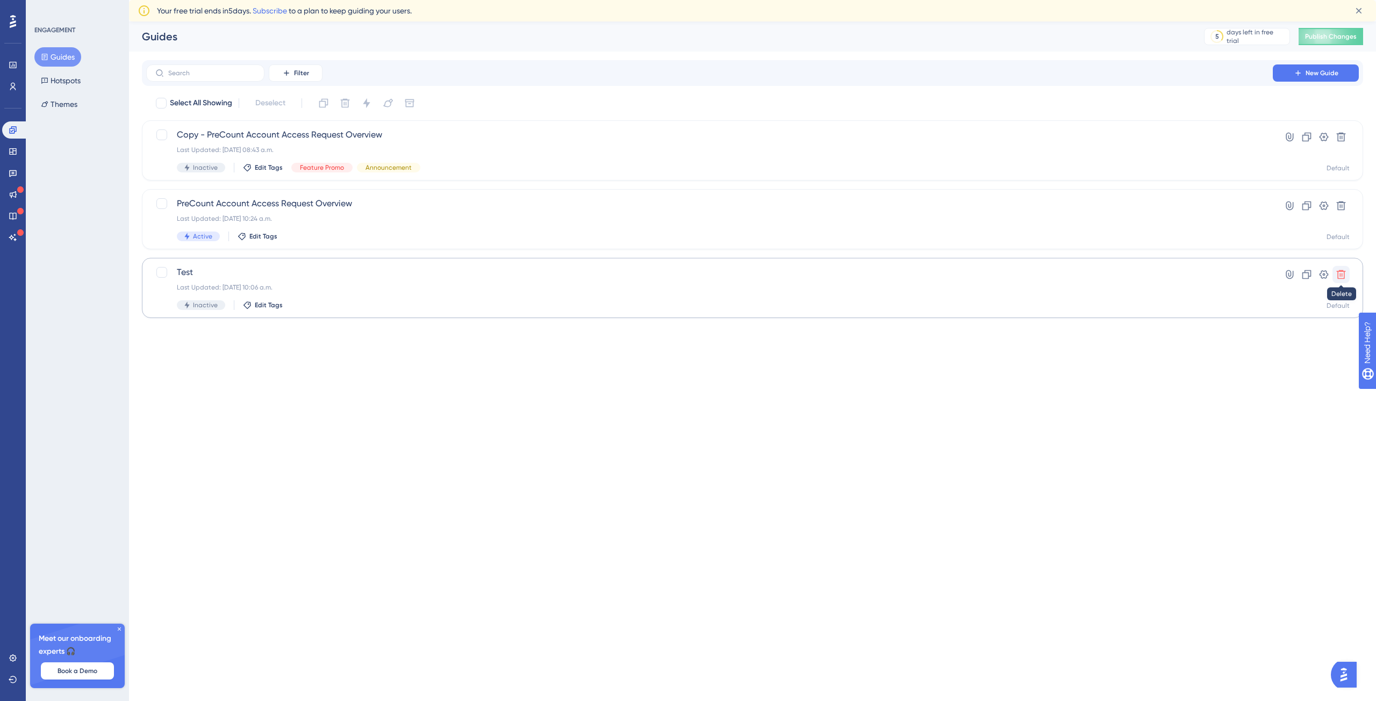
click at [1339, 277] on icon at bounding box center [1340, 274] width 11 height 11
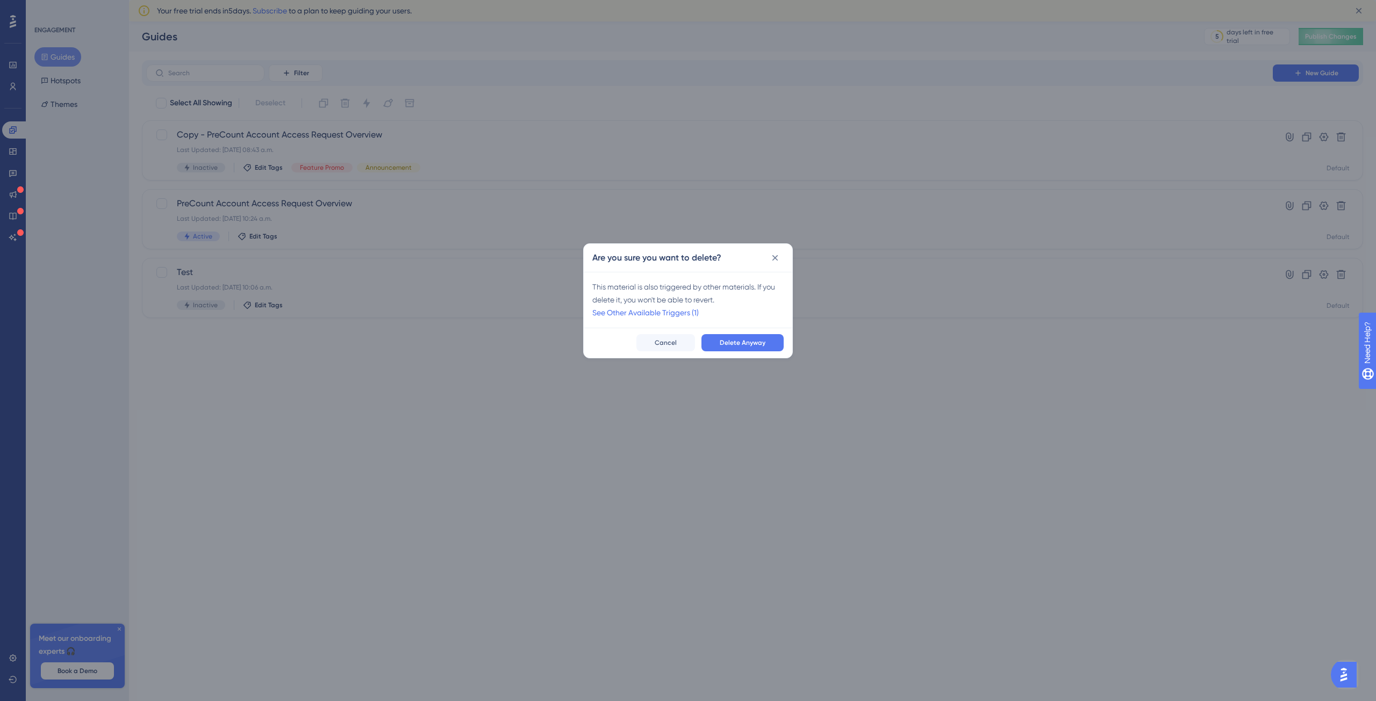
click at [758, 352] on div "Delete Anyway Cancel" at bounding box center [688, 343] width 208 height 30
click at [753, 347] on button "Delete Anyway" at bounding box center [742, 342] width 82 height 17
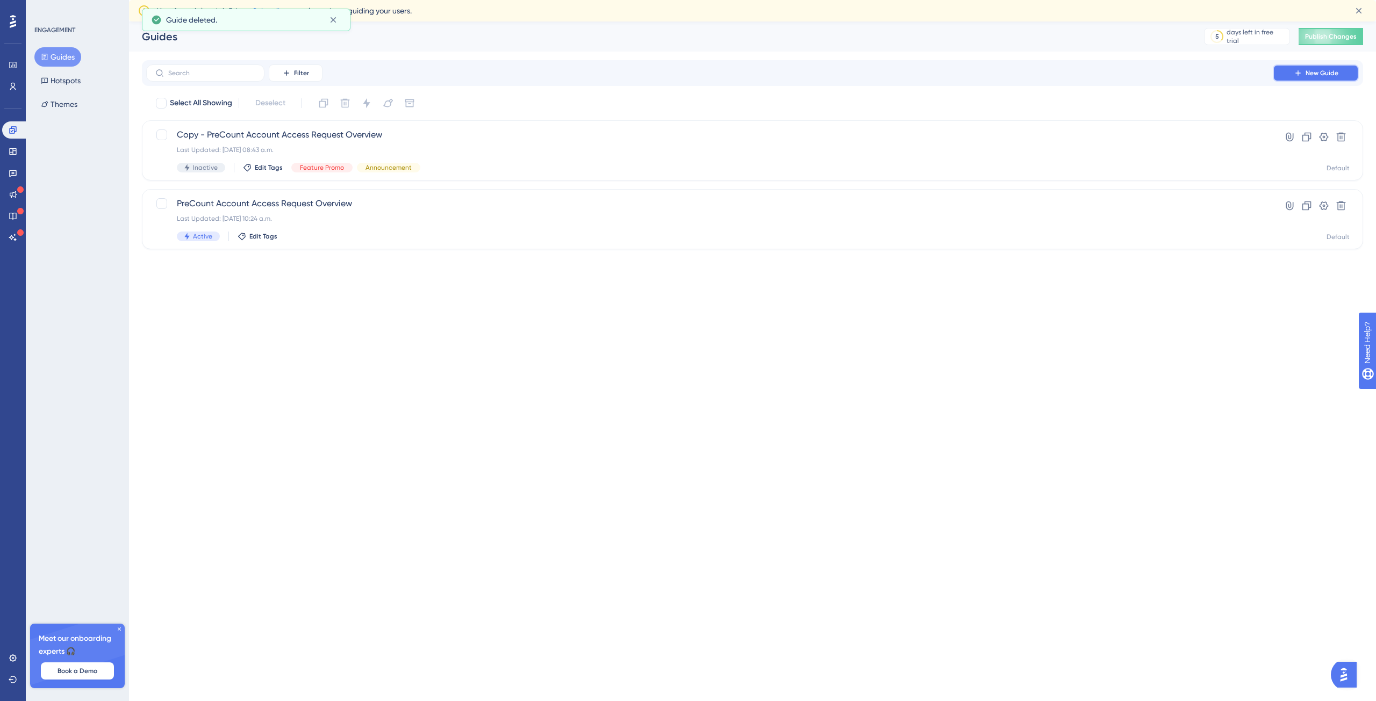
click at [1307, 76] on span "New Guide" at bounding box center [1321, 73] width 33 height 9
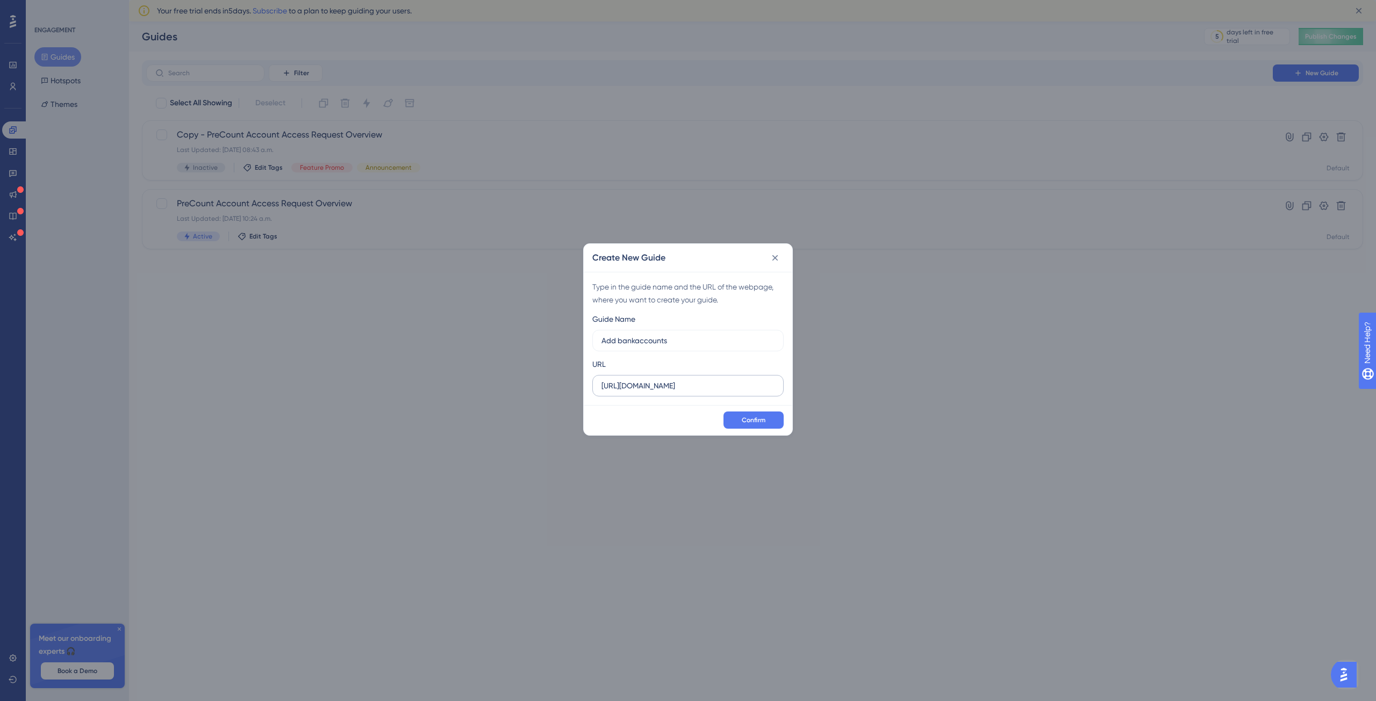
type input "Add bankaccounts"
click at [695, 386] on input "[URL][DOMAIN_NAME]" at bounding box center [687, 386] width 173 height 12
type input "[URL][DOMAIN_NAME]"
click at [757, 419] on span "Confirm" at bounding box center [754, 420] width 24 height 9
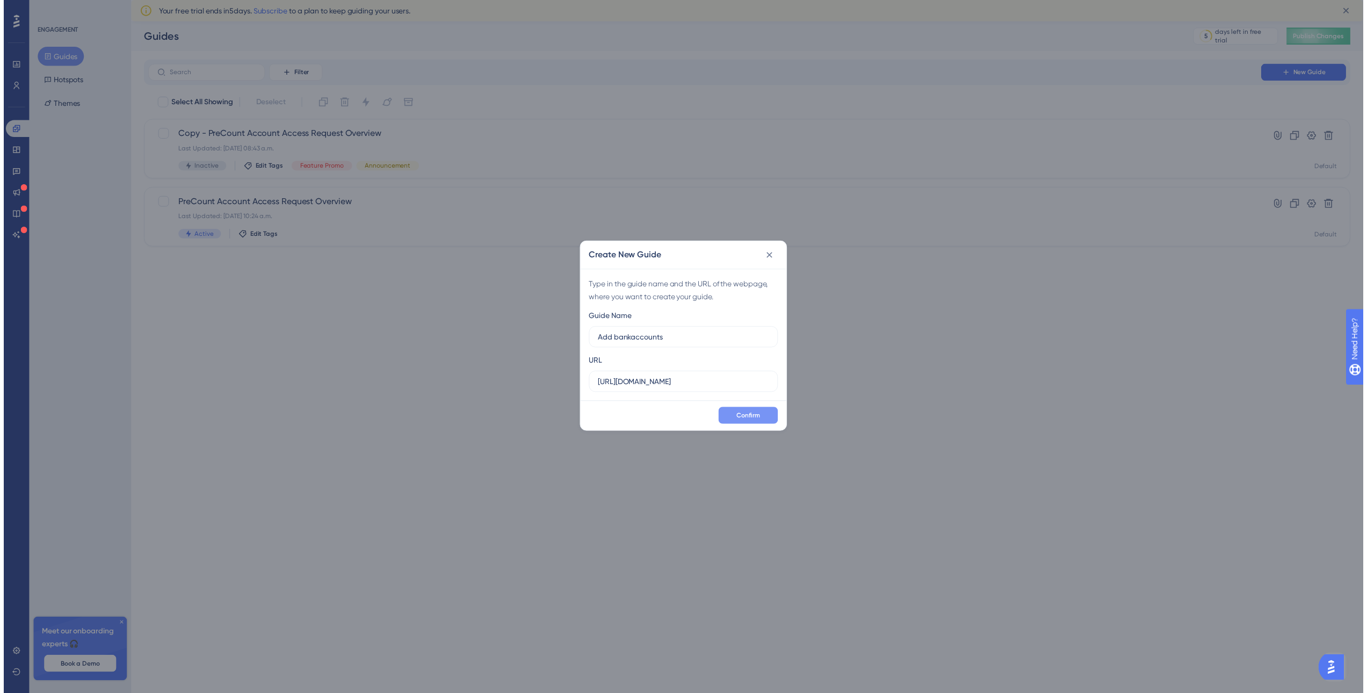
scroll to position [0, 0]
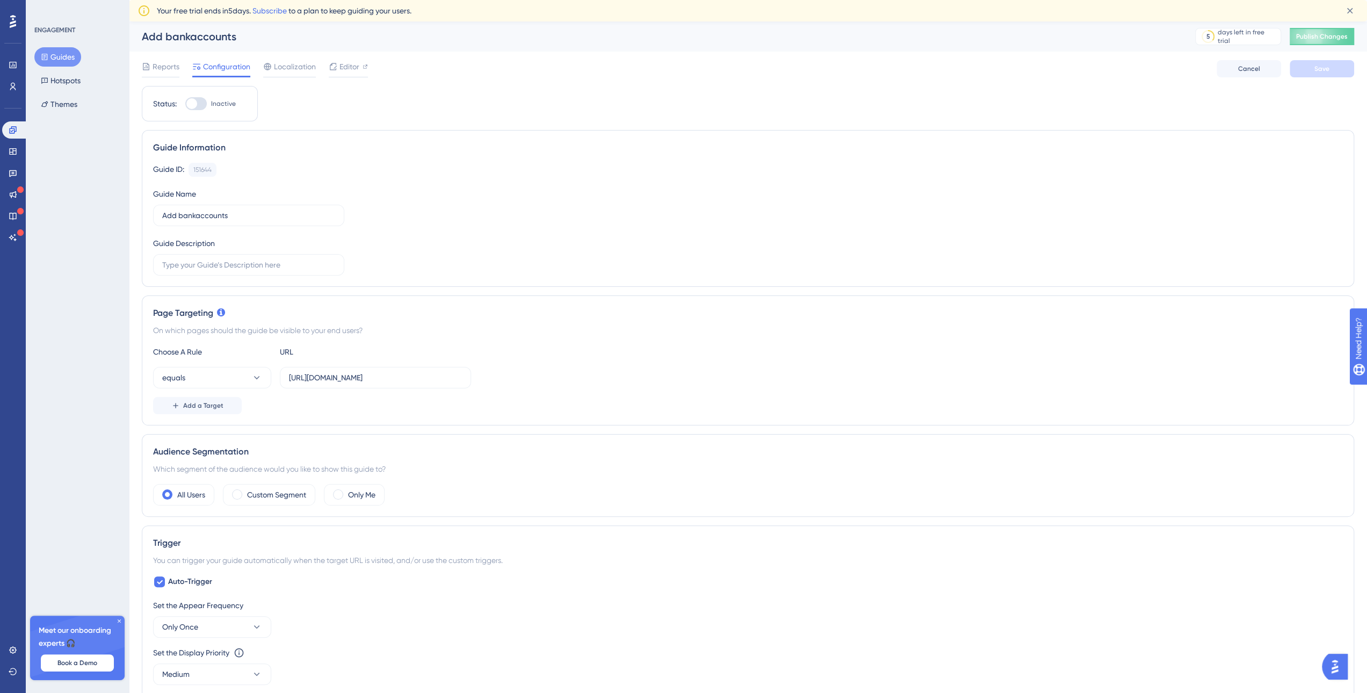
click at [199, 106] on div at bounding box center [195, 103] width 21 height 13
click at [185, 104] on input "Inactive" at bounding box center [185, 104] width 1 height 1
checkbox input "true"
click at [1327, 71] on span "Save" at bounding box center [1322, 68] width 15 height 9
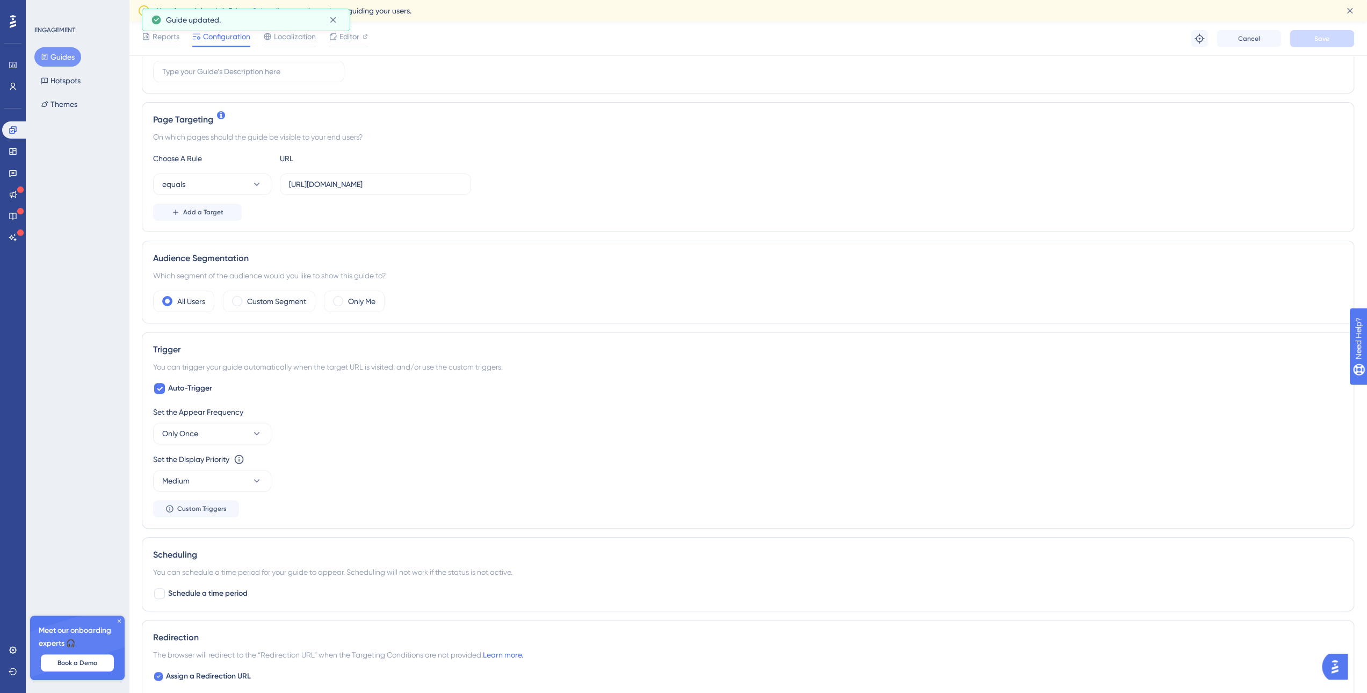
scroll to position [215, 0]
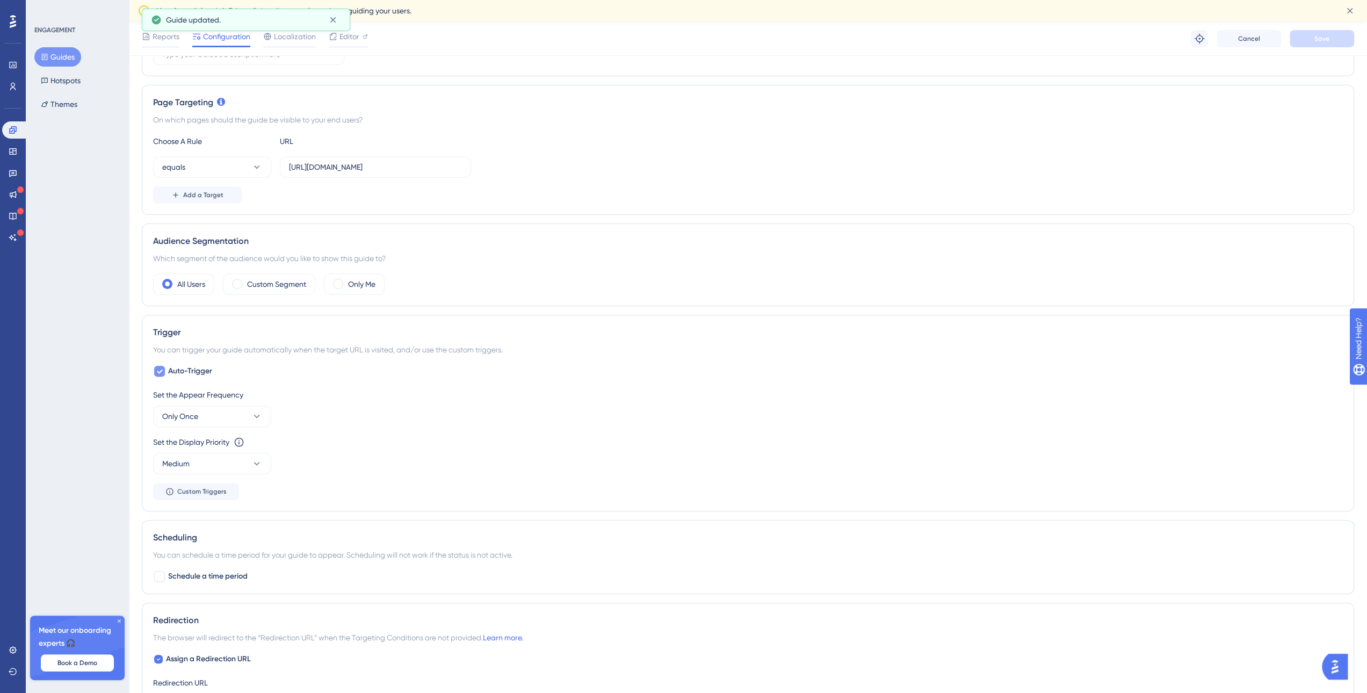
click at [155, 371] on div at bounding box center [159, 371] width 11 height 11
checkbox input "false"
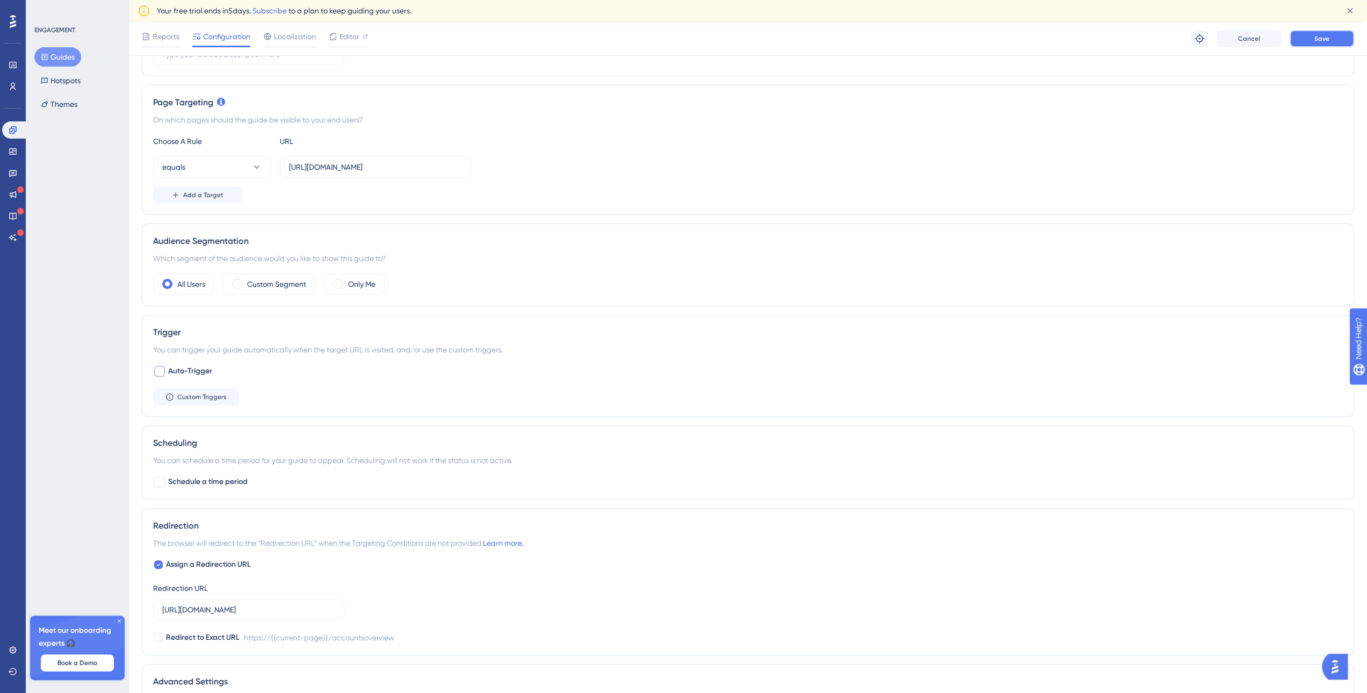
click at [1337, 33] on button "Save" at bounding box center [1322, 38] width 64 height 17
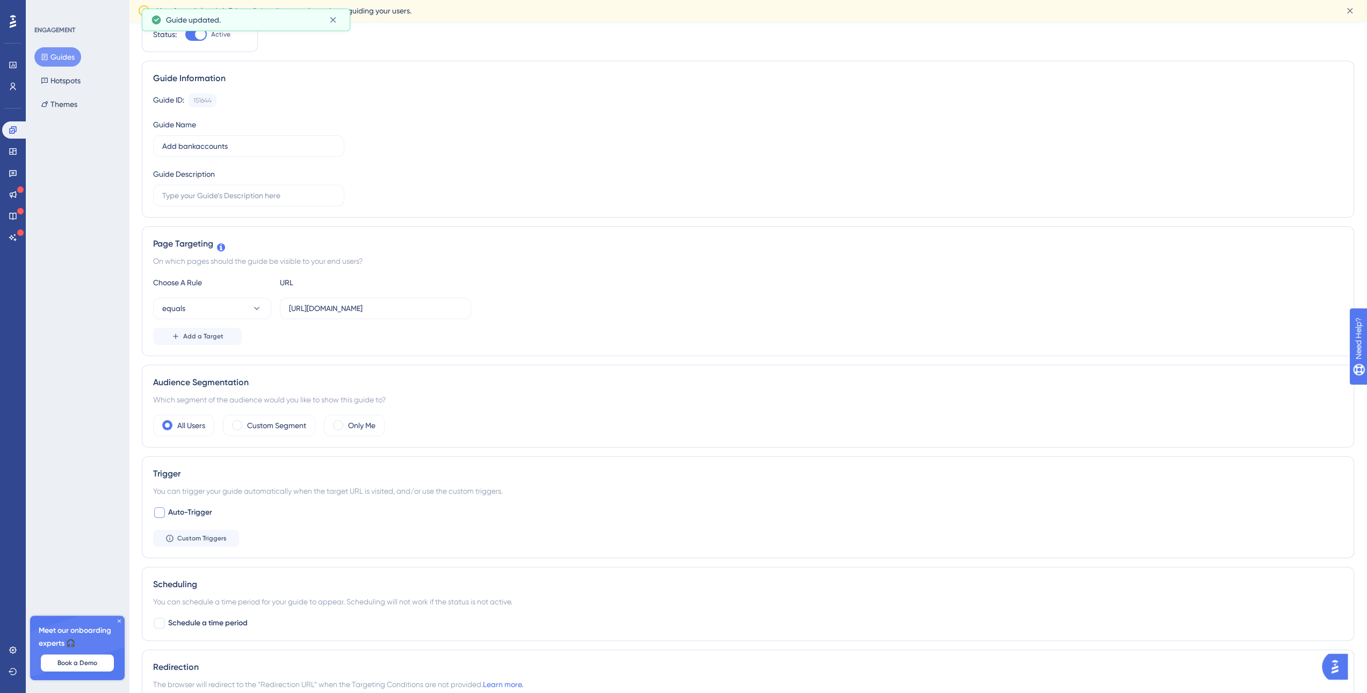
scroll to position [0, 0]
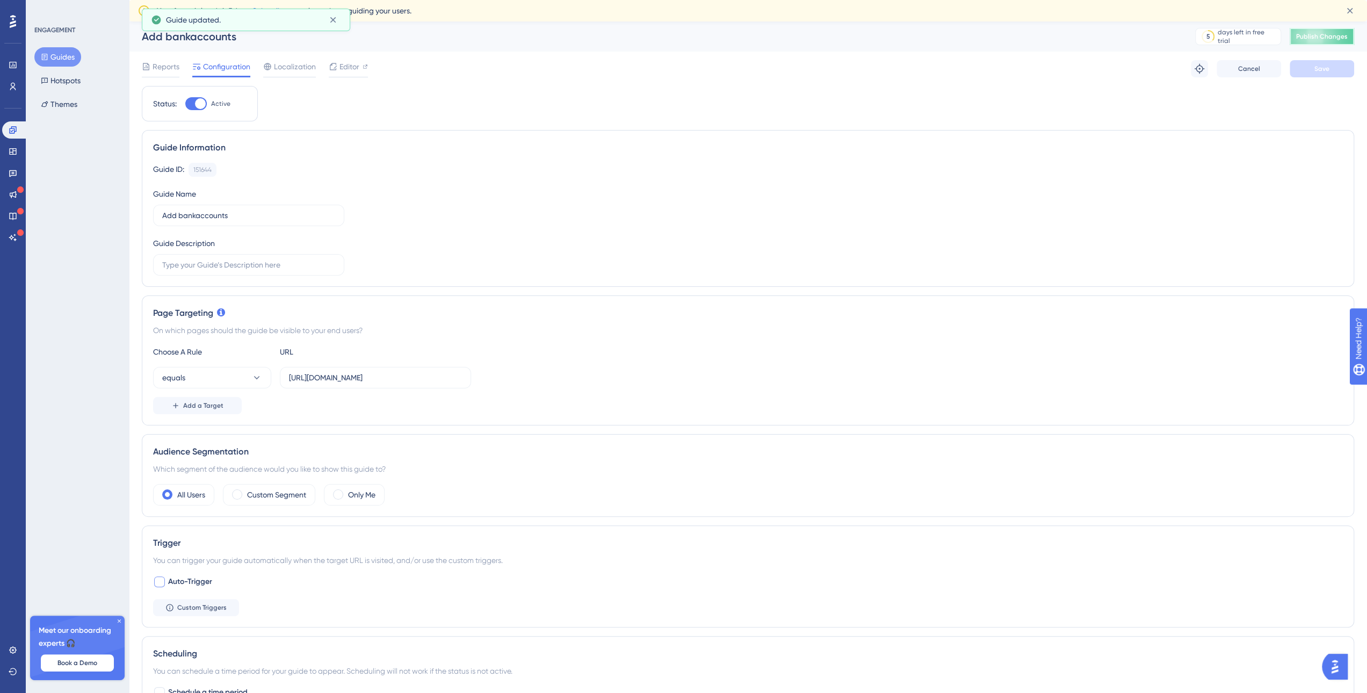
click at [1335, 40] on span "Publish Changes" at bounding box center [1323, 36] width 52 height 9
click at [14, 150] on icon at bounding box center [13, 151] width 9 height 9
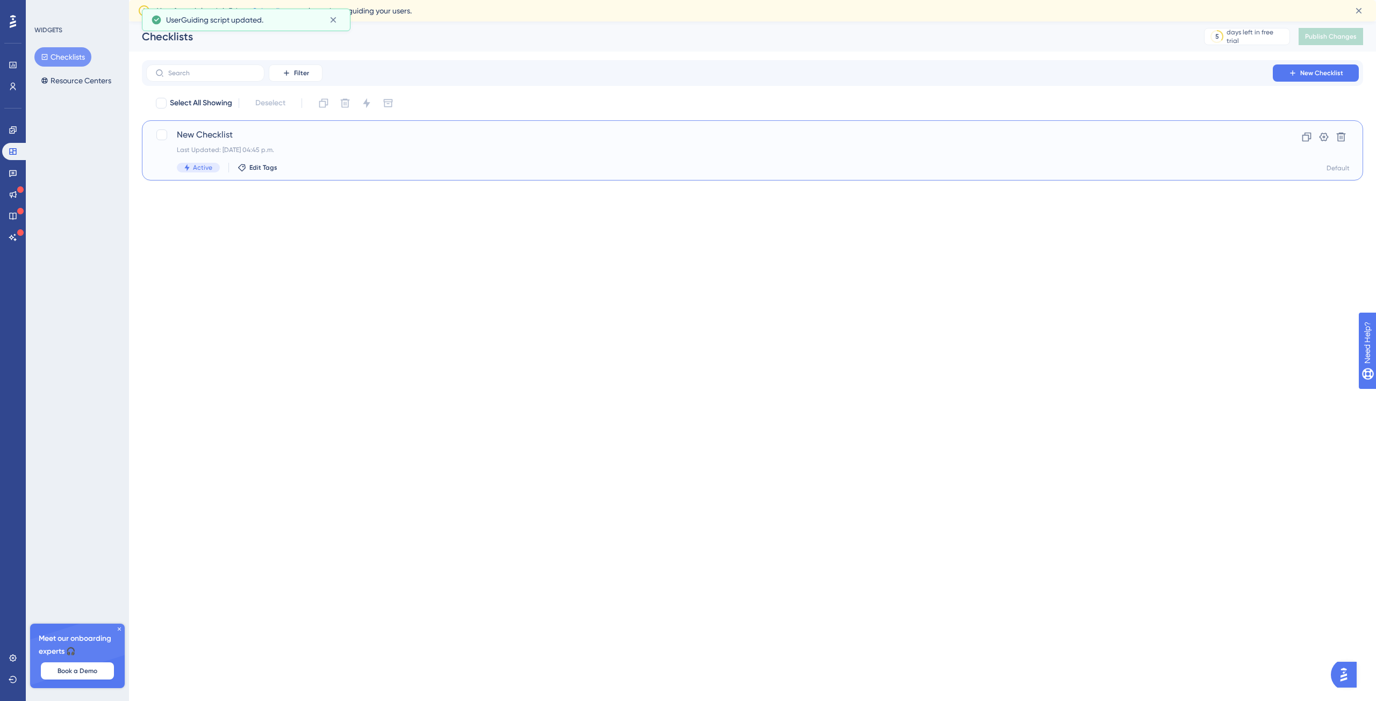
click at [262, 143] on div "New Checklist Last Updated: [DATE] 04:45 p.m. Active Edit Tags" at bounding box center [709, 150] width 1065 height 44
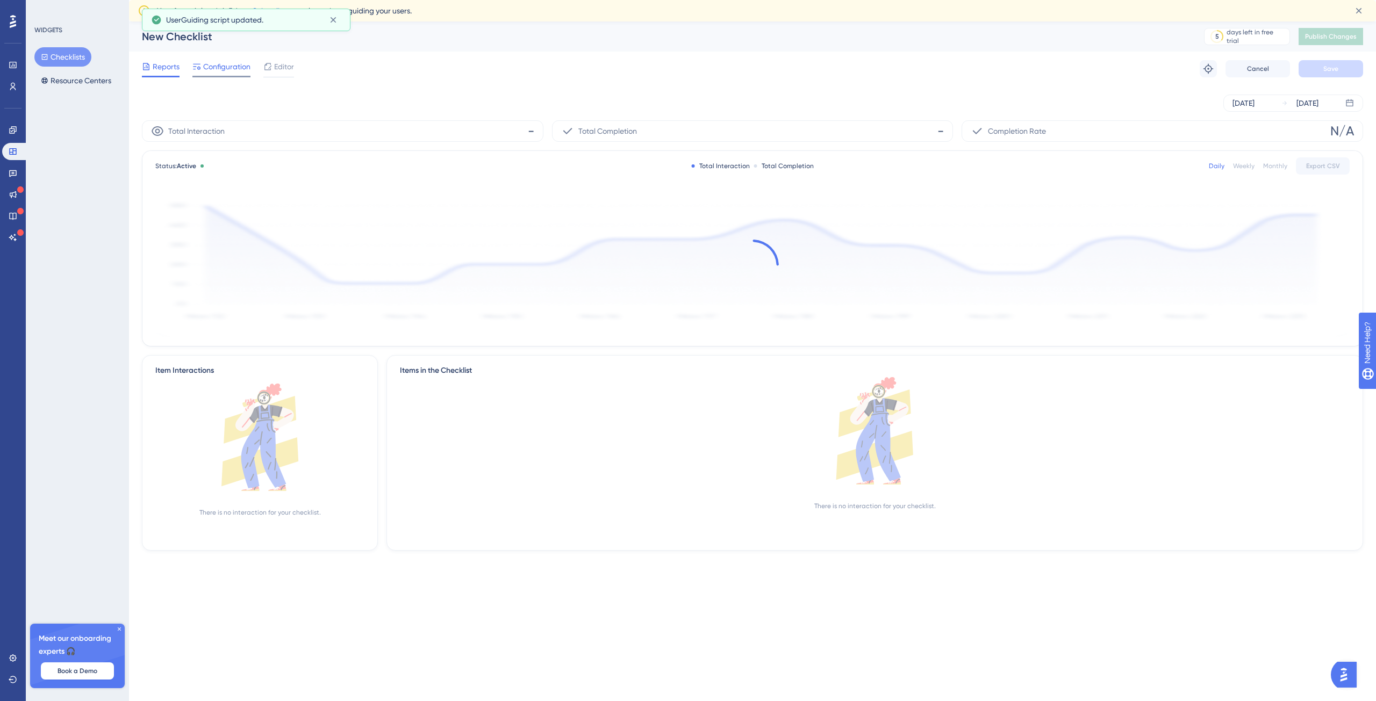
click at [233, 71] on span "Configuration" at bounding box center [226, 66] width 47 height 13
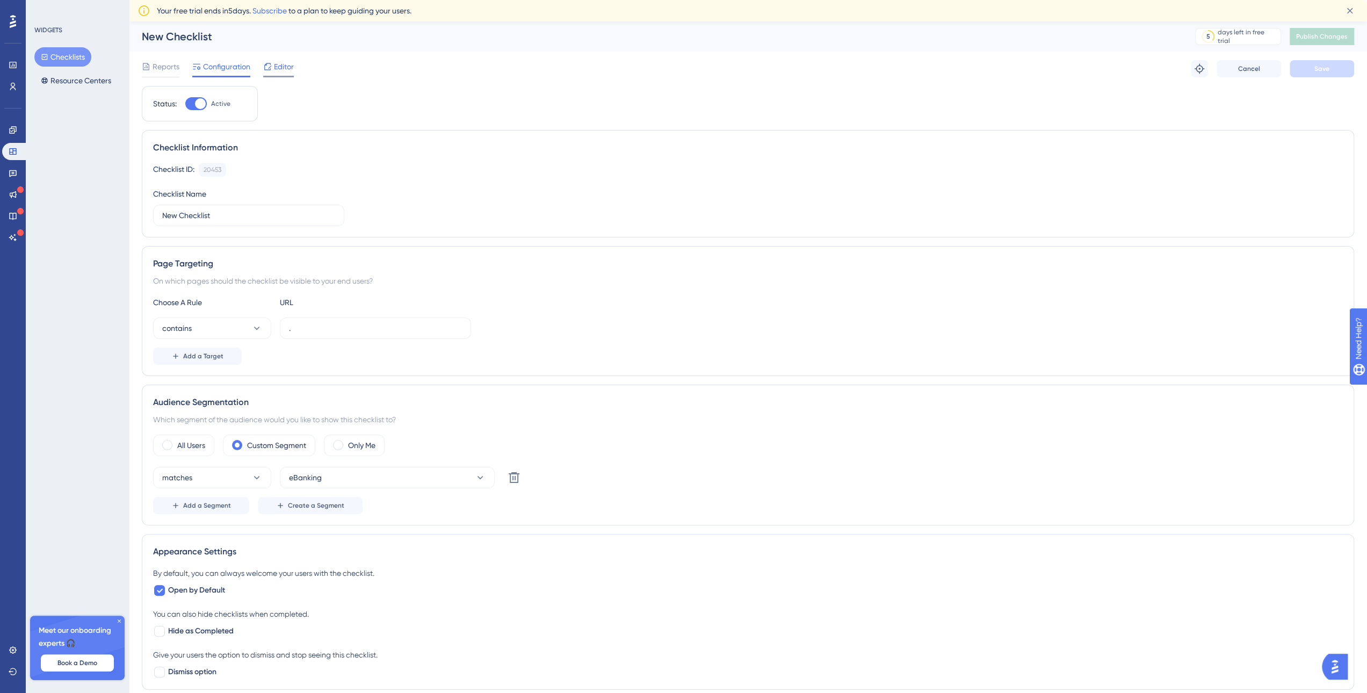
click at [287, 72] on span "Editor" at bounding box center [284, 66] width 20 height 13
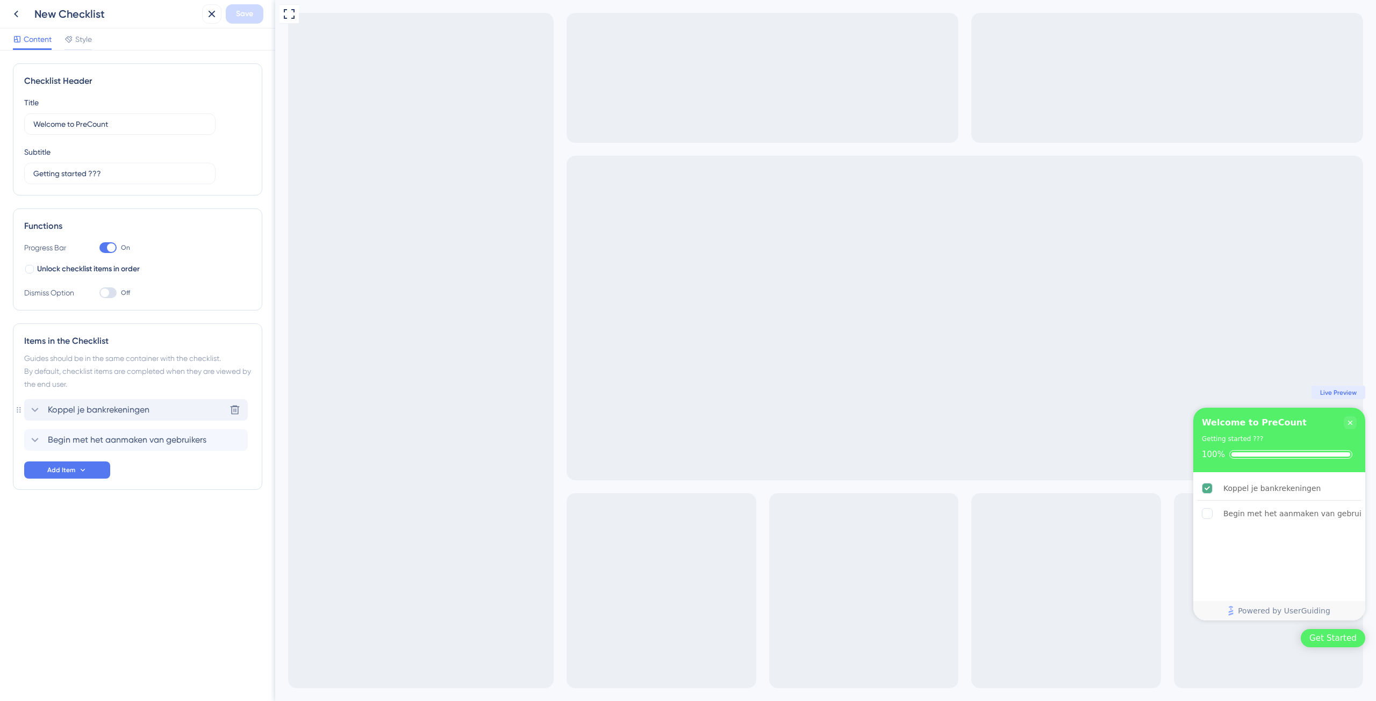
click at [170, 416] on div "Koppel je bankrekeningen Delete" at bounding box center [136, 409] width 224 height 21
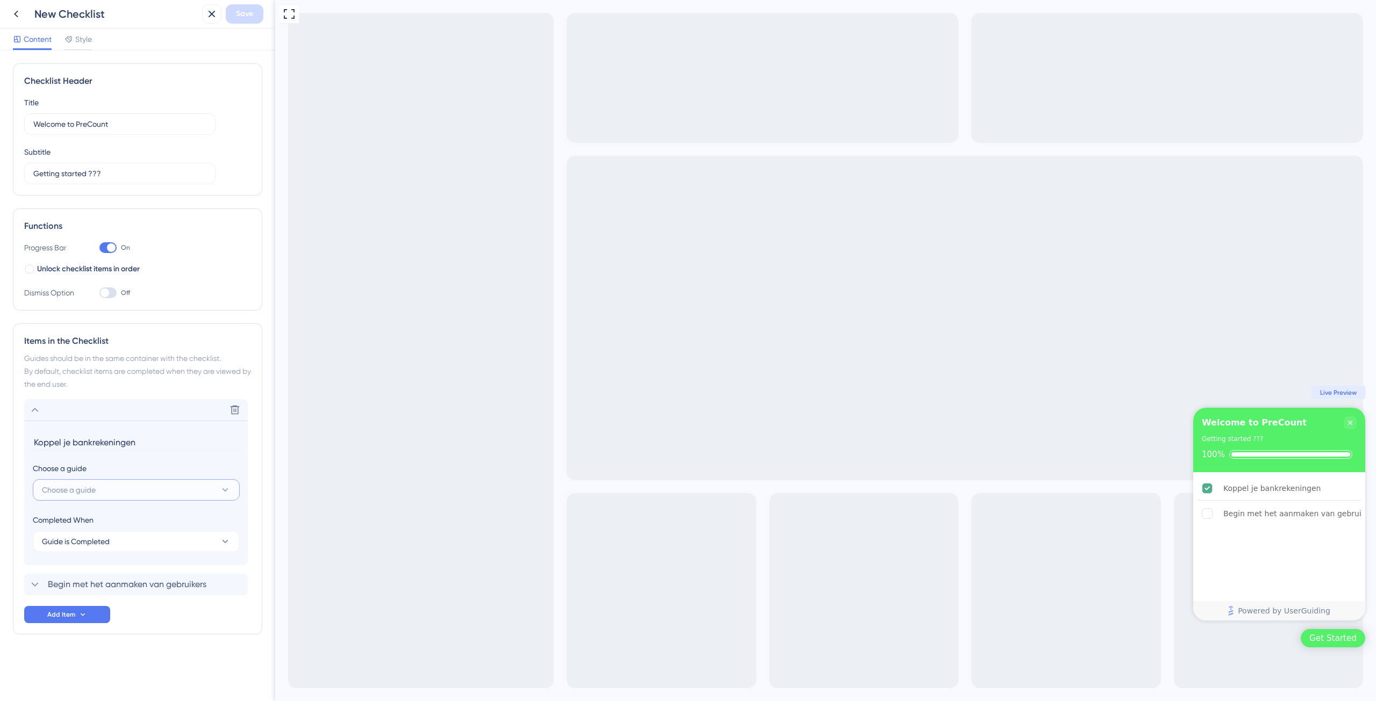
click at [158, 483] on button "Choose a guide" at bounding box center [136, 489] width 207 height 21
click at [131, 590] on div "Add bankaccounts Add bankaccounts" at bounding box center [136, 598] width 176 height 21
type input "Add bankaccounts"
click at [251, 4] on button "Save" at bounding box center [245, 13] width 38 height 19
click at [112, 584] on span "Begin met het aanmaken van gebruikers" at bounding box center [127, 584] width 159 height 13
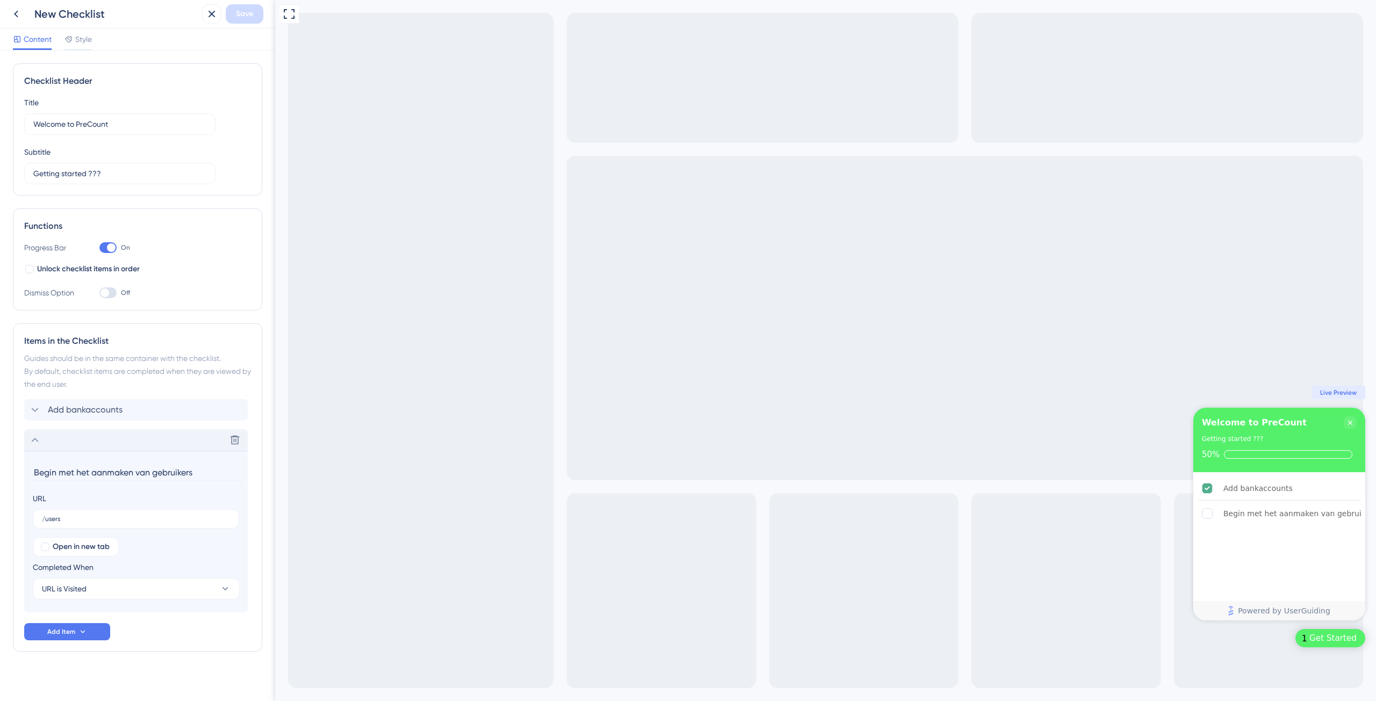
click at [86, 475] on input "Begin met het aanmaken van gebruikers" at bounding box center [137, 472] width 208 height 17
drag, startPoint x: 35, startPoint y: 472, endPoint x: 202, endPoint y: 473, distance: 166.6
click at [202, 473] on input "Begin met het aanmaken van gebruikers" at bounding box center [137, 472] width 208 height 17
type input "Voeg extra gebruikers toe (optioneel)"
click at [246, 10] on span "Save" at bounding box center [244, 14] width 17 height 13
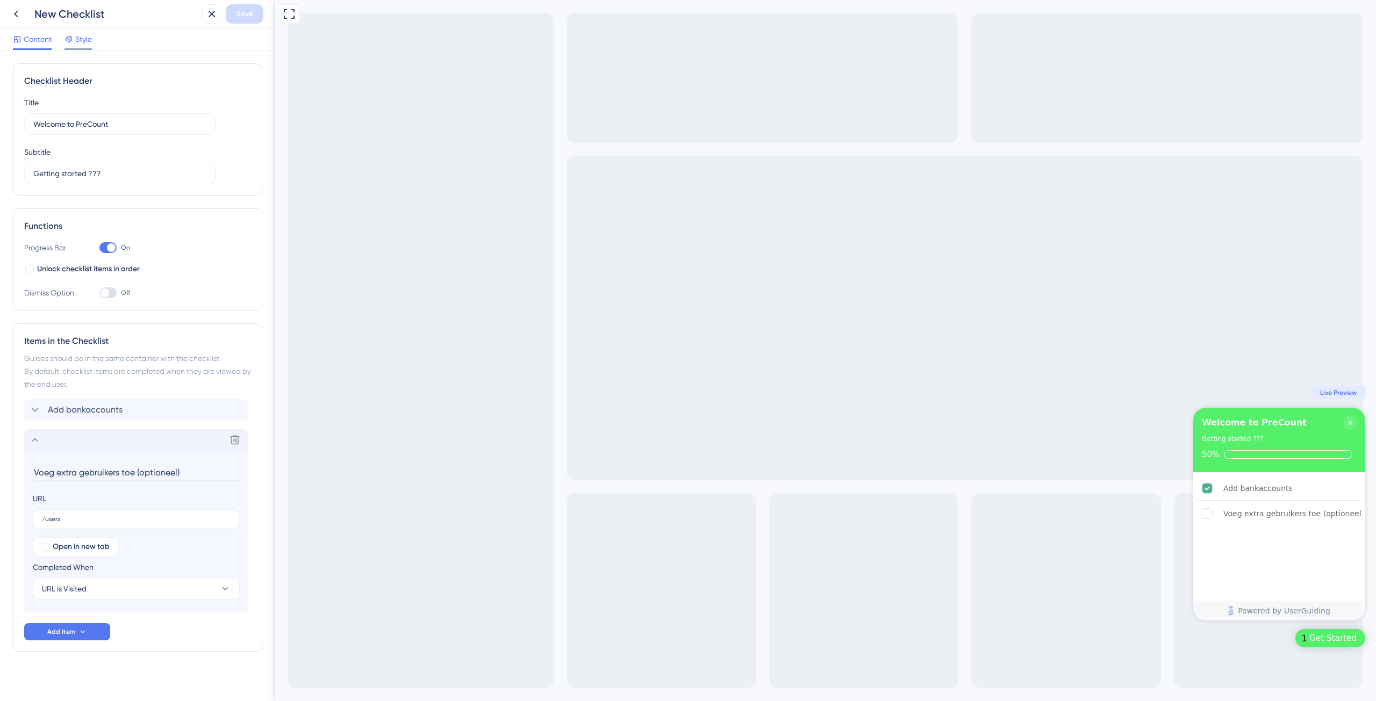
click at [81, 42] on span "Style" at bounding box center [83, 39] width 17 height 13
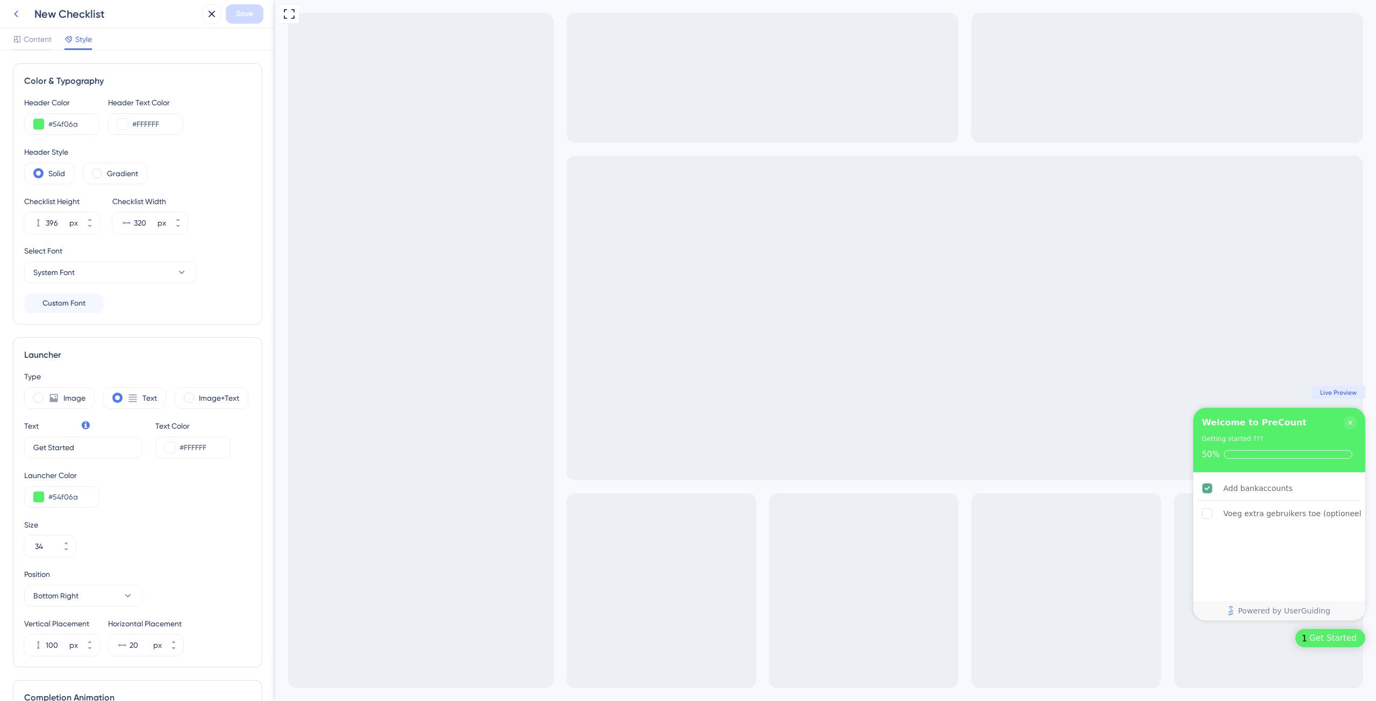
click at [20, 16] on icon at bounding box center [16, 14] width 13 height 13
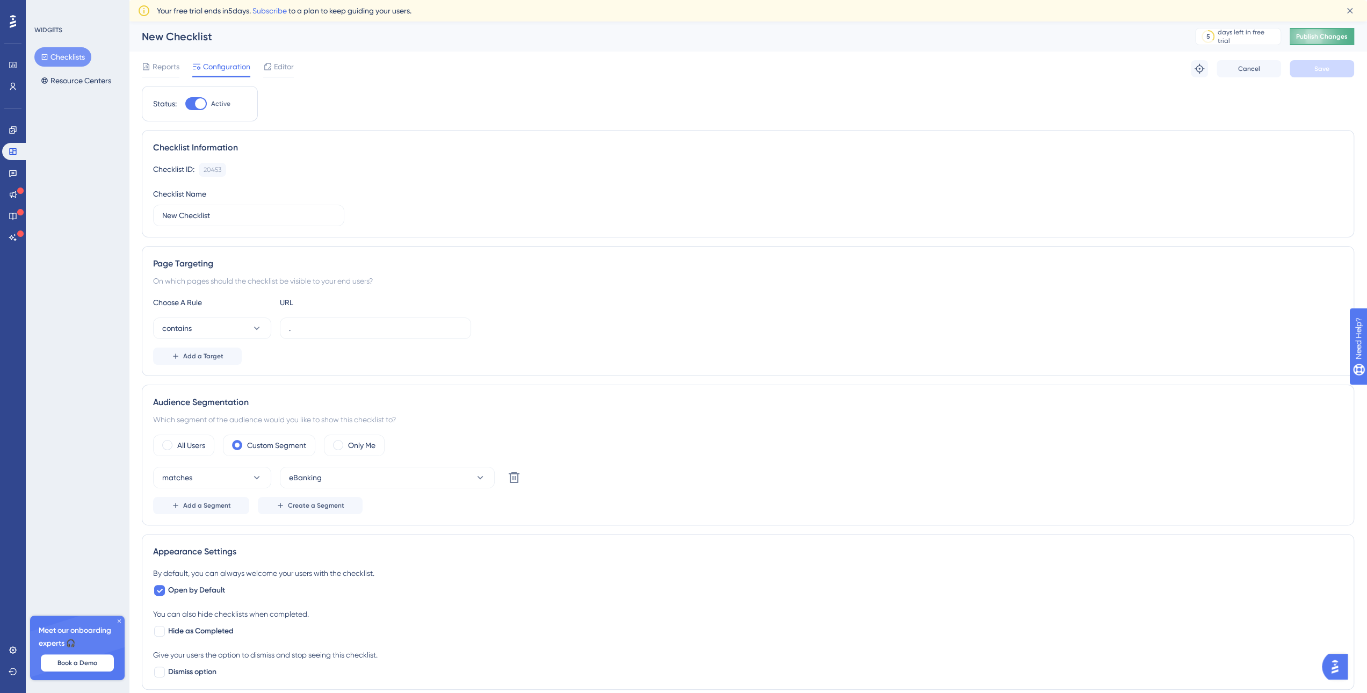
click at [1340, 39] on span "Publish Changes" at bounding box center [1323, 36] width 52 height 9
